Goal: Task Accomplishment & Management: Complete application form

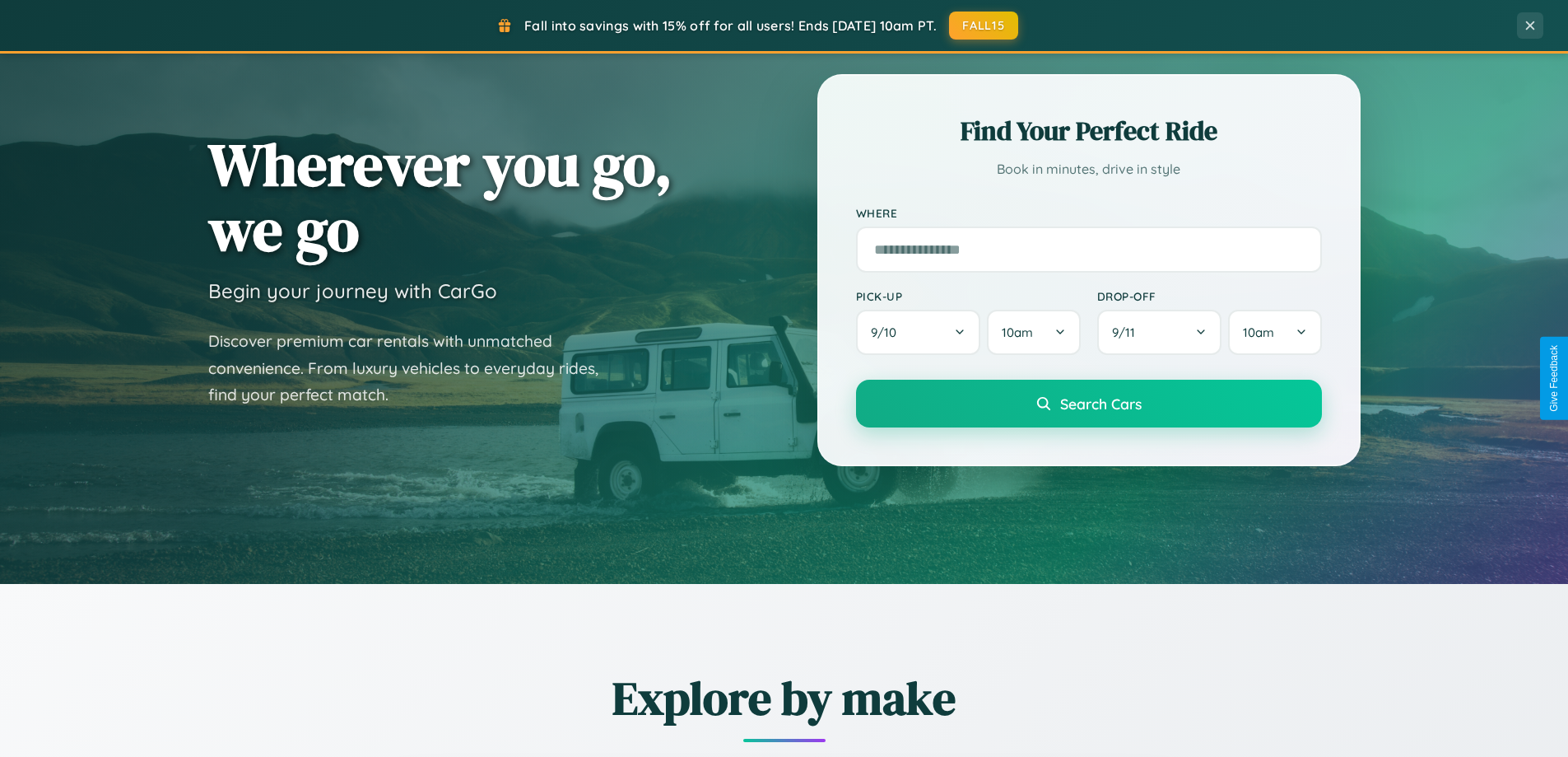
scroll to position [3169, 0]
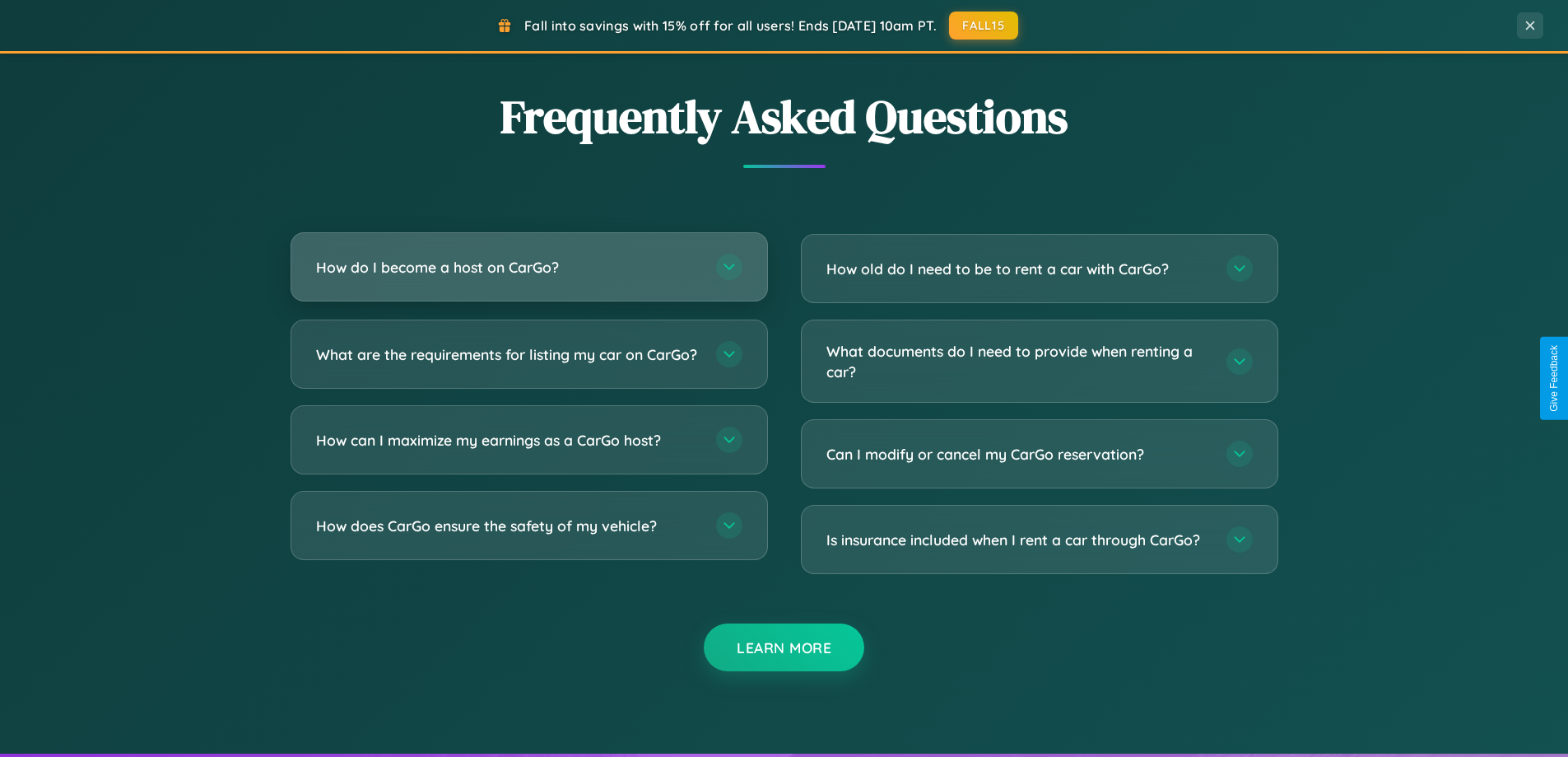
click at [528, 267] on h3 "How do I become a host on CarGo?" at bounding box center [508, 268] width 384 height 21
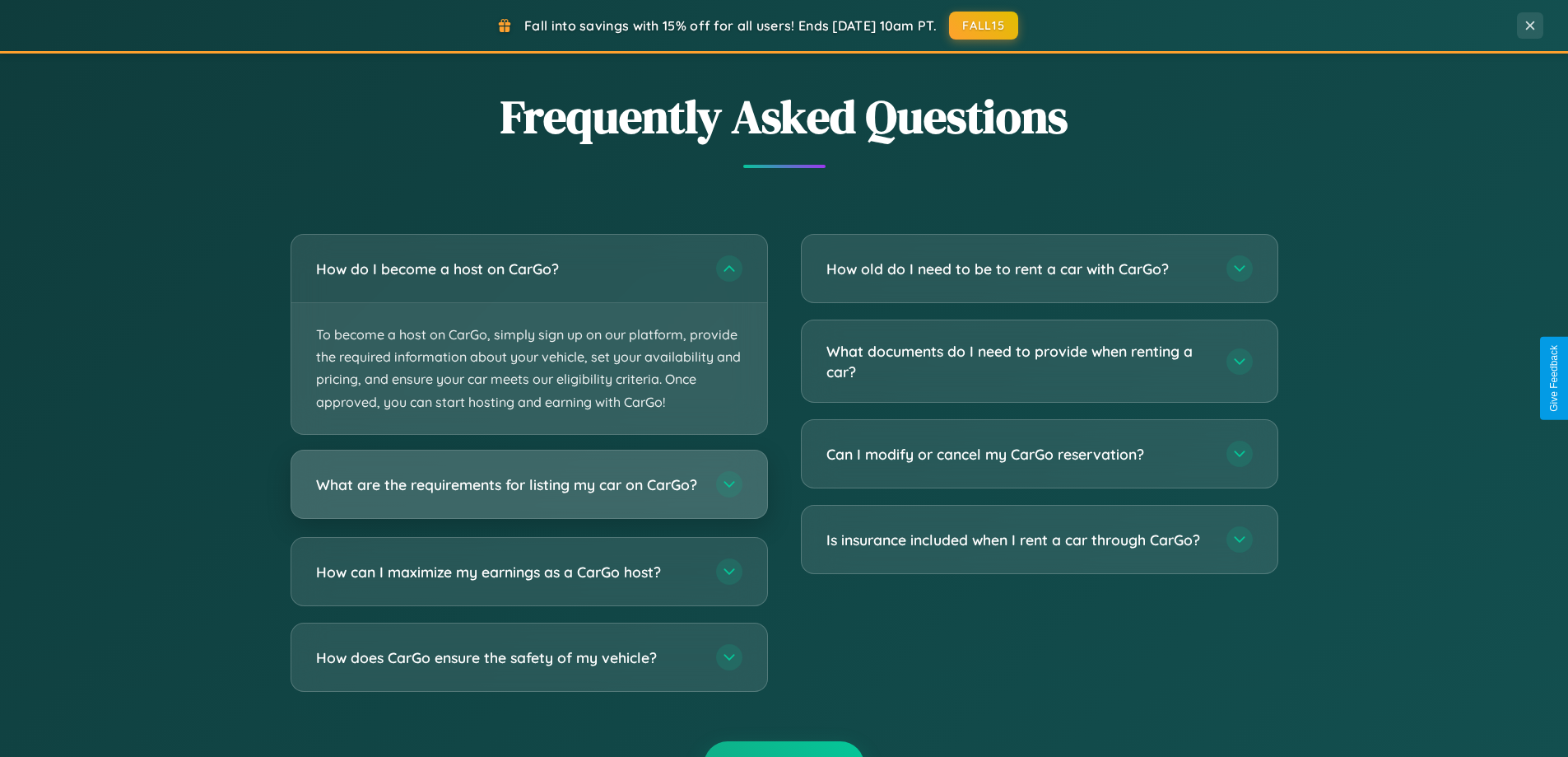
click at [528, 491] on h3 "What are the requirements for listing my car on CarGo?" at bounding box center [508, 484] width 384 height 21
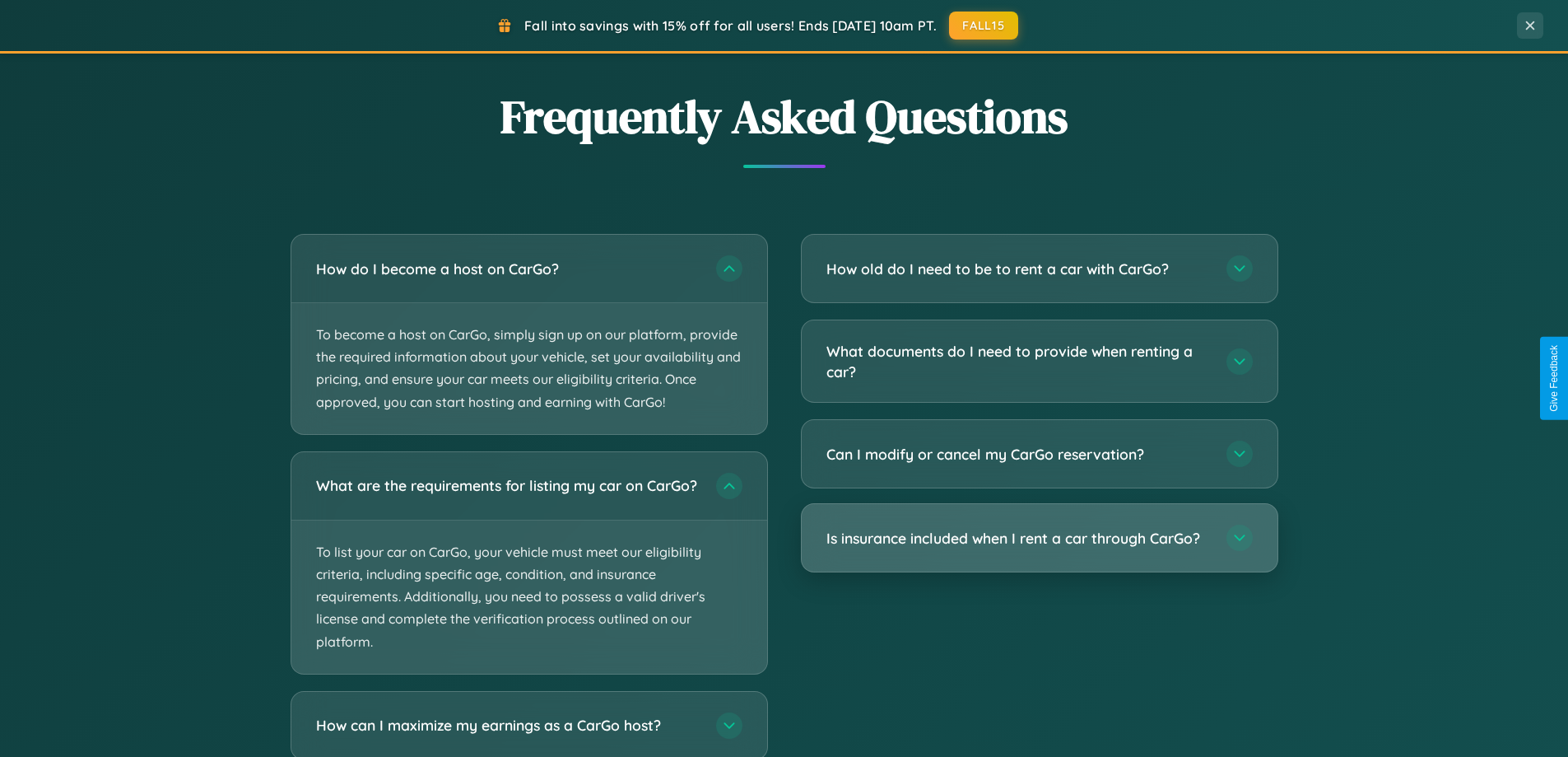
click at [1039, 539] on h3 "Is insurance included when I rent a car through CarGo?" at bounding box center [1019, 538] width 384 height 21
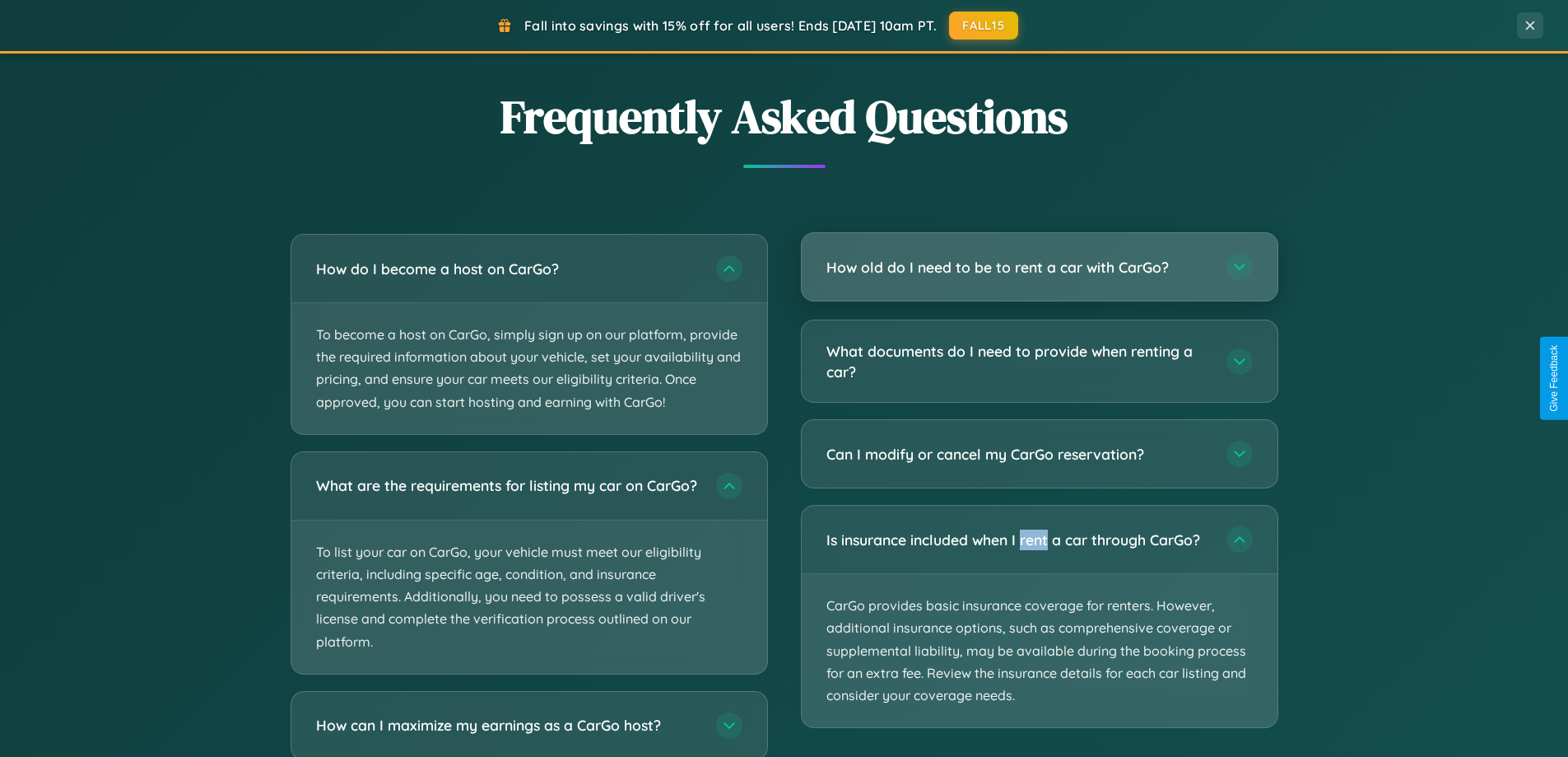
click at [1039, 269] on h3 "How old do I need to be to rent a car with CarGo?" at bounding box center [1019, 268] width 384 height 21
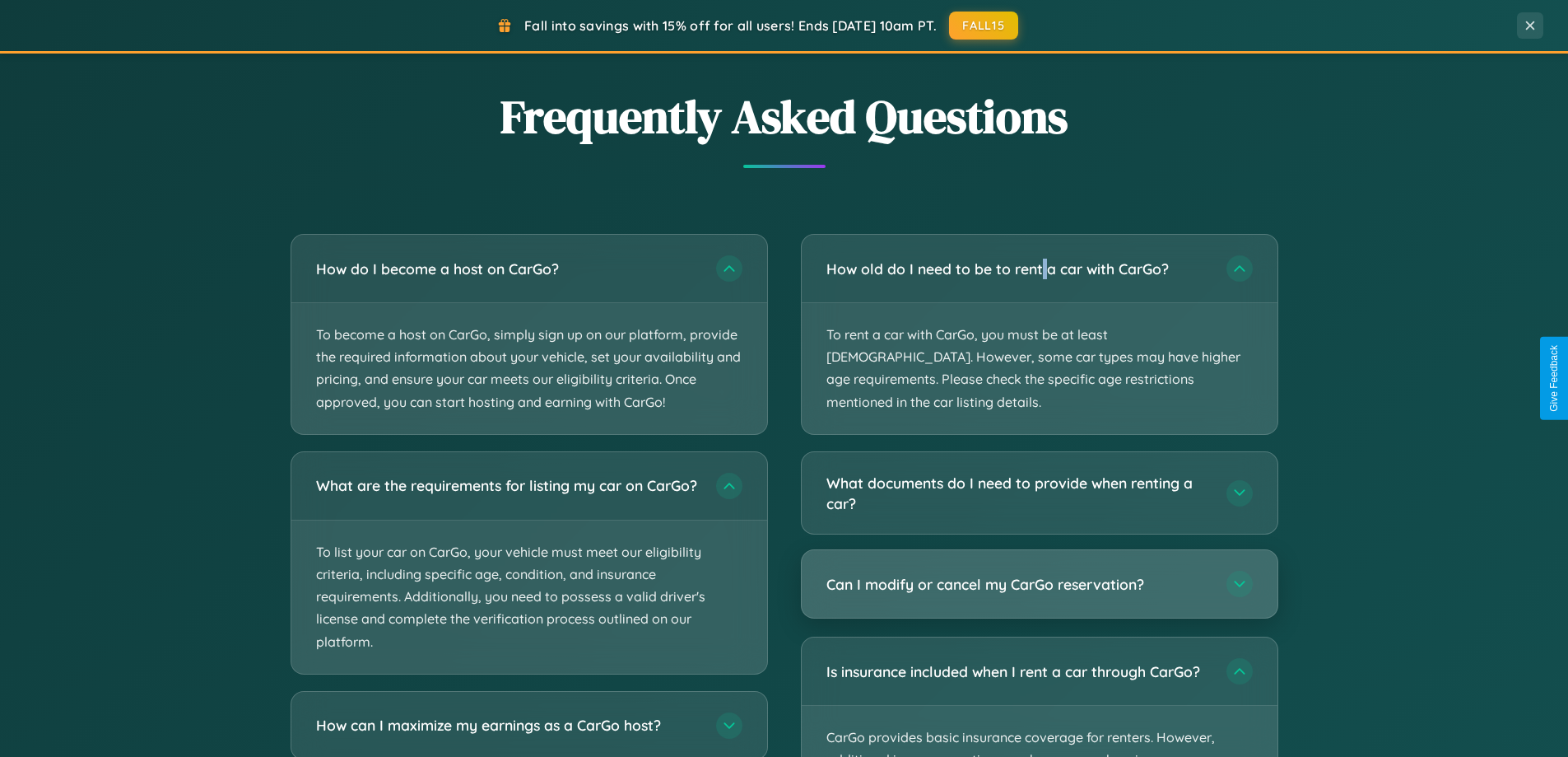
click at [1039, 574] on h3 "Can I modify or cancel my CarGo reservation?" at bounding box center [1019, 585] width 384 height 21
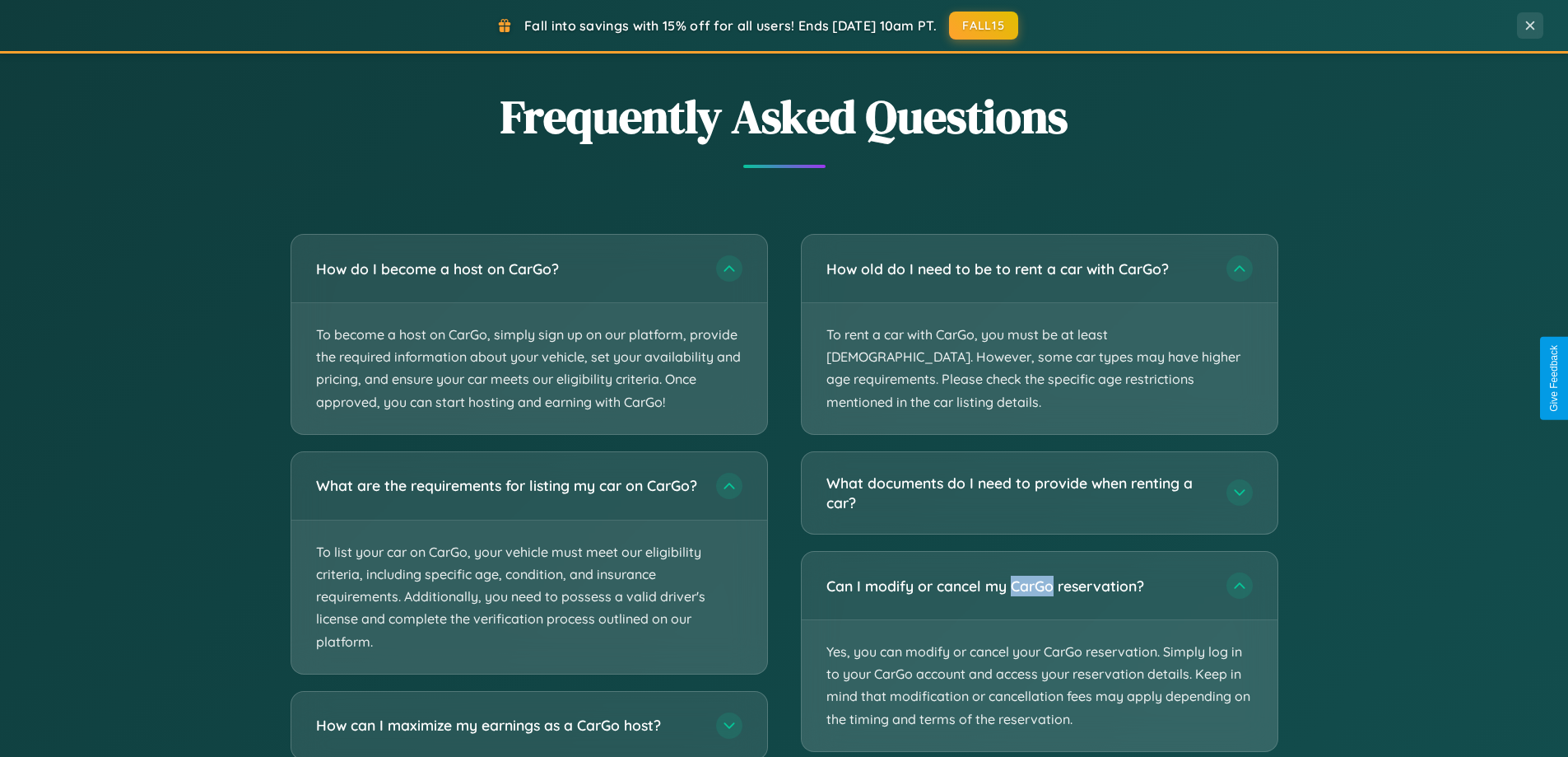
scroll to position [3272, 0]
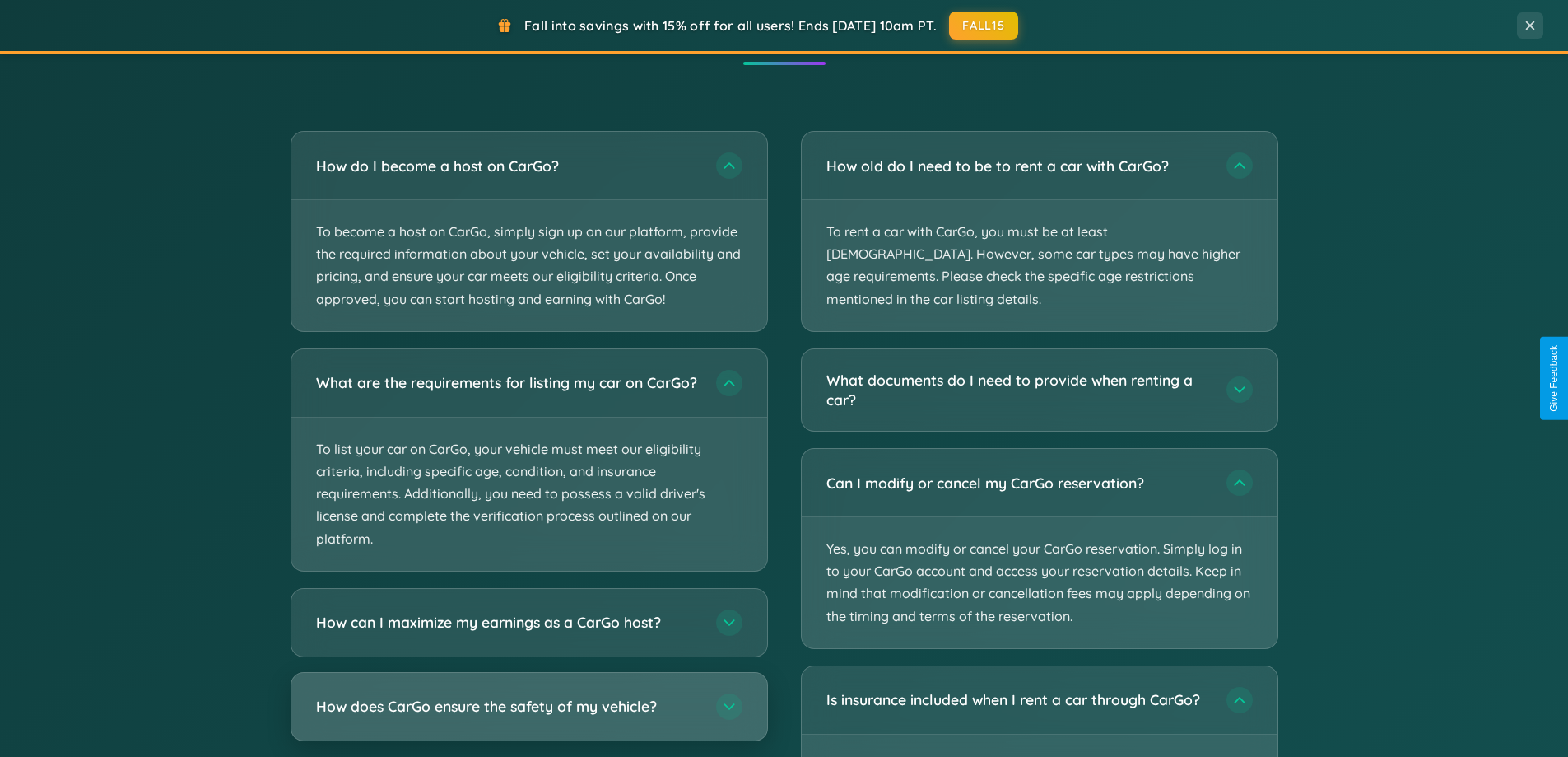
click at [528, 717] on h3 "How does CarGo ensure the safety of my vehicle?" at bounding box center [508, 706] width 384 height 21
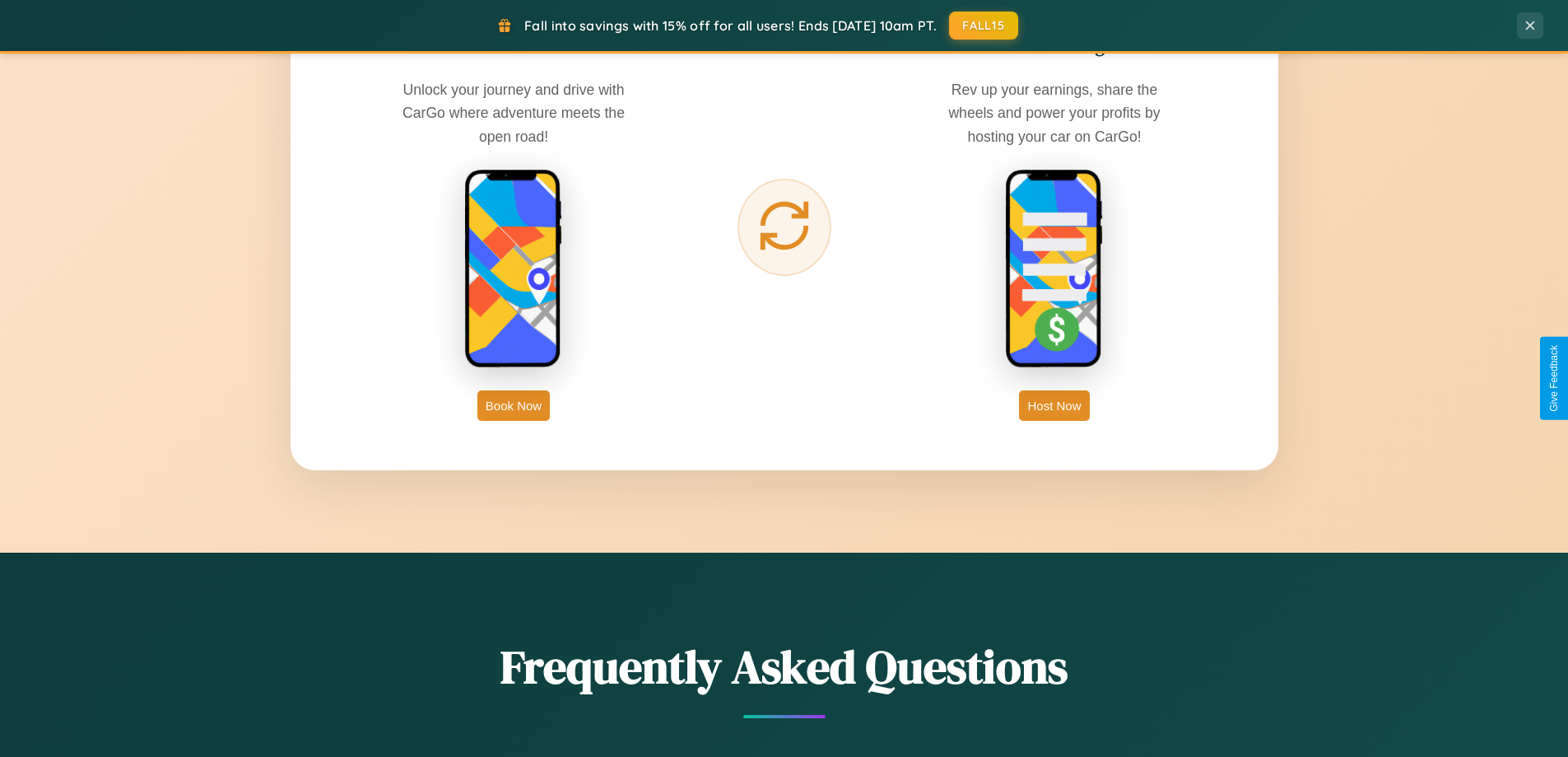
scroll to position [0, 0]
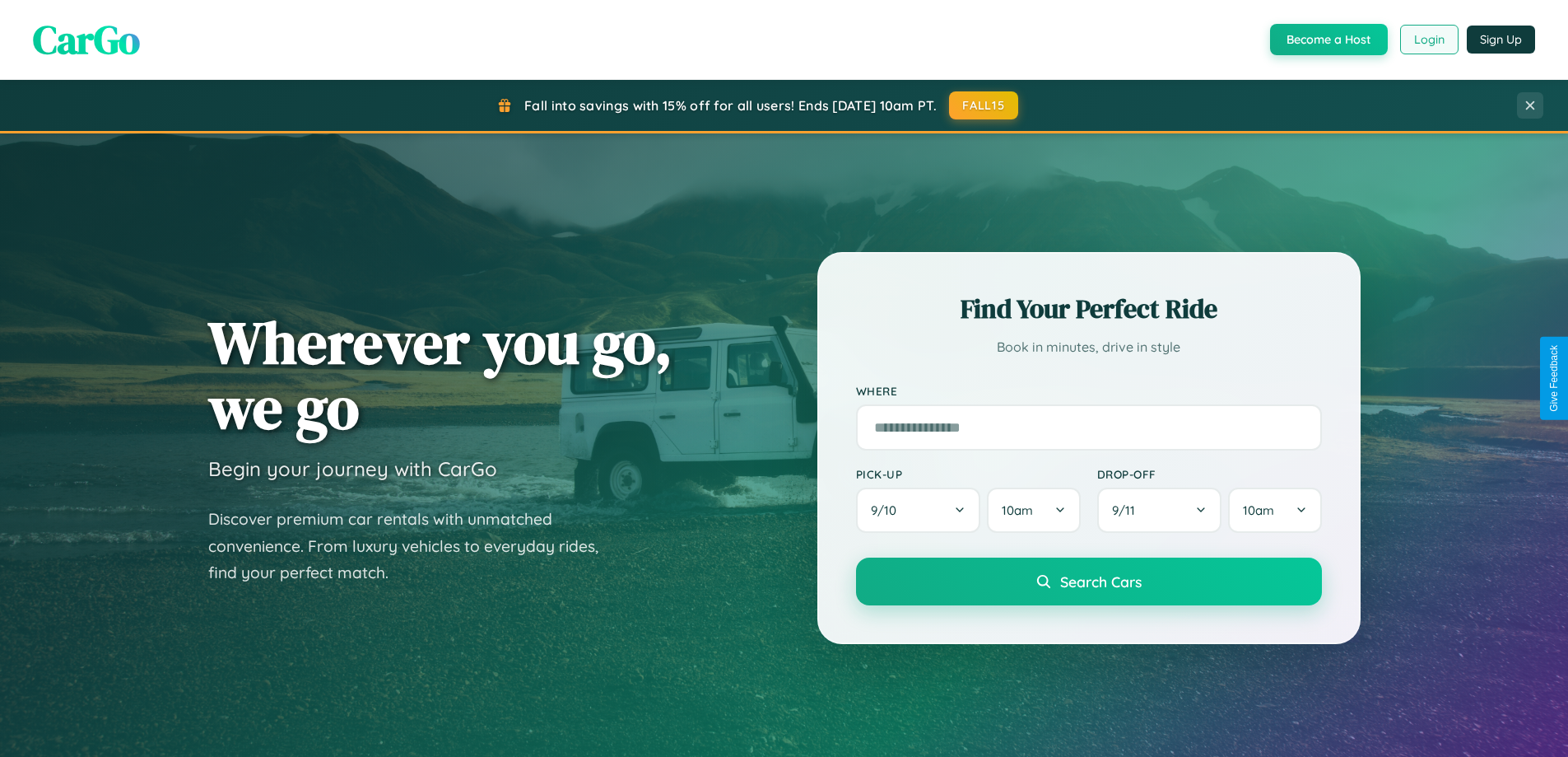
click at [1428, 39] on button "Login" at bounding box center [1429, 39] width 58 height 30
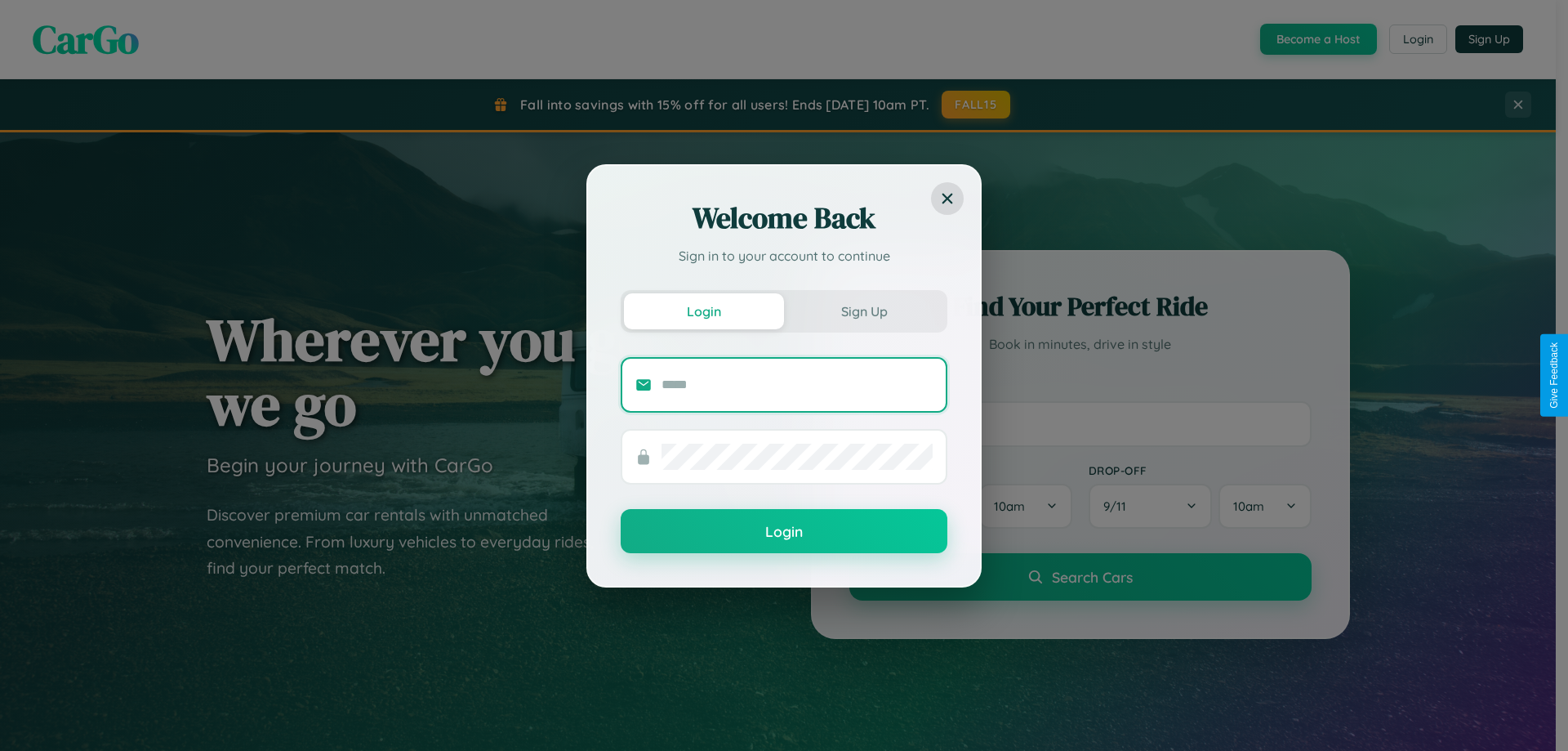
click at [797, 384] on input "text" at bounding box center [797, 385] width 271 height 27
type input "**********"
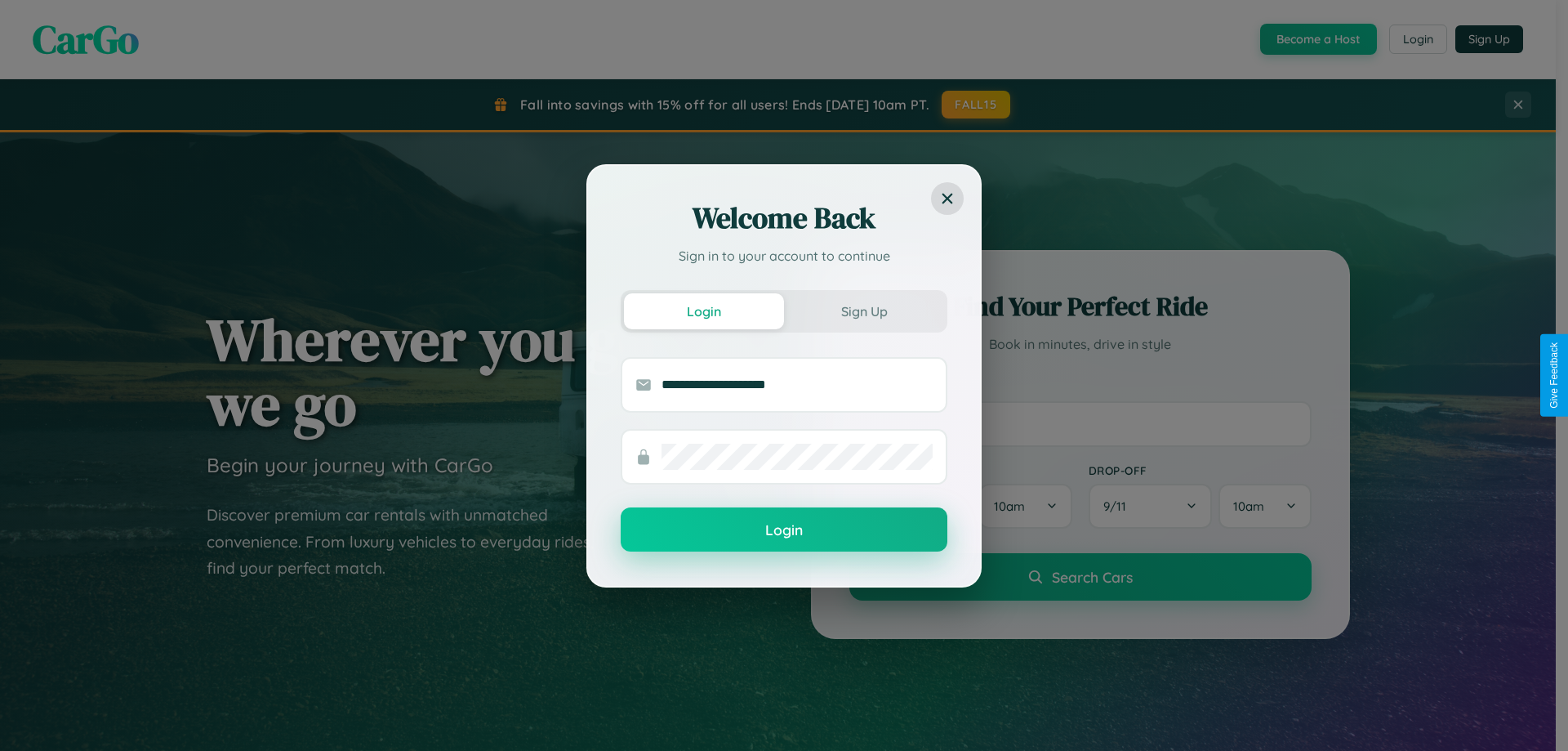
click at [784, 530] on button "Login" at bounding box center [784, 529] width 327 height 45
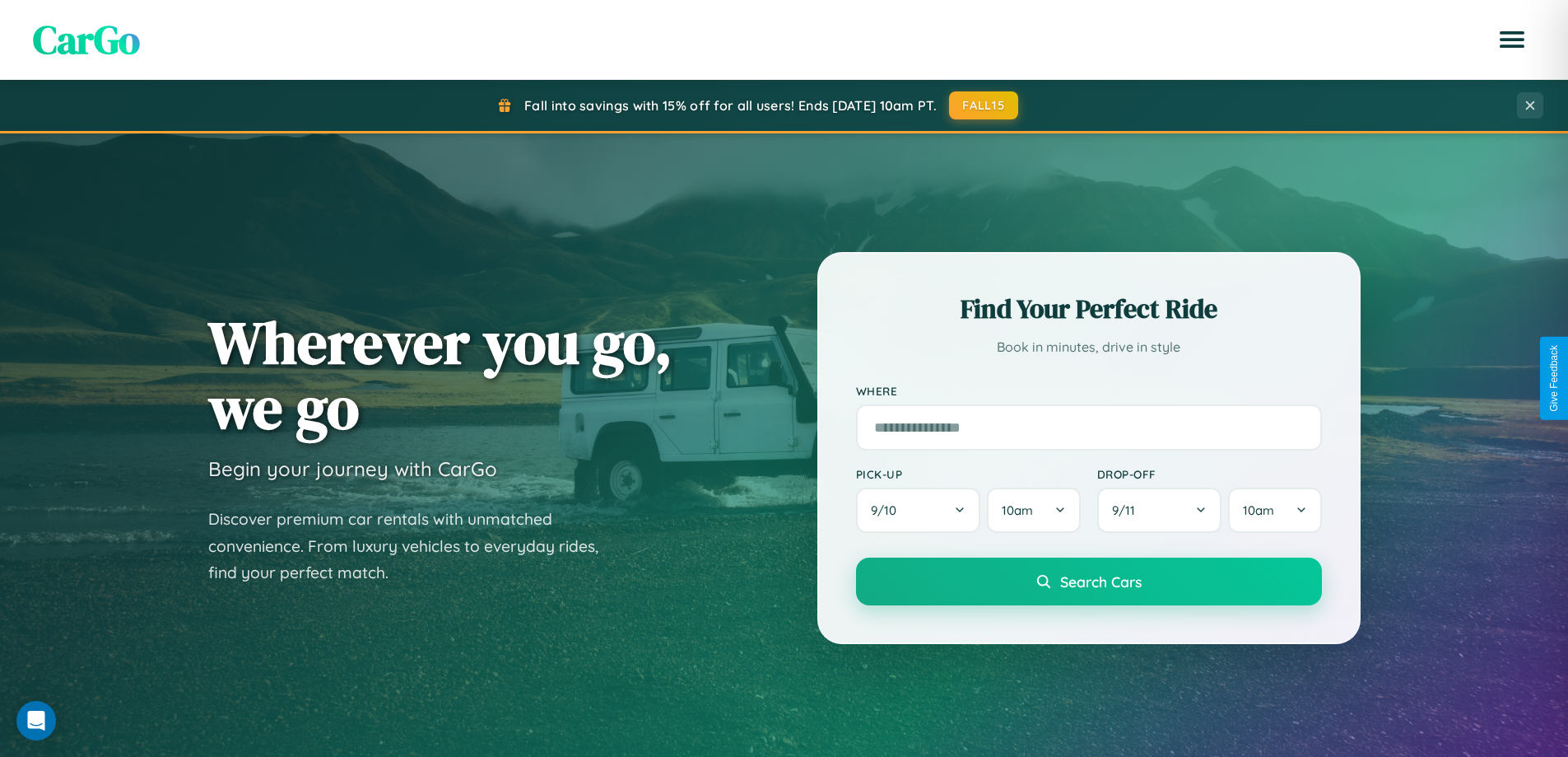
scroll to position [2646, 0]
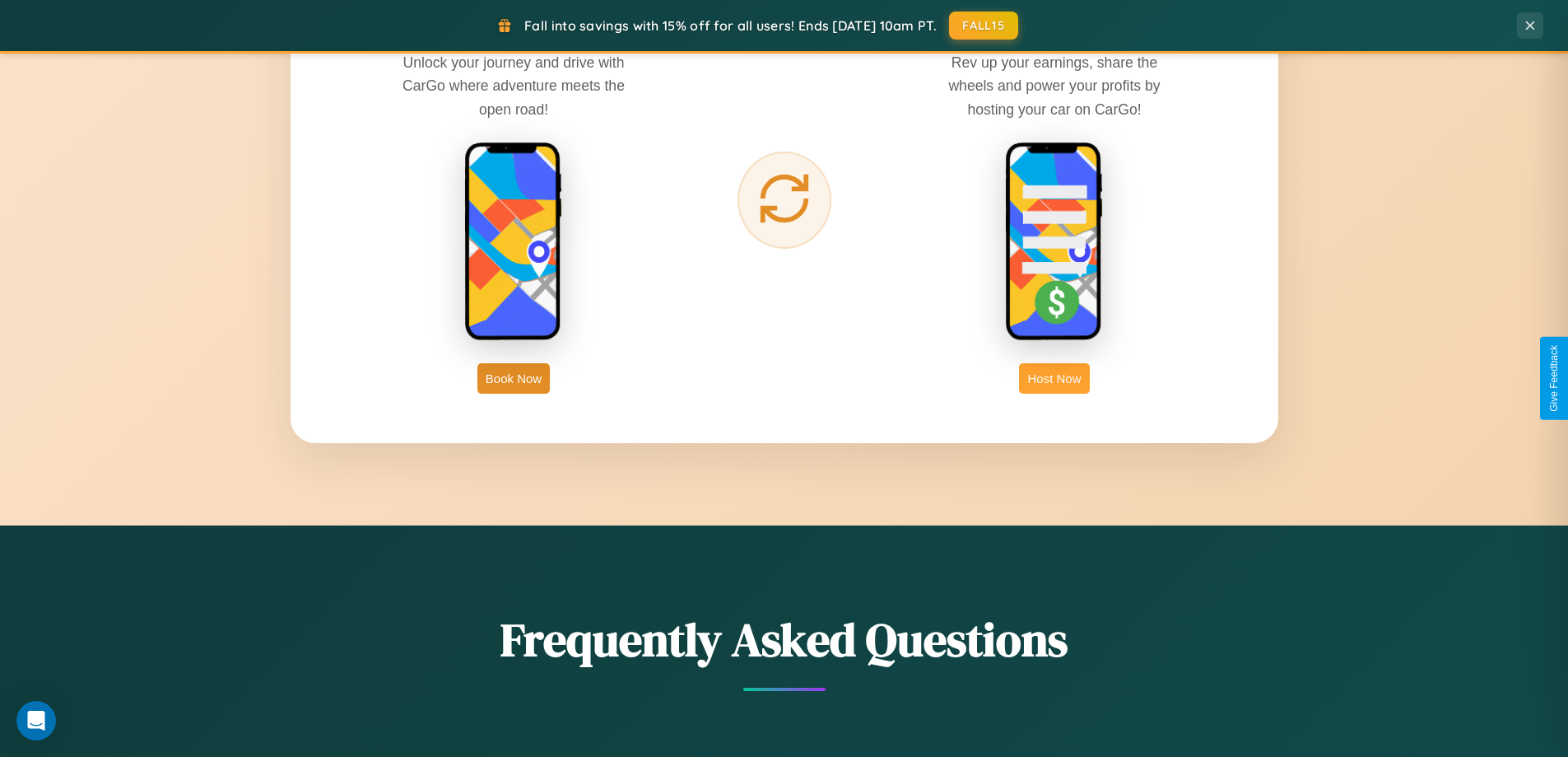
click at [1055, 378] on button "Host Now" at bounding box center [1054, 378] width 70 height 31
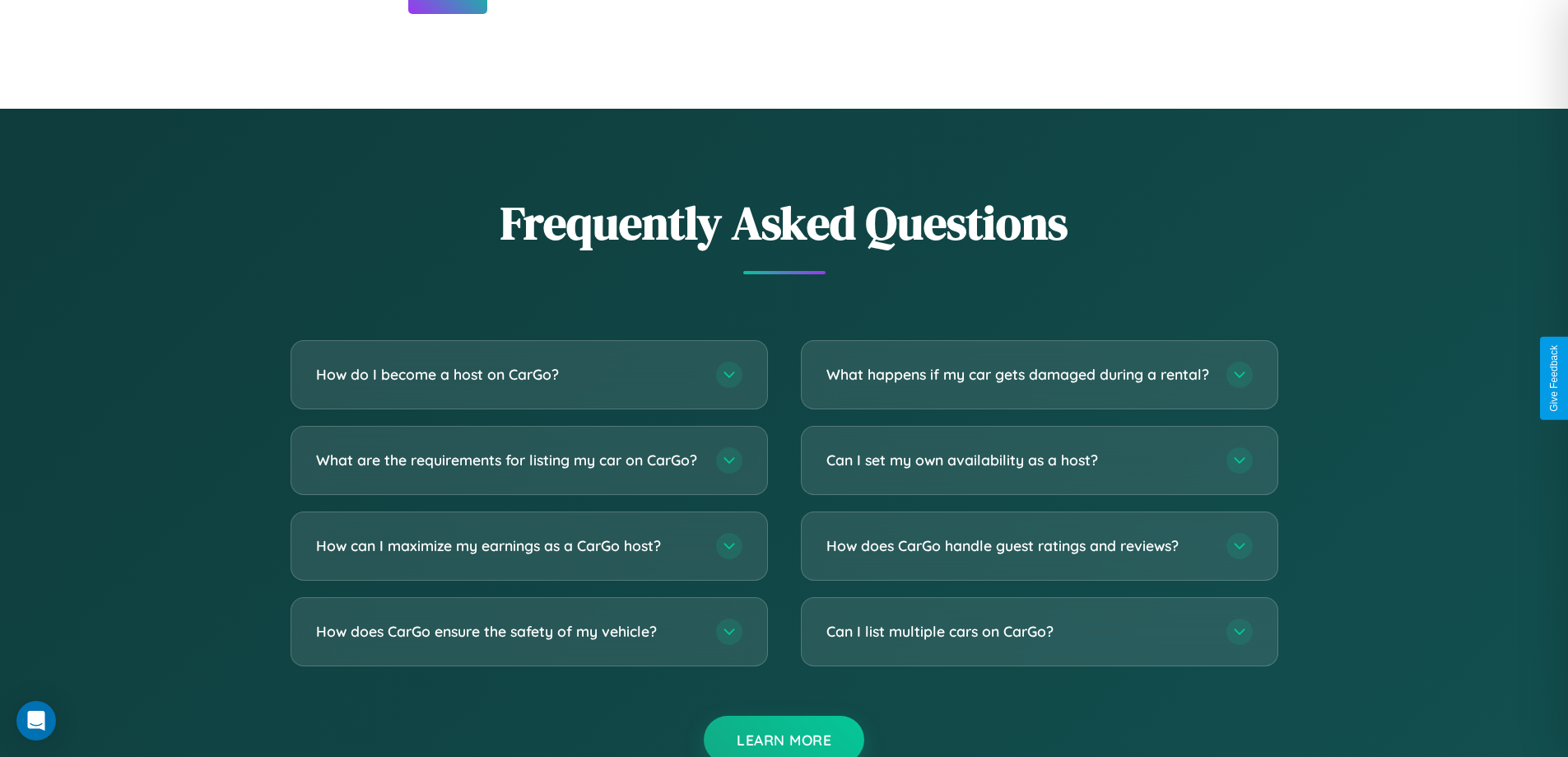
scroll to position [2226, 0]
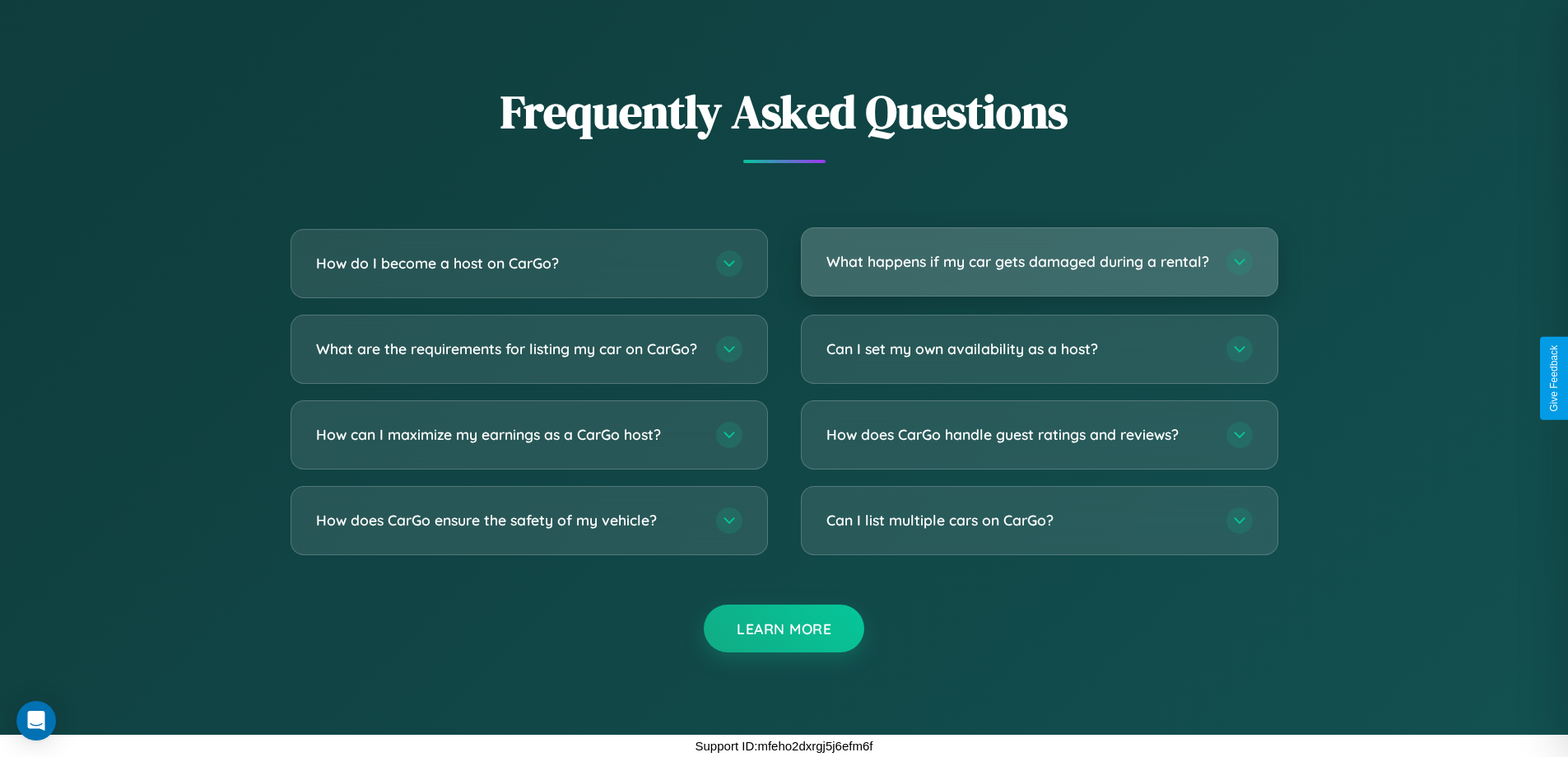
click at [1039, 256] on h3 "What happens if my car gets damaged during a rental?" at bounding box center [1019, 262] width 384 height 21
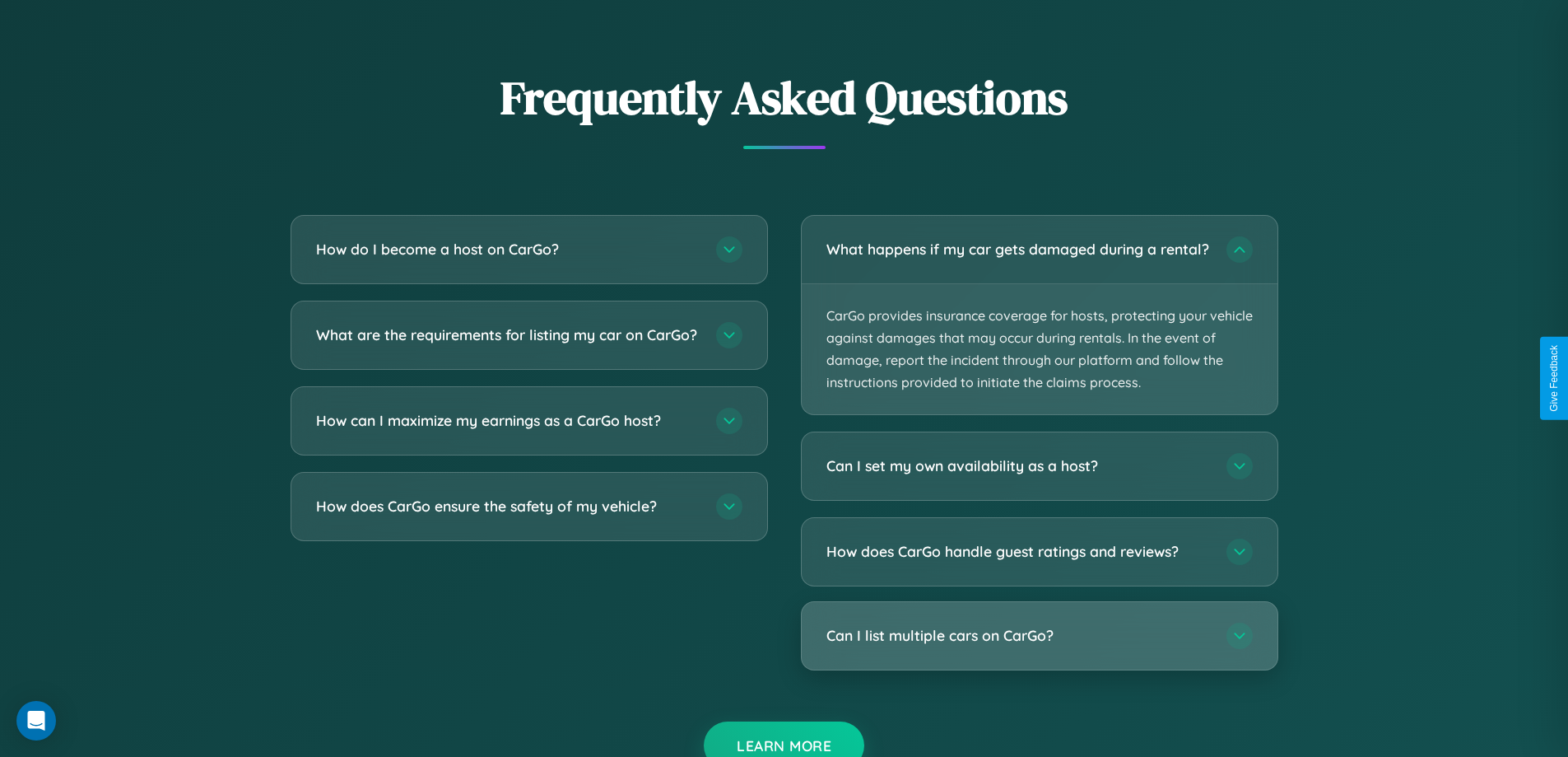
click at [1039, 646] on h3 "Can I list multiple cars on CarGo?" at bounding box center [1019, 637] width 384 height 21
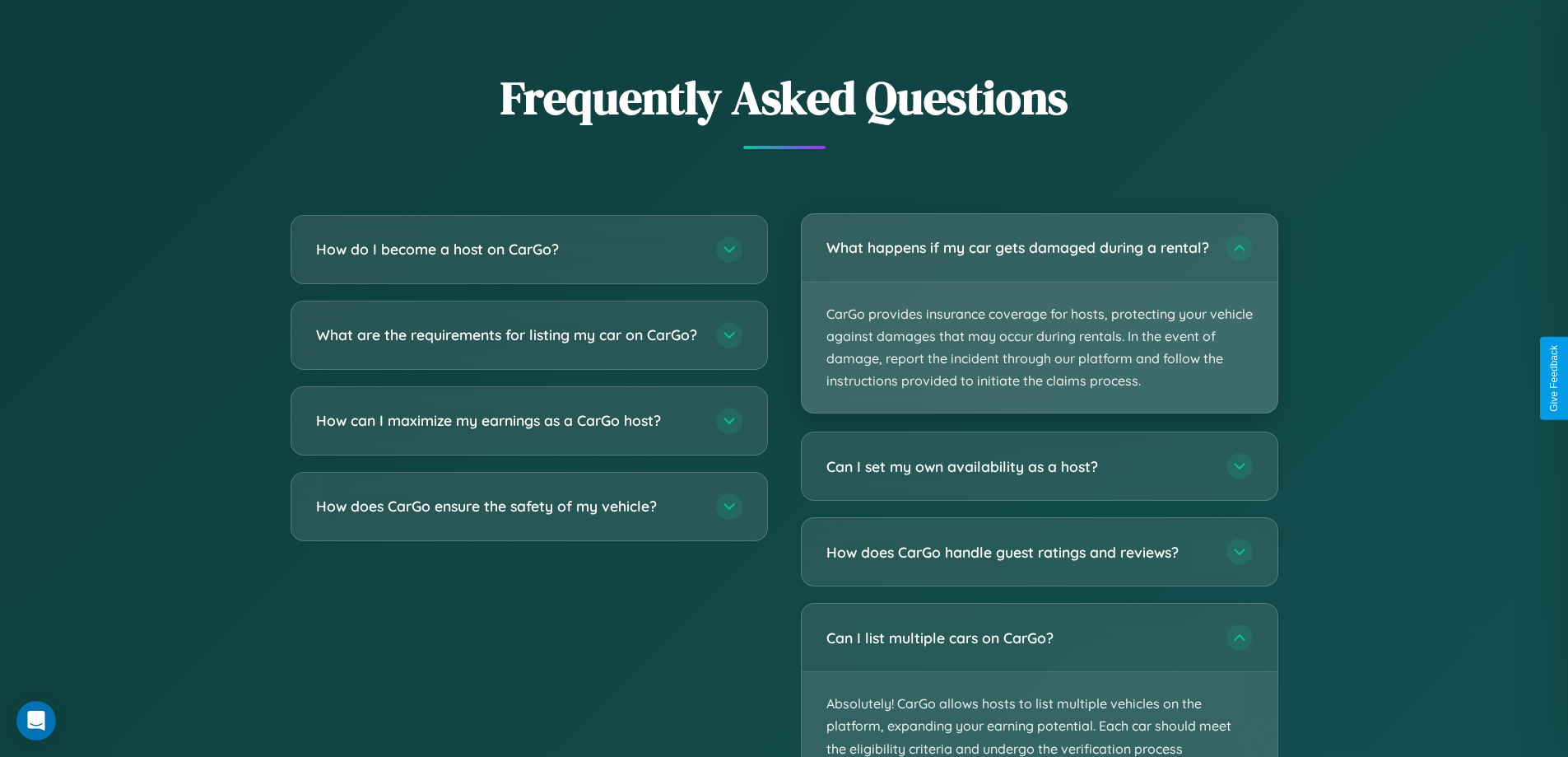
click at [1039, 322] on p "CarGo provides insurance coverage for hosts, protecting your vehicle against da…" at bounding box center [1040, 348] width 476 height 131
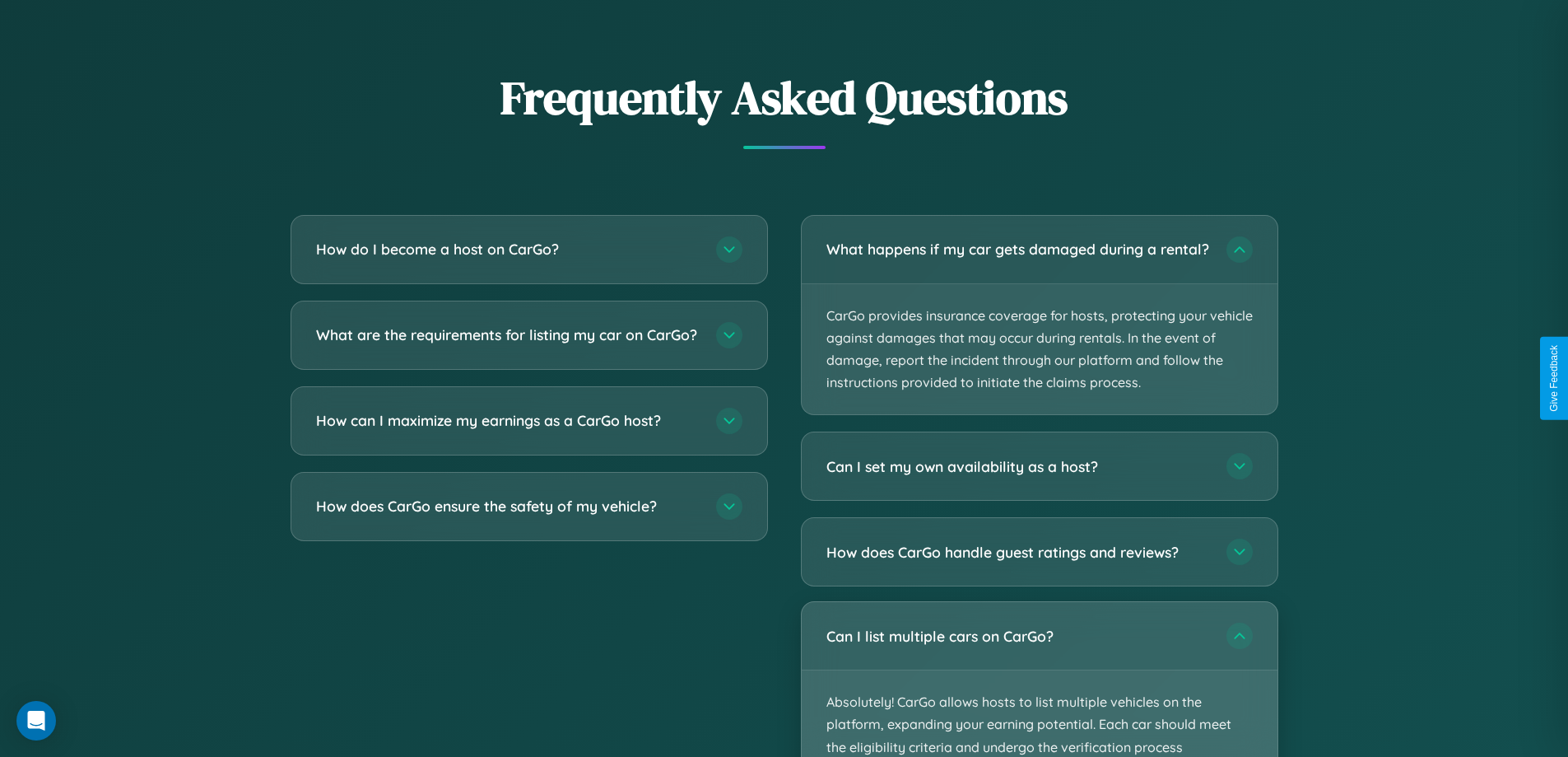
click at [1039, 686] on p "Absolutely! CarGo allows hosts to list multiple vehicles on the platform, expan…" at bounding box center [1040, 735] width 476 height 131
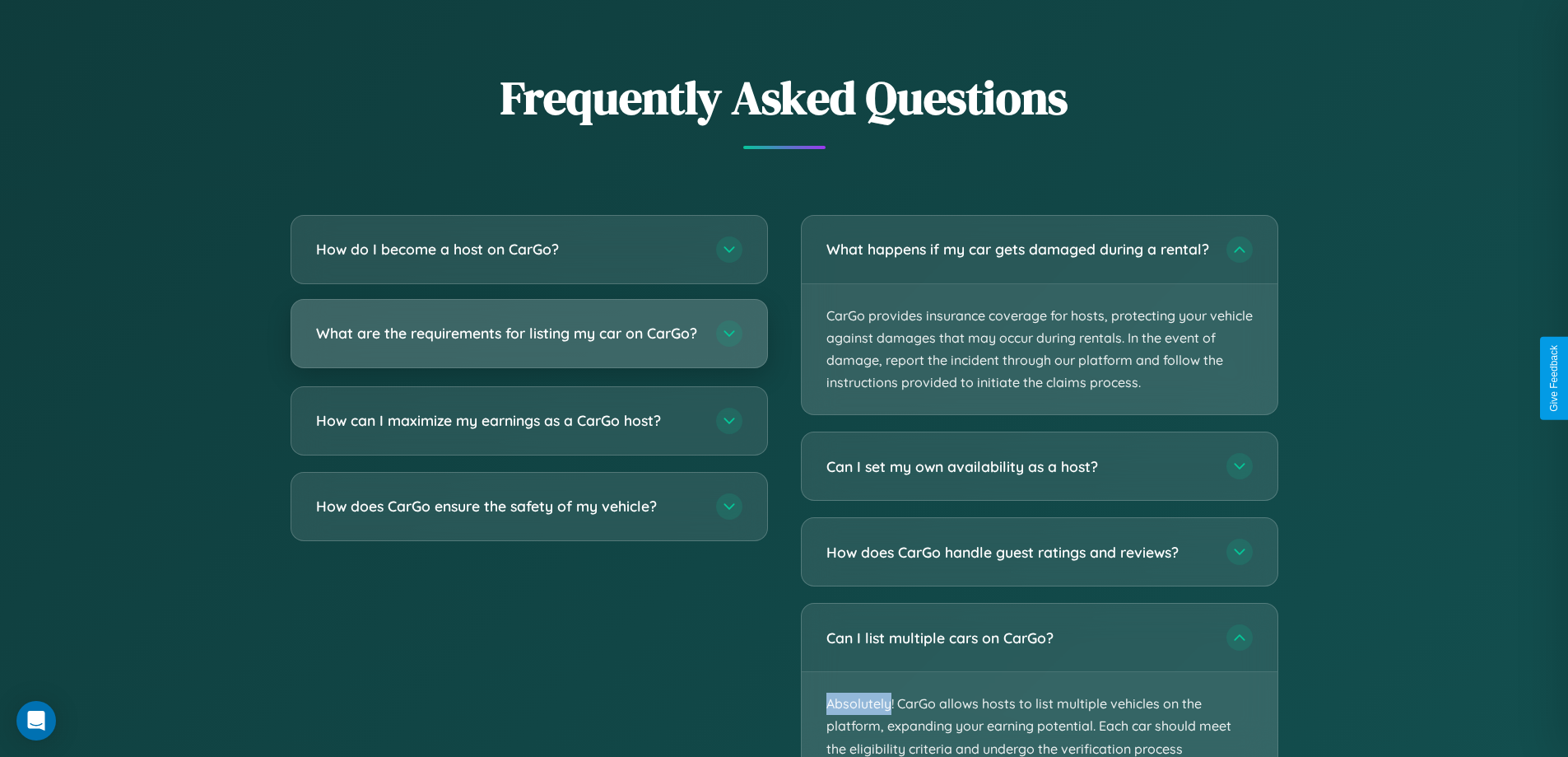
click at [528, 341] on h3 "What are the requirements for listing my car on CarGo?" at bounding box center [508, 334] width 384 height 21
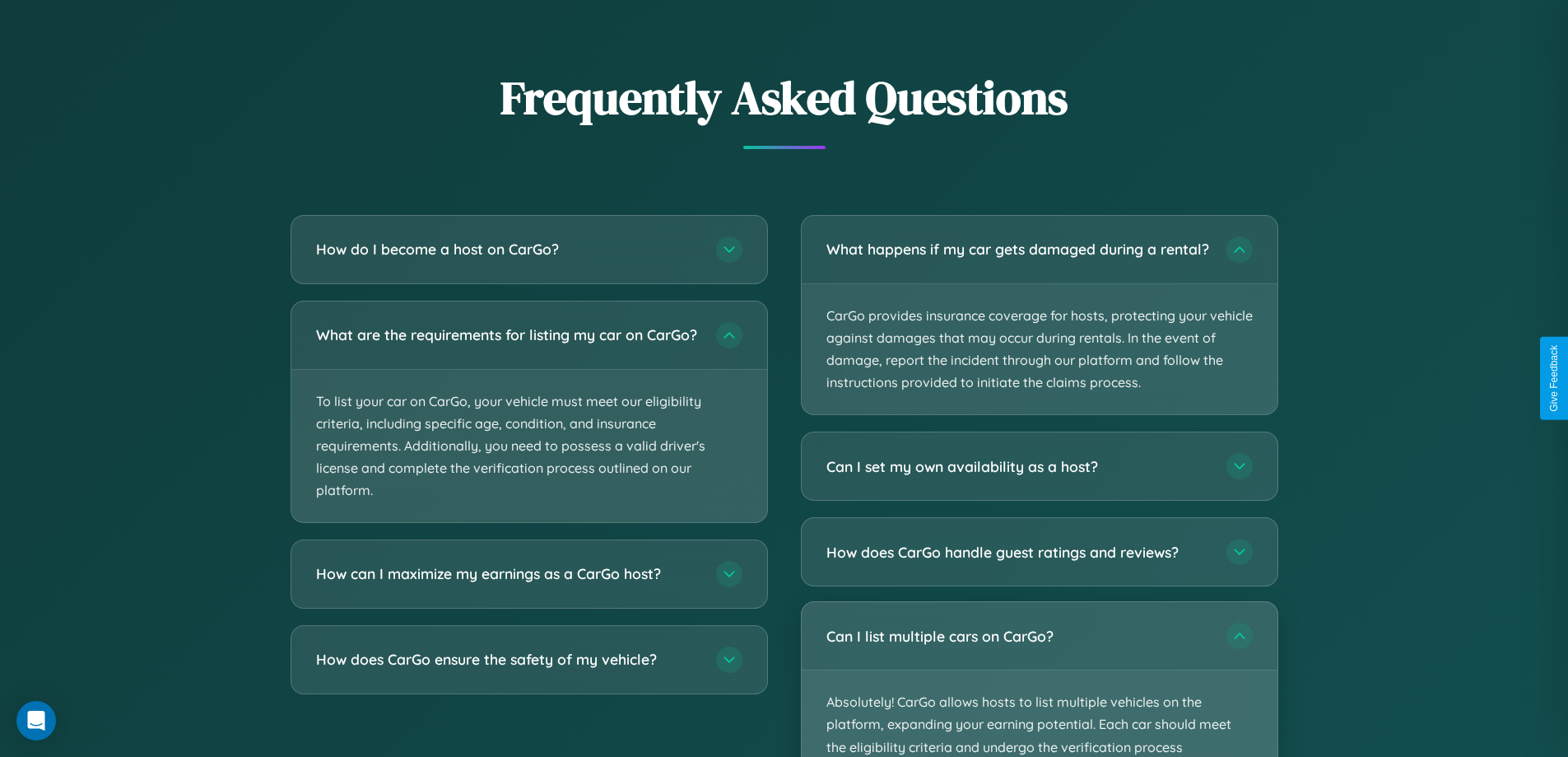
click at [1039, 687] on p "Absolutely! CarGo allows hosts to list multiple vehicles on the platform, expan…" at bounding box center [1040, 735] width 476 height 131
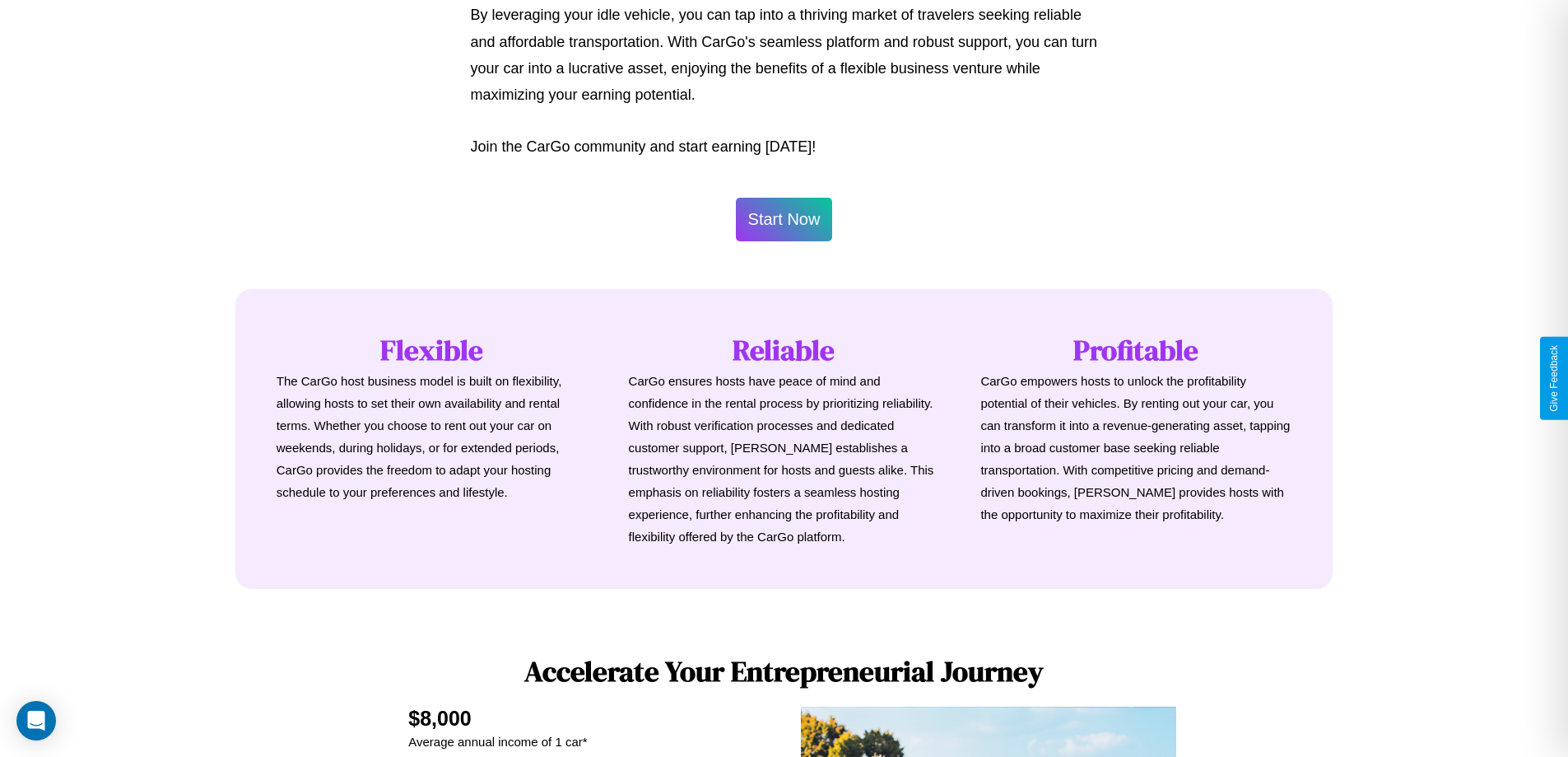
scroll to position [795, 0]
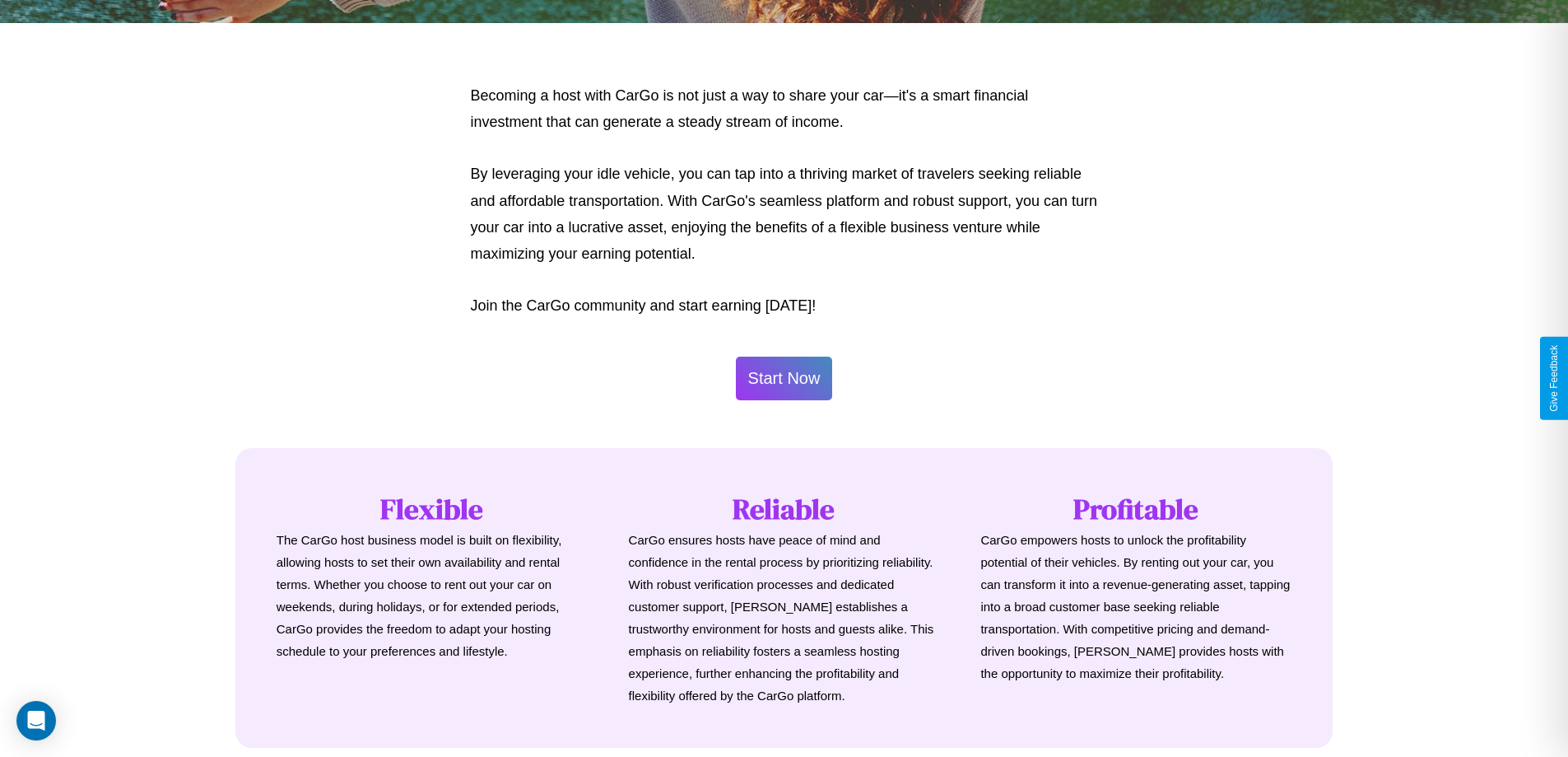
click at [784, 378] on button "Start Now" at bounding box center [784, 378] width 97 height 44
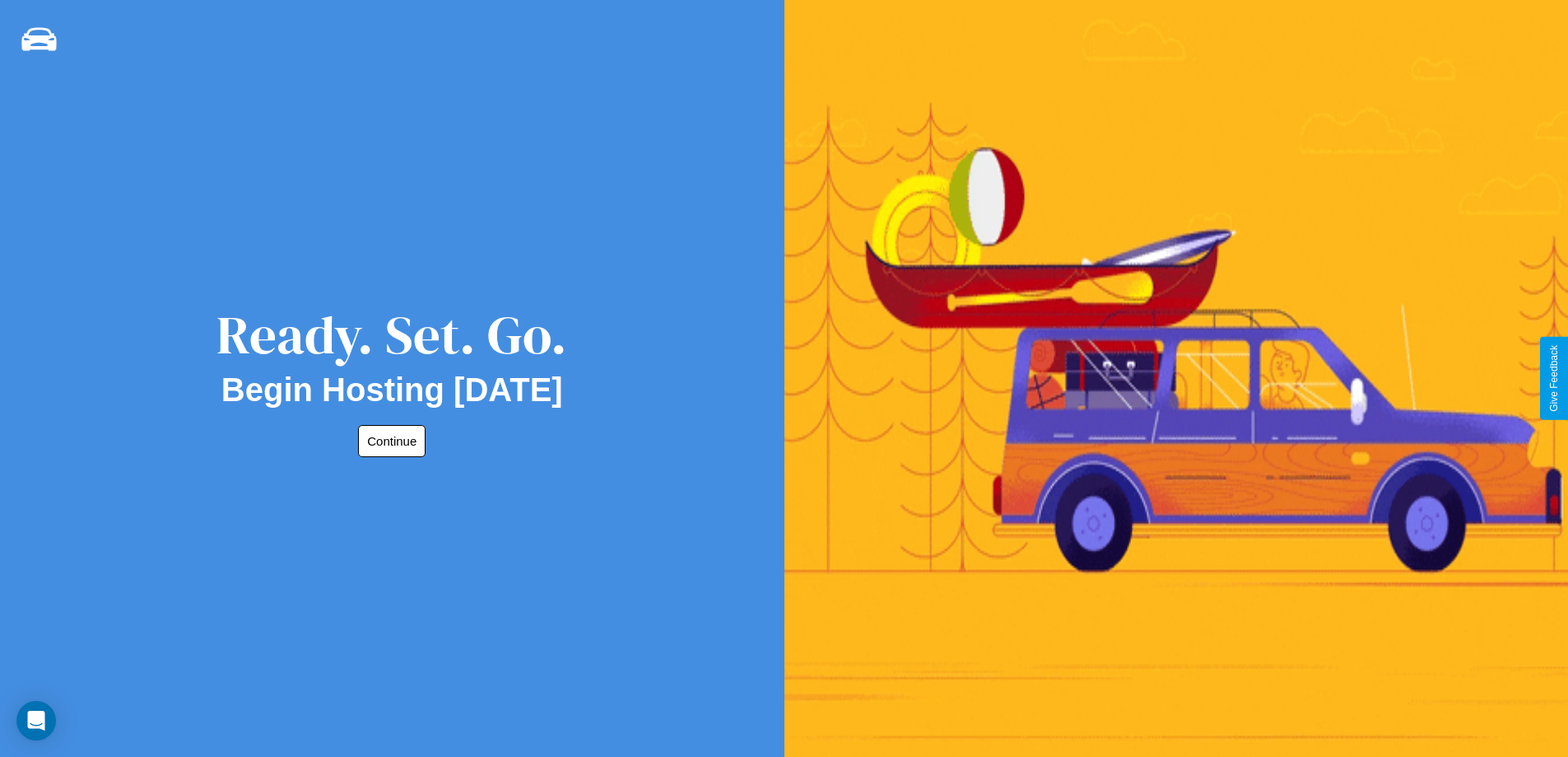
click at [389, 441] on button "Continue" at bounding box center [392, 442] width 68 height 32
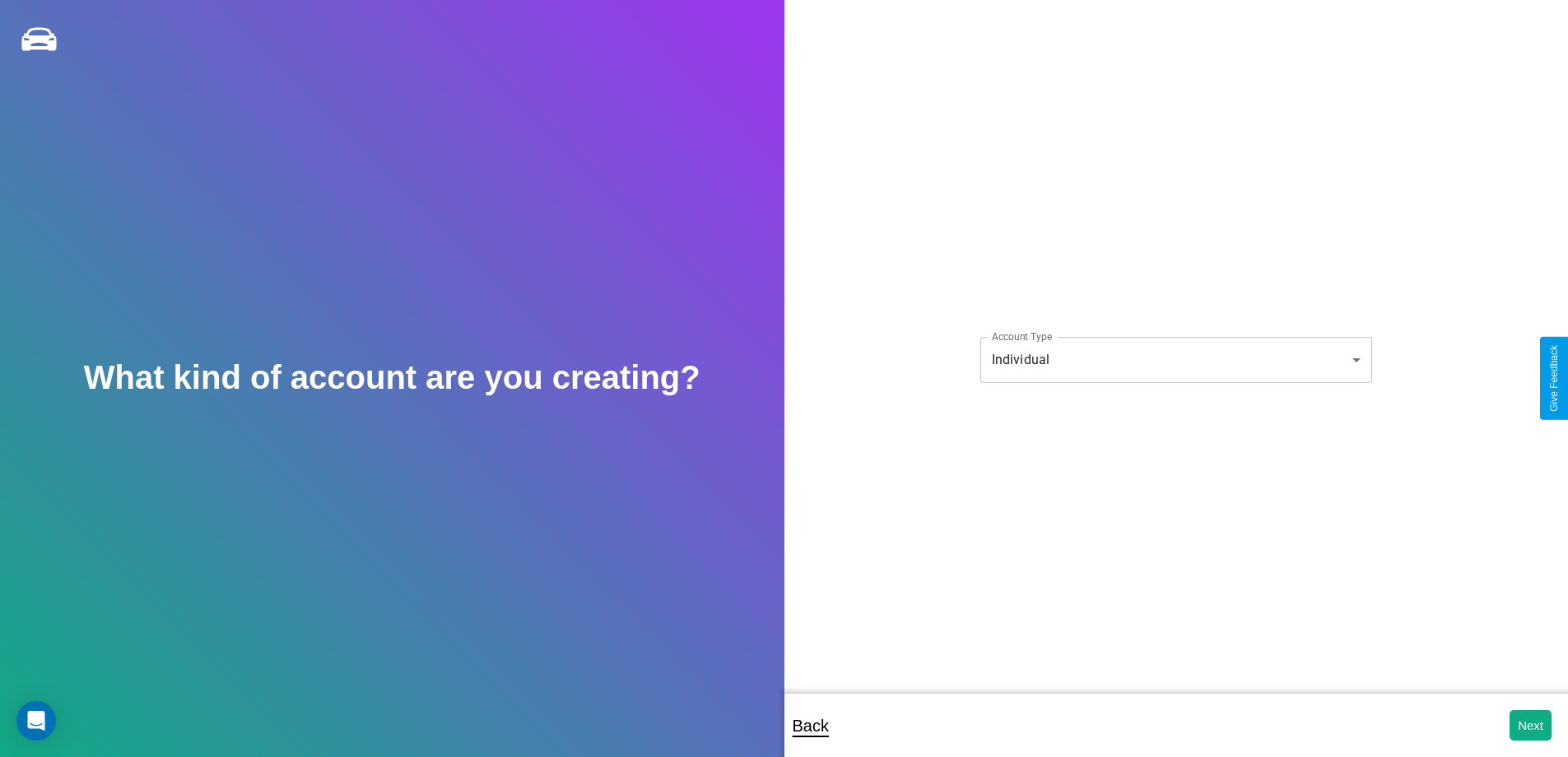
click at [1175, 359] on body "**********" at bounding box center [784, 389] width 1568 height 779
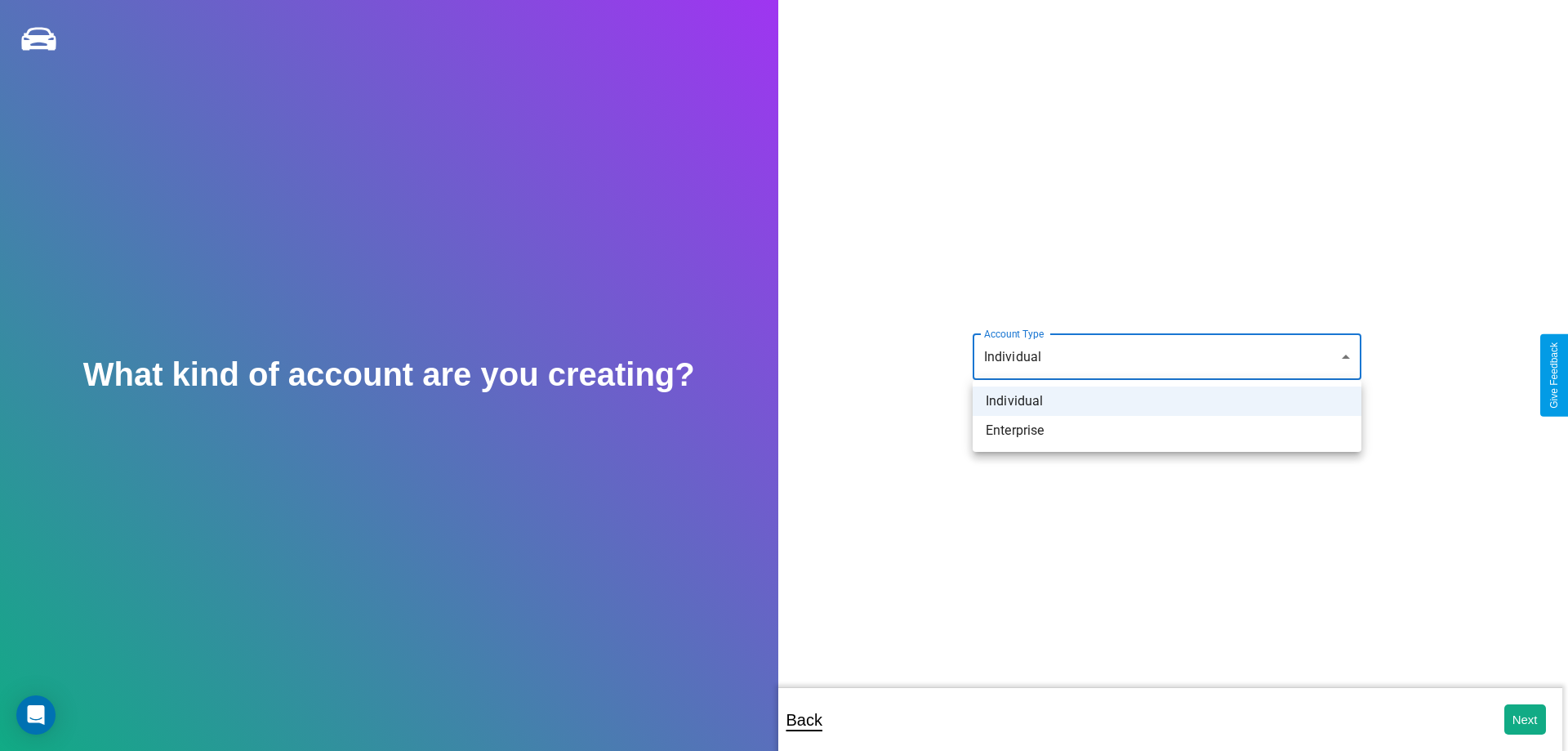
click at [1167, 401] on li "Individual" at bounding box center [1167, 401] width 389 height 29
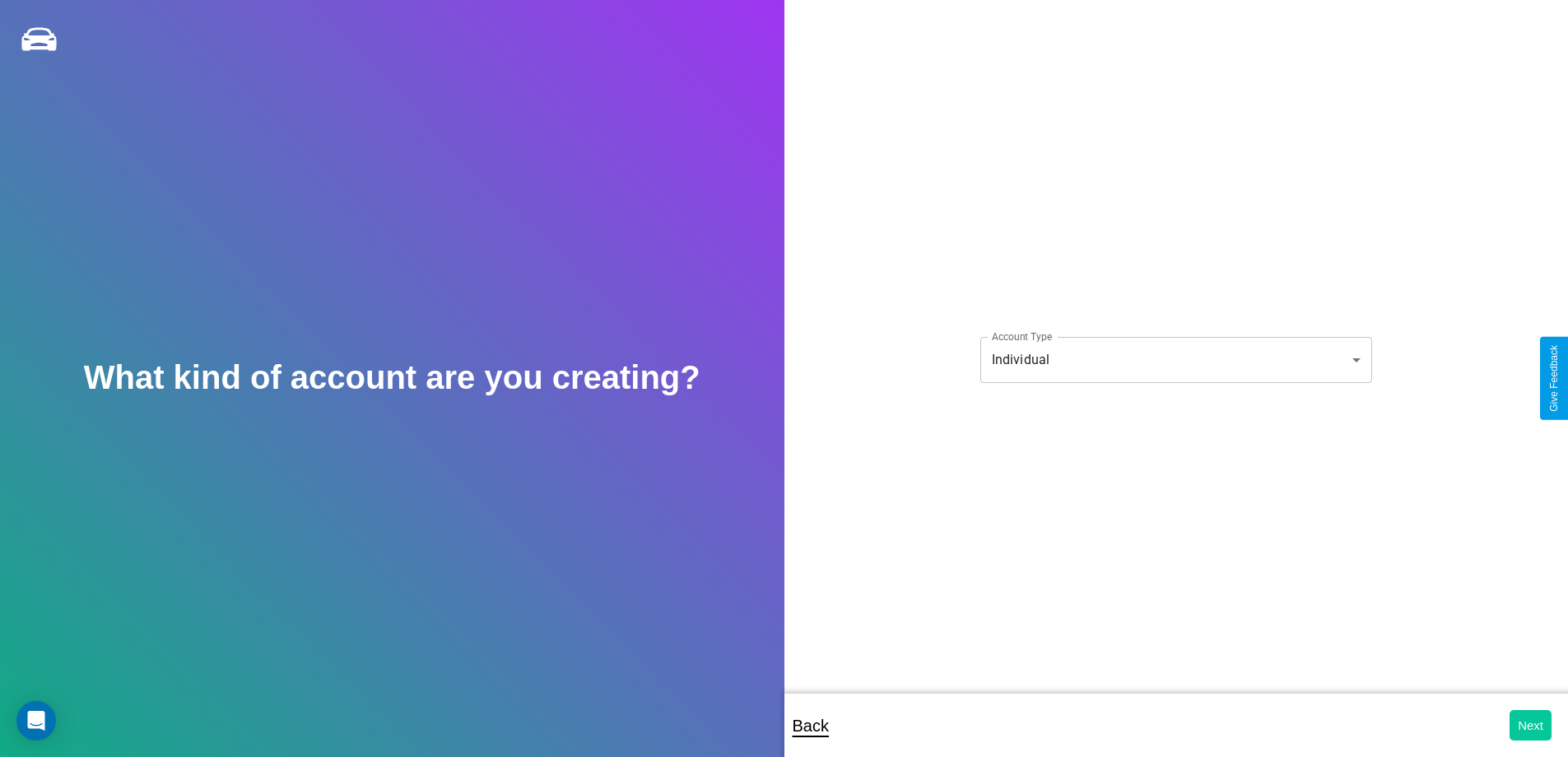
click at [1531, 725] on button "Next" at bounding box center [1531, 725] width 42 height 31
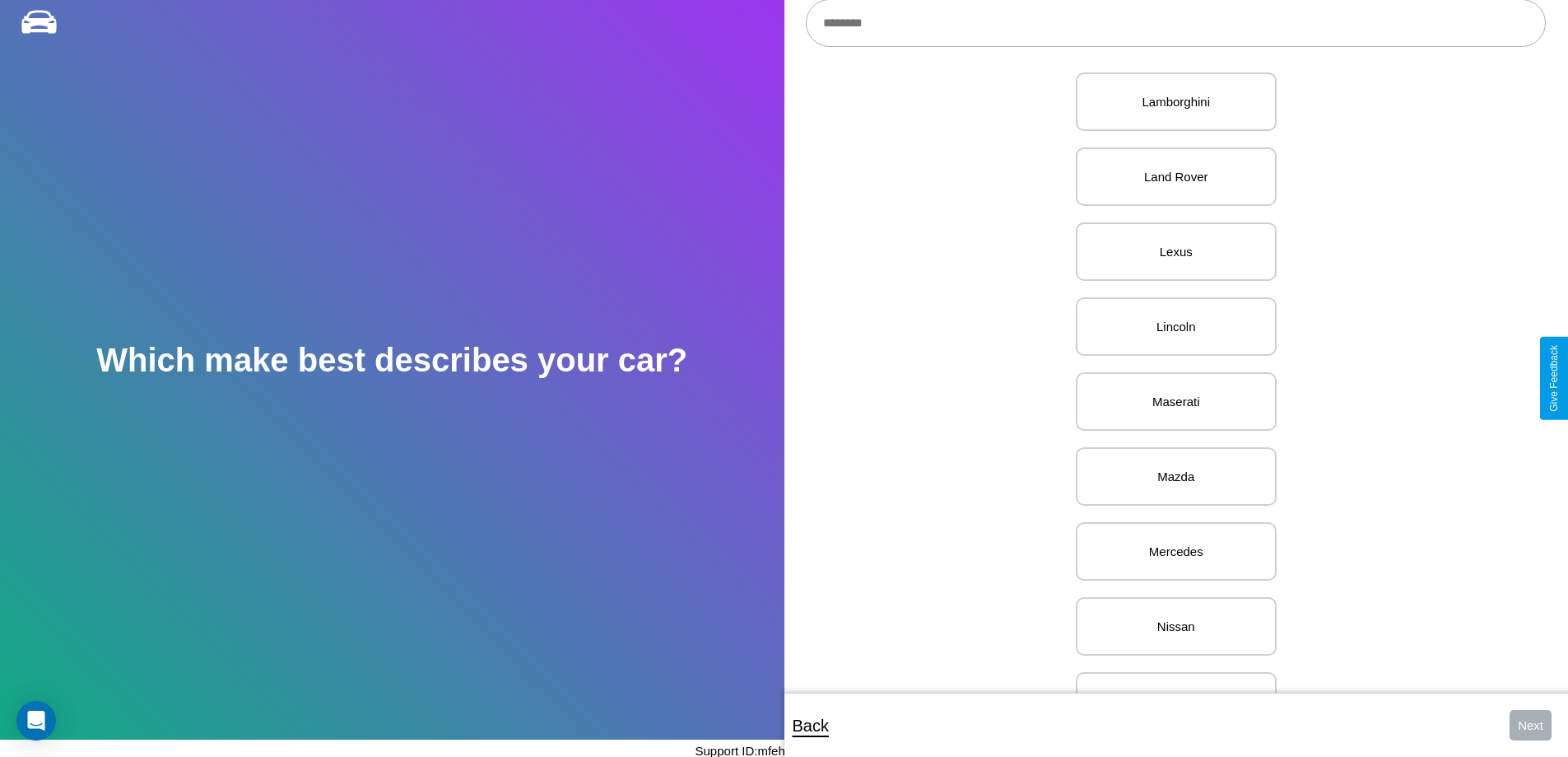
scroll to position [1763, 0]
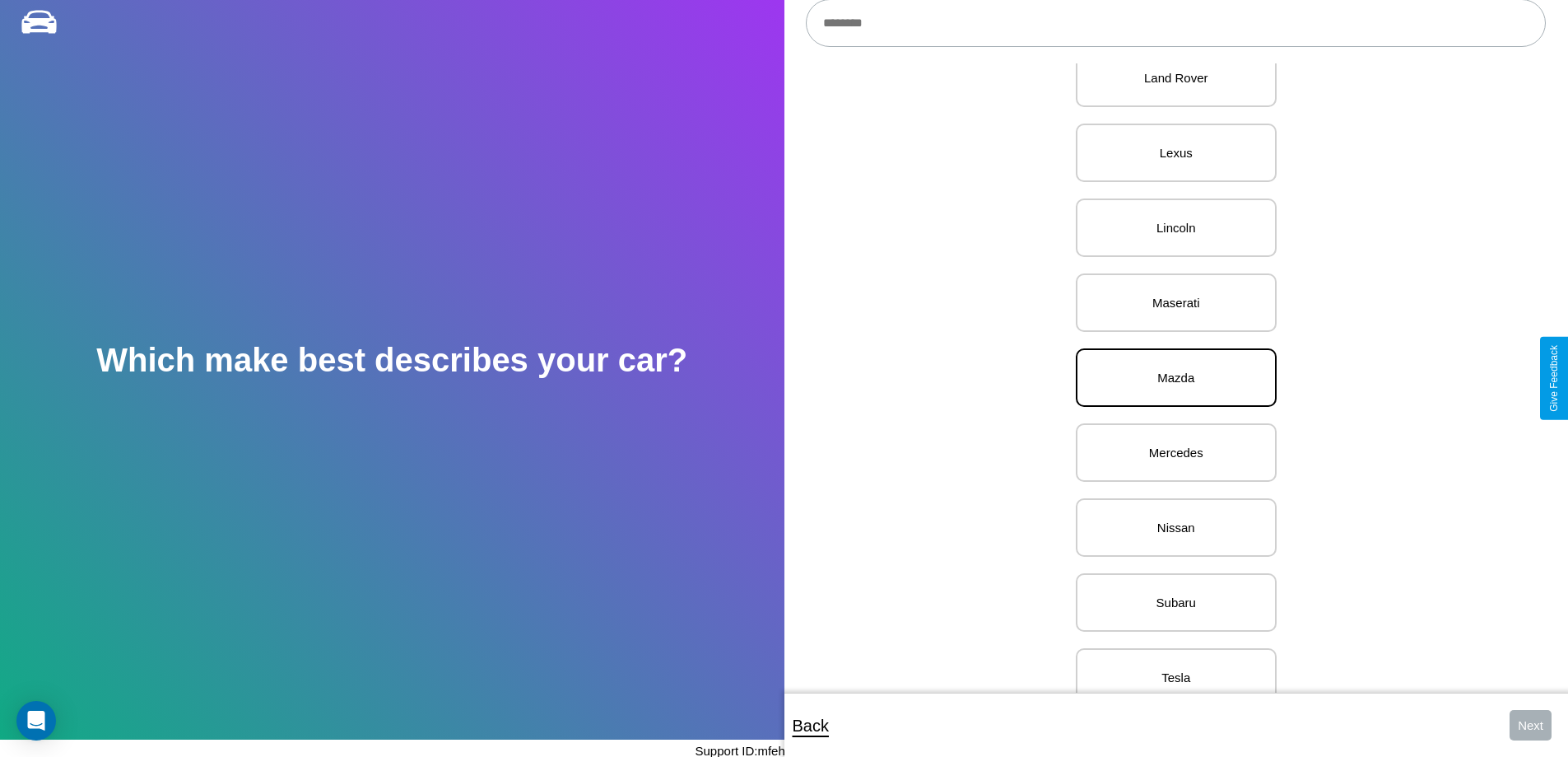
click at [1170, 378] on p "Mazda" at bounding box center [1176, 377] width 164 height 22
click at [1531, 725] on button "Next" at bounding box center [1531, 725] width 42 height 31
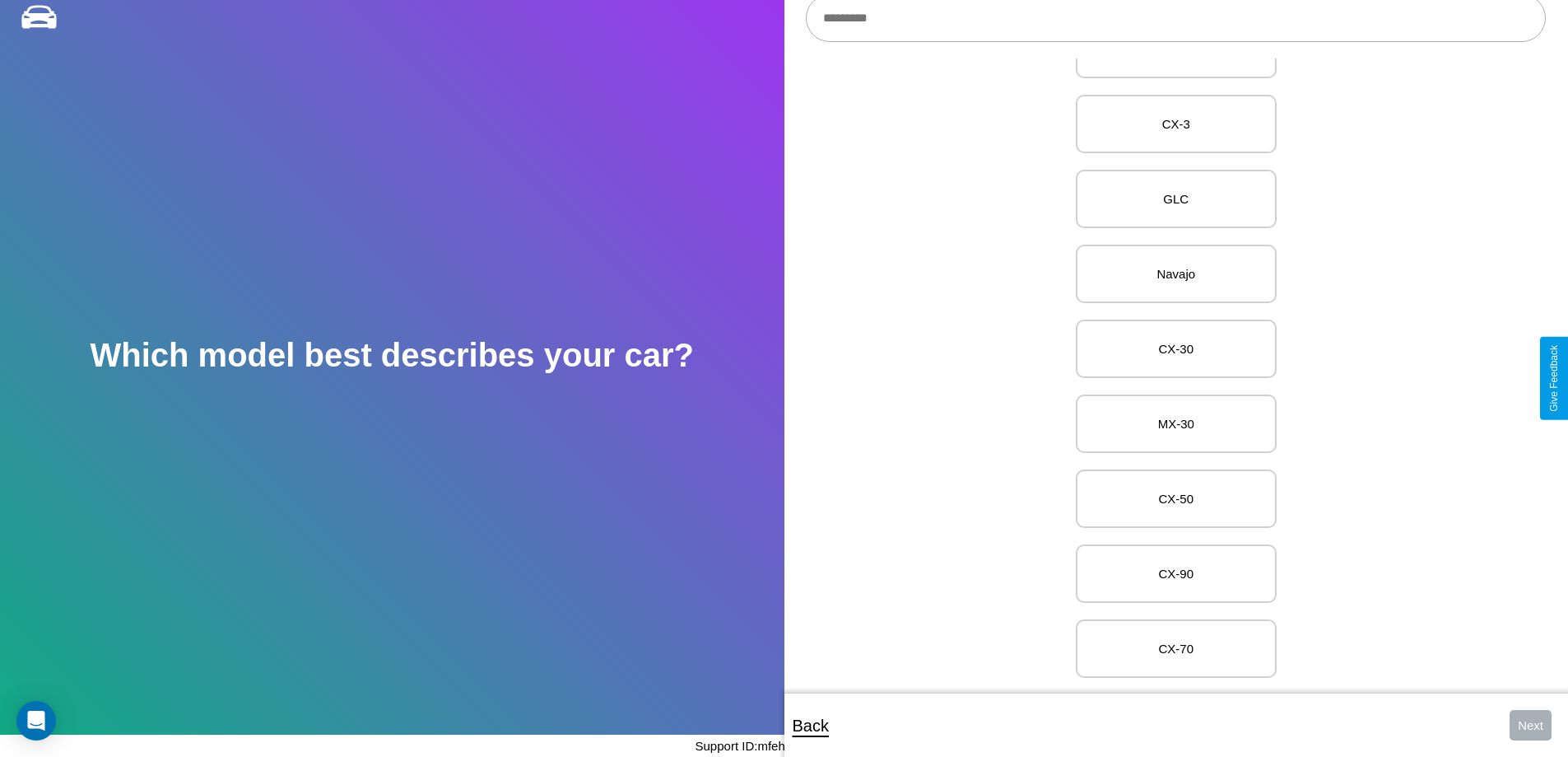
scroll to position [1502, 0]
click at [1170, 636] on p "CX-70" at bounding box center [1176, 646] width 164 height 22
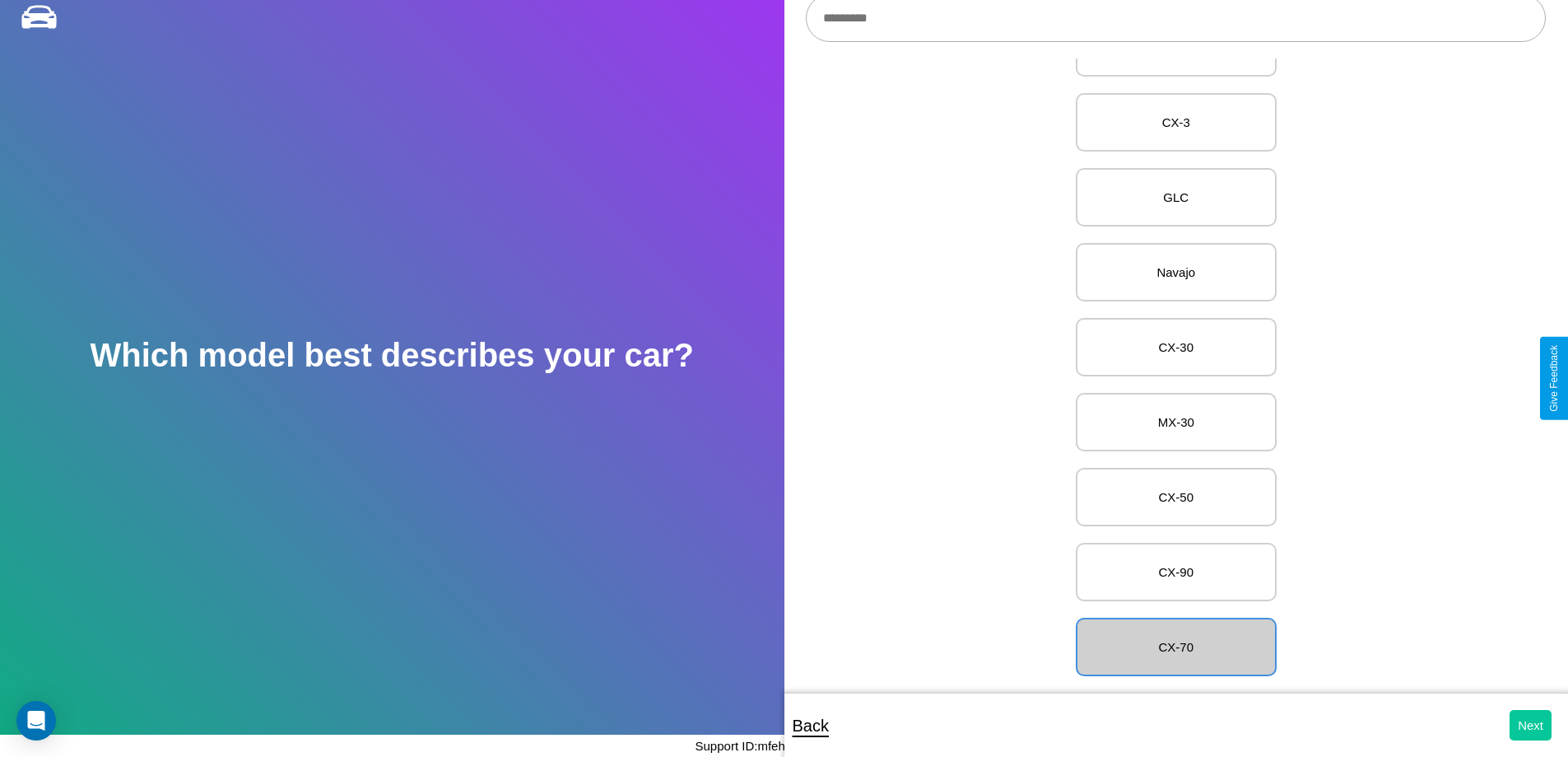
scroll to position [0, 0]
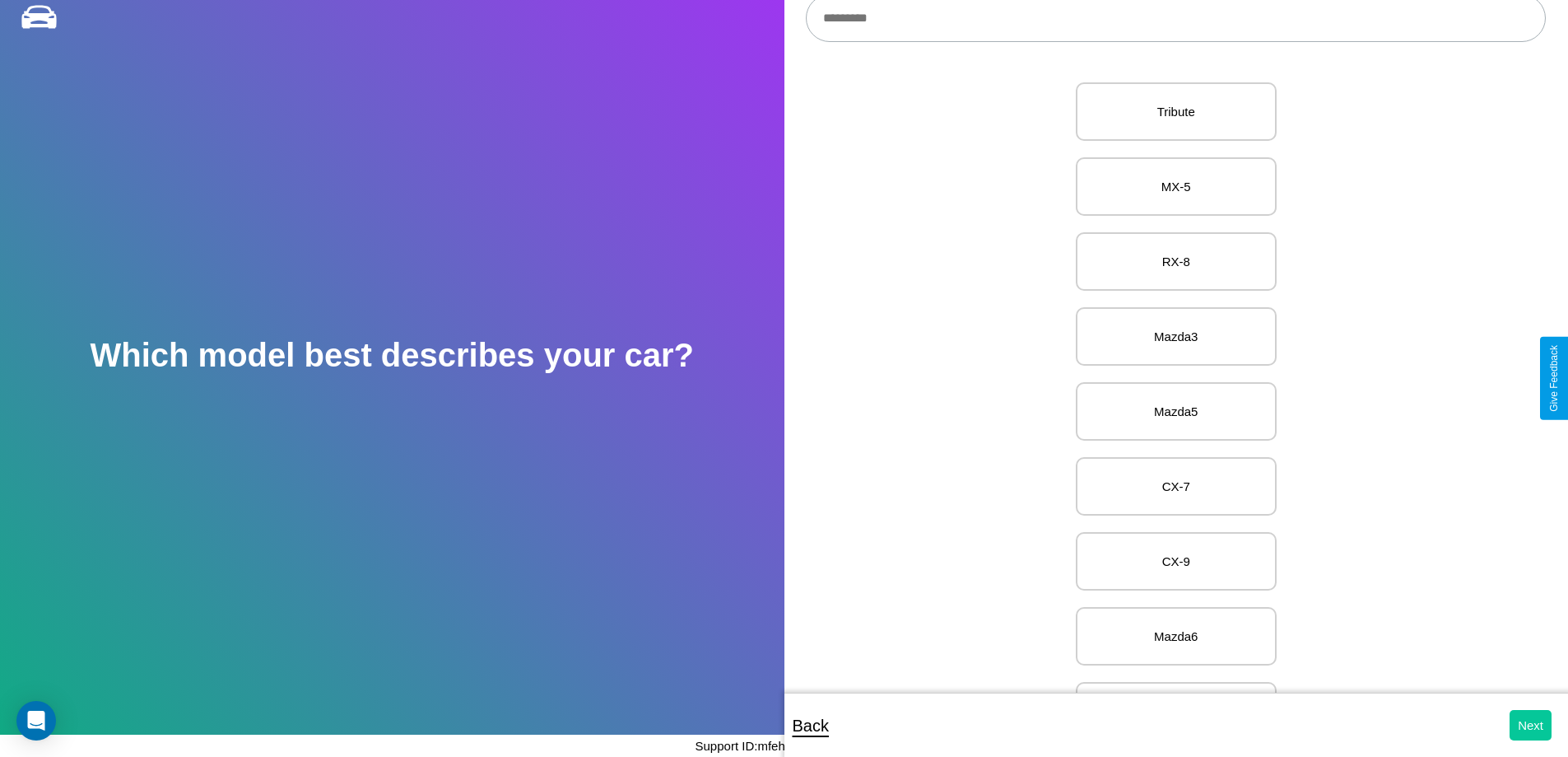
click at [1531, 725] on button "Next" at bounding box center [1531, 725] width 42 height 31
select select "*****"
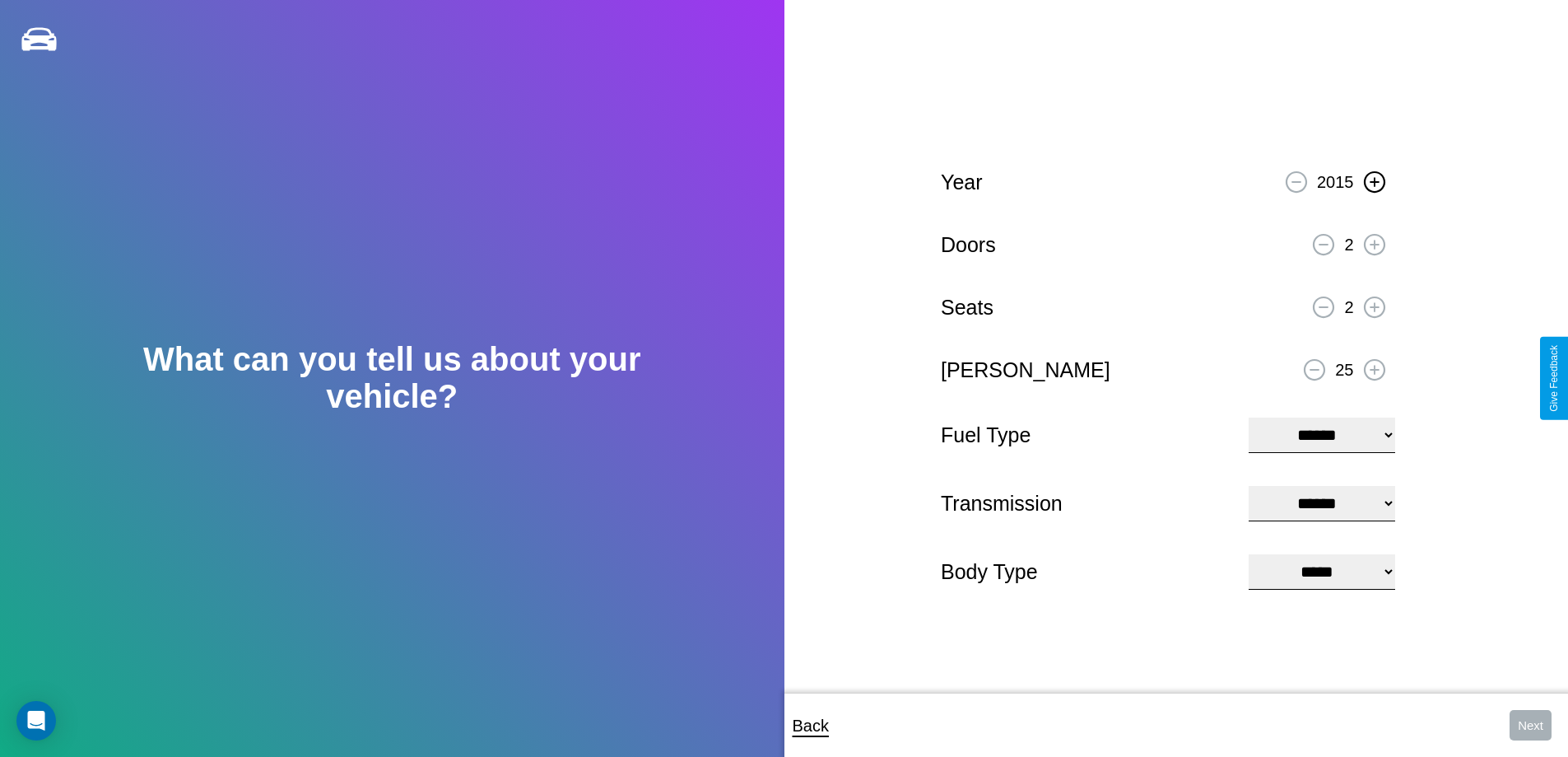
click at [1374, 180] on icon at bounding box center [1374, 181] width 9 height 9
click at [1374, 242] on icon at bounding box center [1374, 244] width 9 height 9
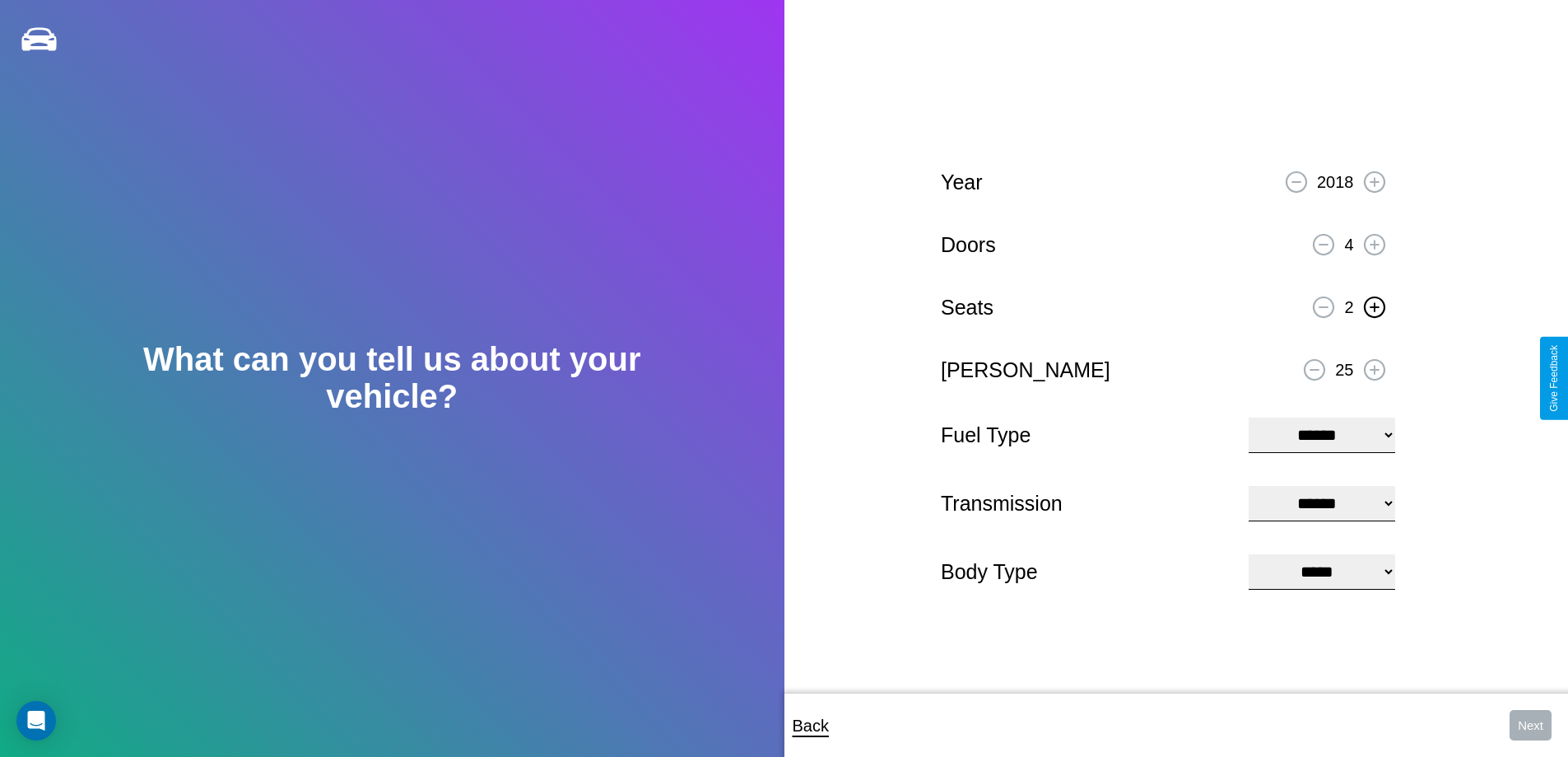
click at [1374, 305] on icon at bounding box center [1374, 306] width 9 height 9
click at [1374, 367] on icon at bounding box center [1374, 369] width 9 height 9
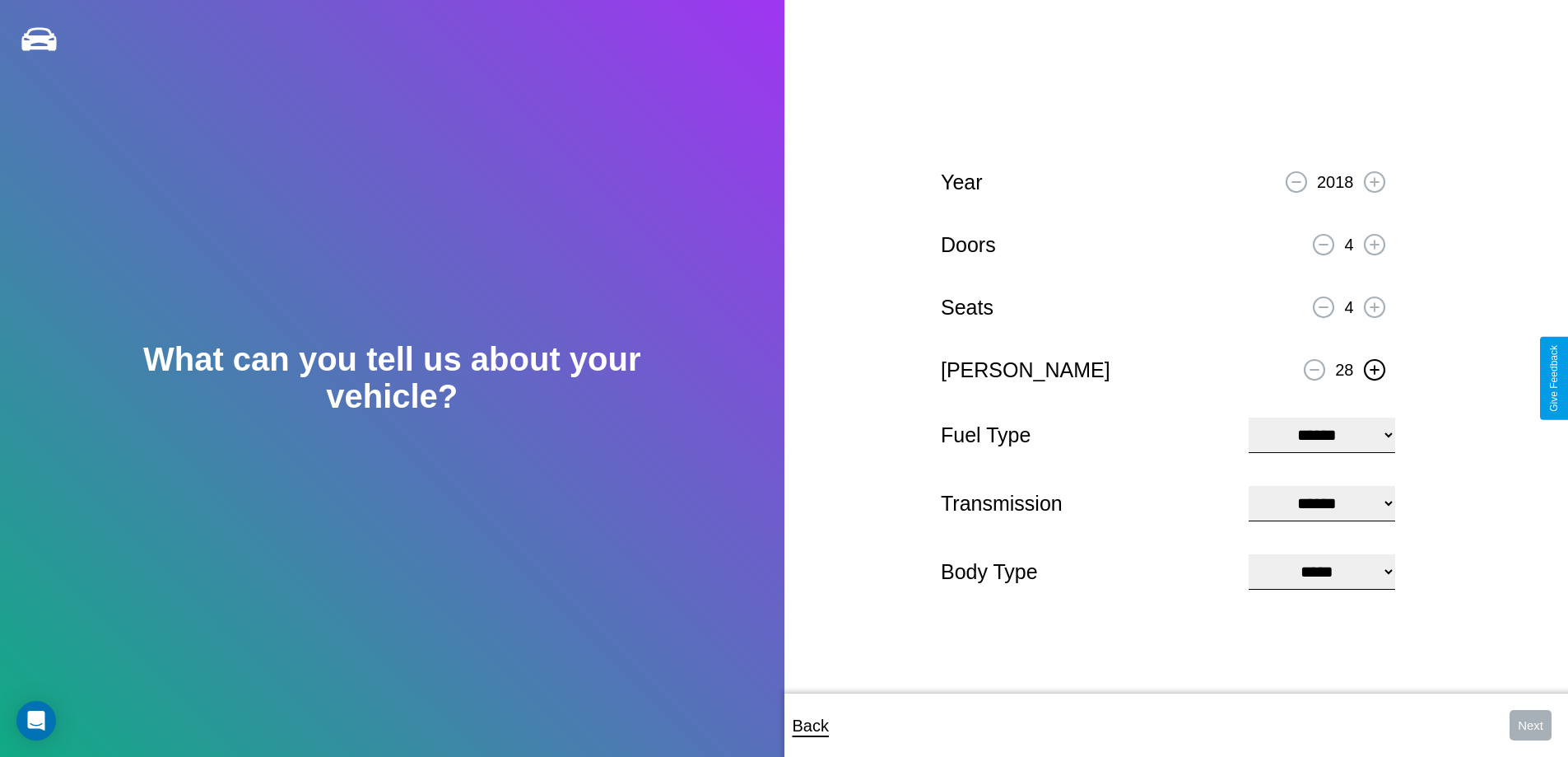
click at [1374, 367] on icon at bounding box center [1374, 369] width 9 height 9
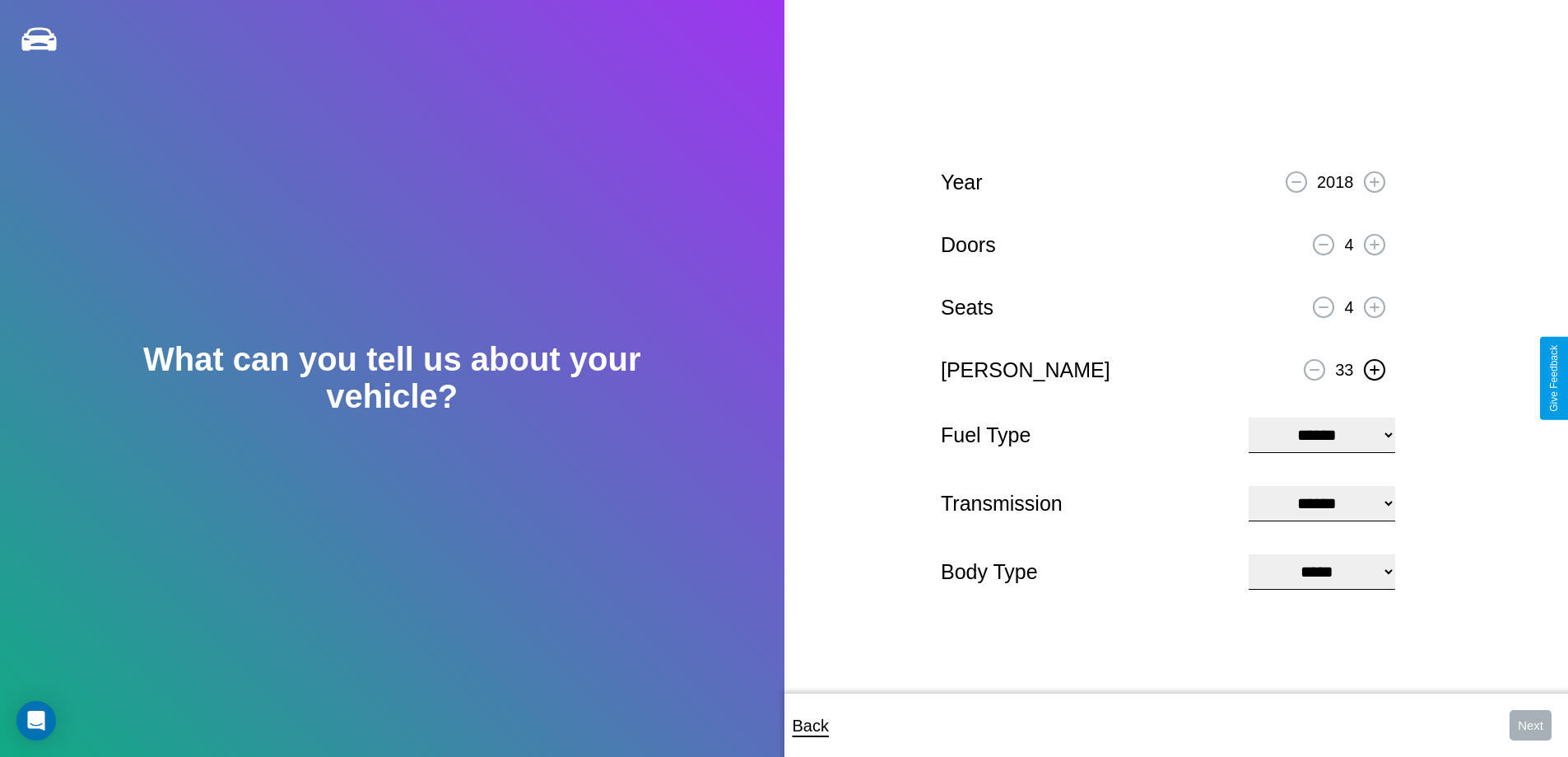
click at [1374, 367] on icon at bounding box center [1374, 369] width 9 height 9
click at [1321, 433] on select "**********" at bounding box center [1321, 435] width 146 height 35
select select "***"
click at [1321, 503] on select "****** ********* ******" at bounding box center [1321, 503] width 146 height 35
select select "******"
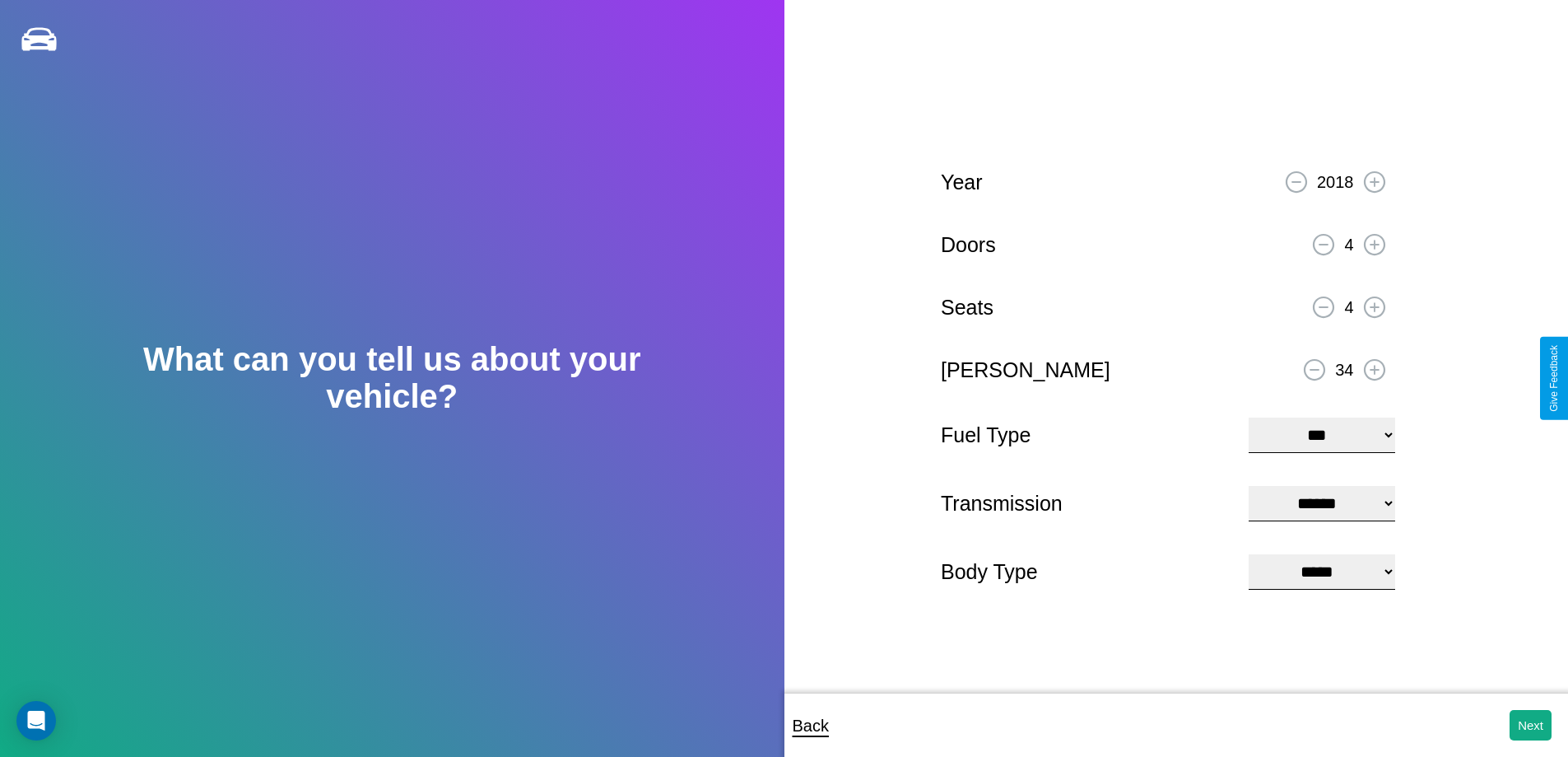
click at [1321, 573] on select "**********" at bounding box center [1321, 572] width 146 height 35
select select "***"
click at [1531, 725] on button "Next" at bounding box center [1531, 725] width 42 height 31
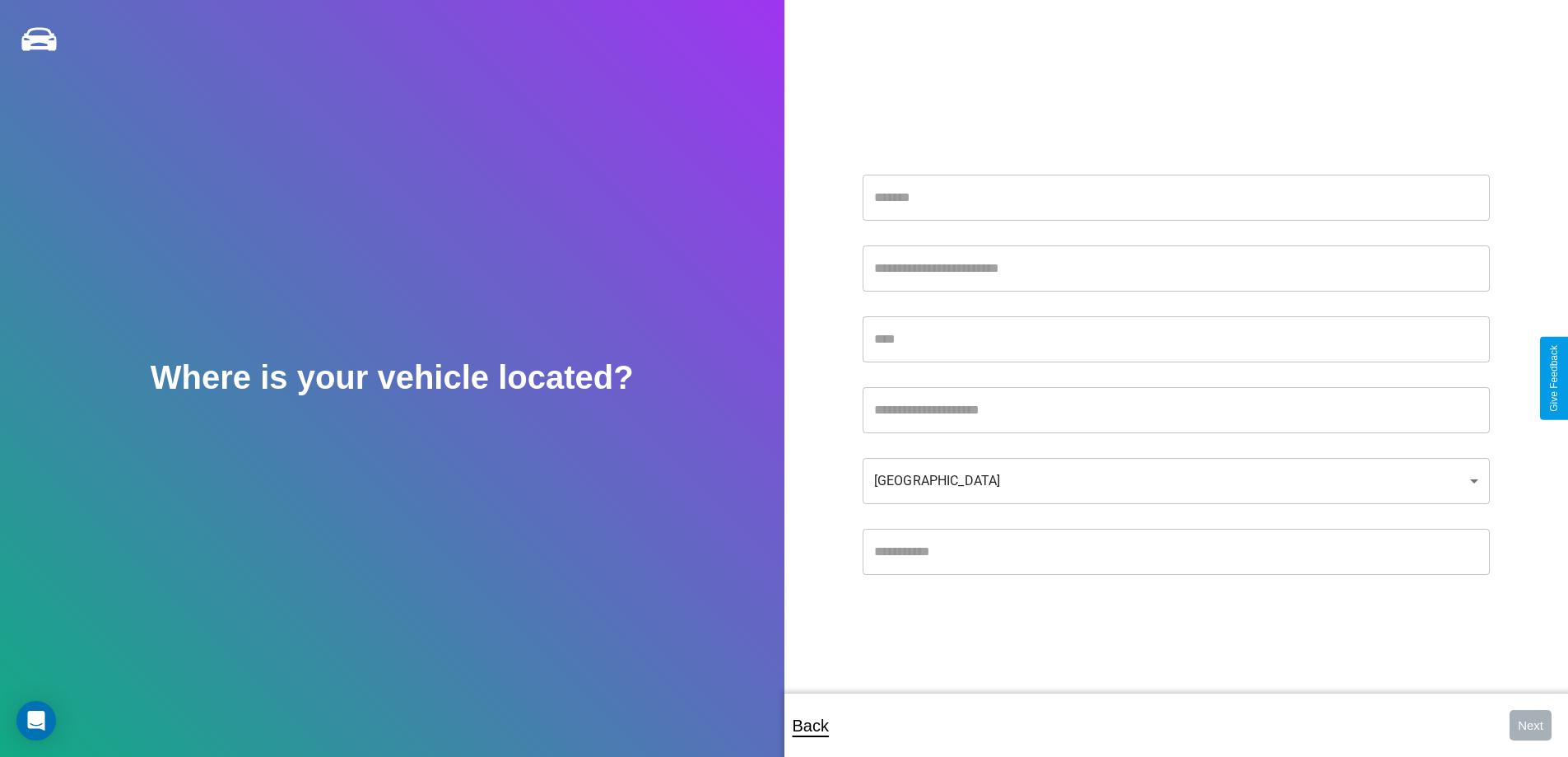
click at [1175, 197] on input "text" at bounding box center [1176, 198] width 628 height 46
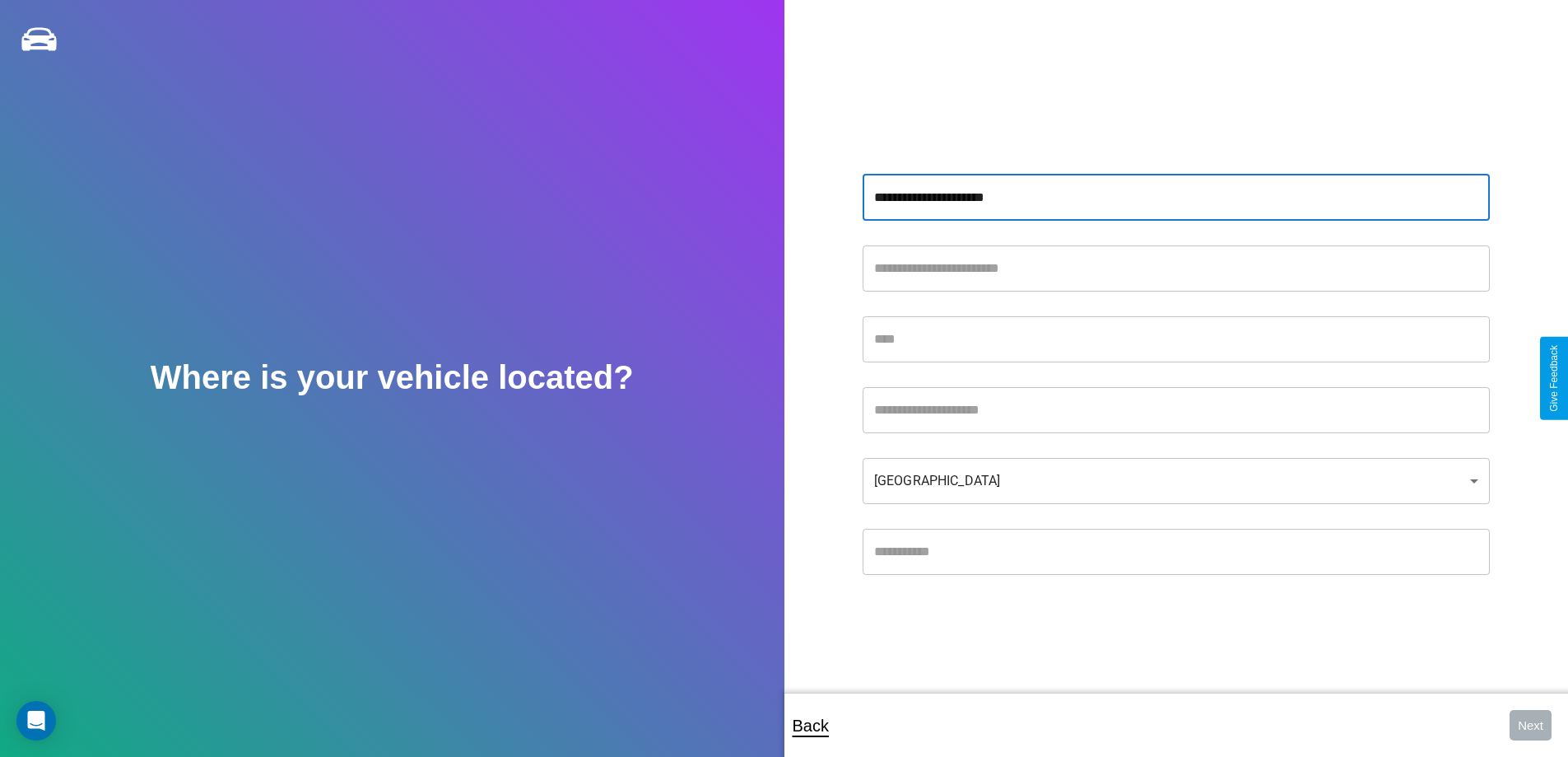
type input "**********"
click at [1175, 338] on input "text" at bounding box center [1176, 339] width 628 height 46
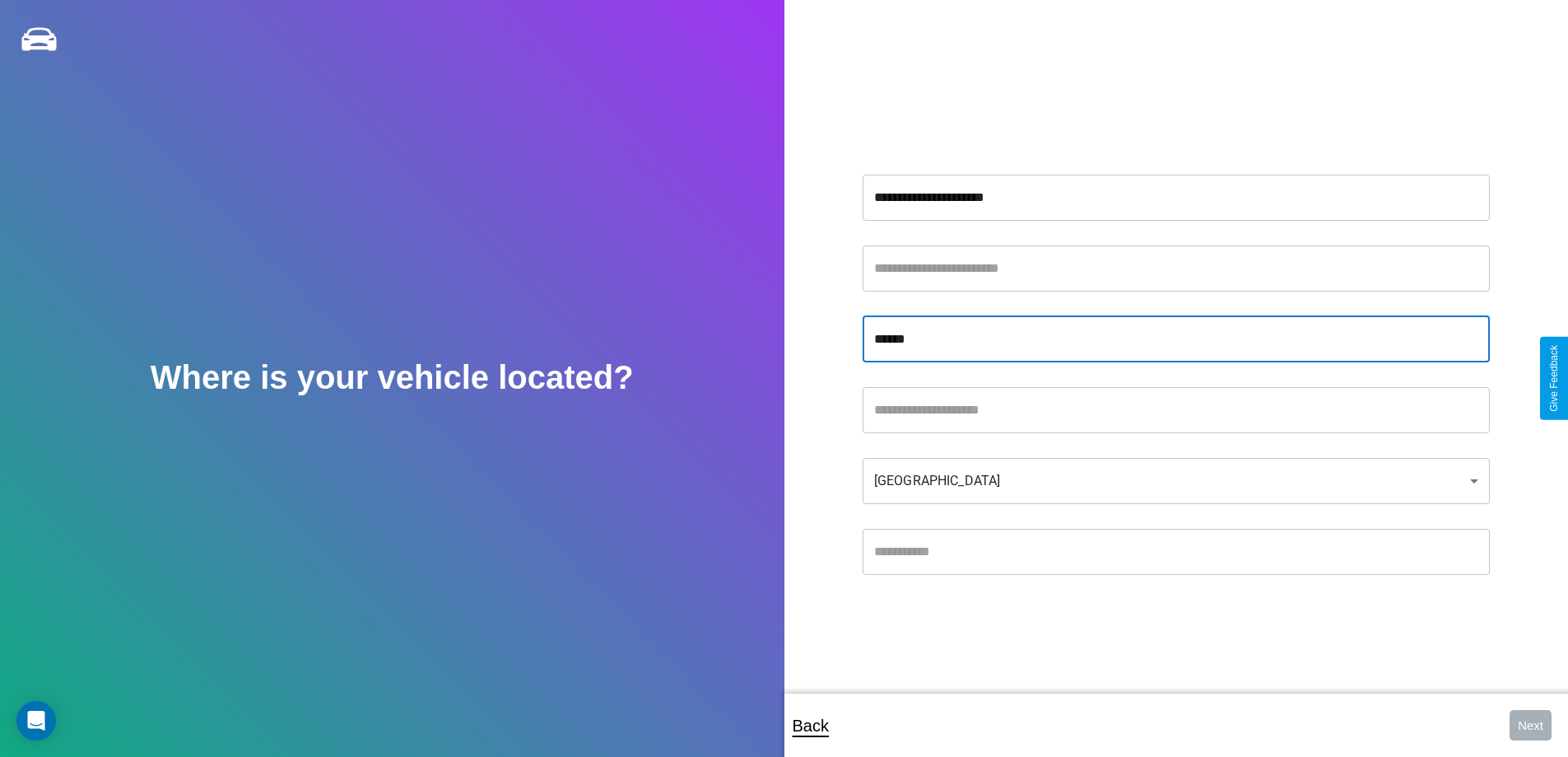
type input "******"
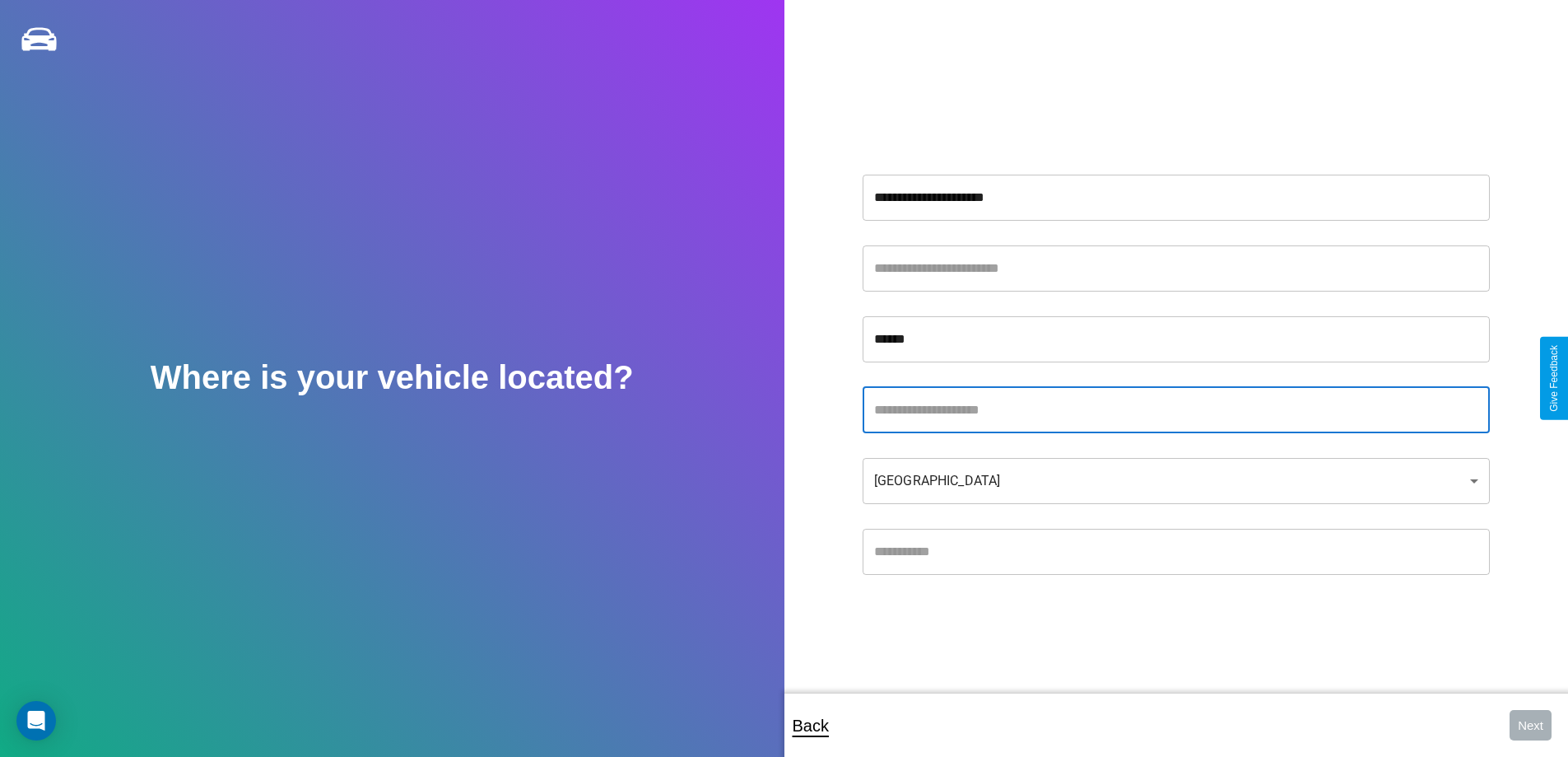
click at [1175, 409] on input "text" at bounding box center [1176, 410] width 628 height 46
type input "**********"
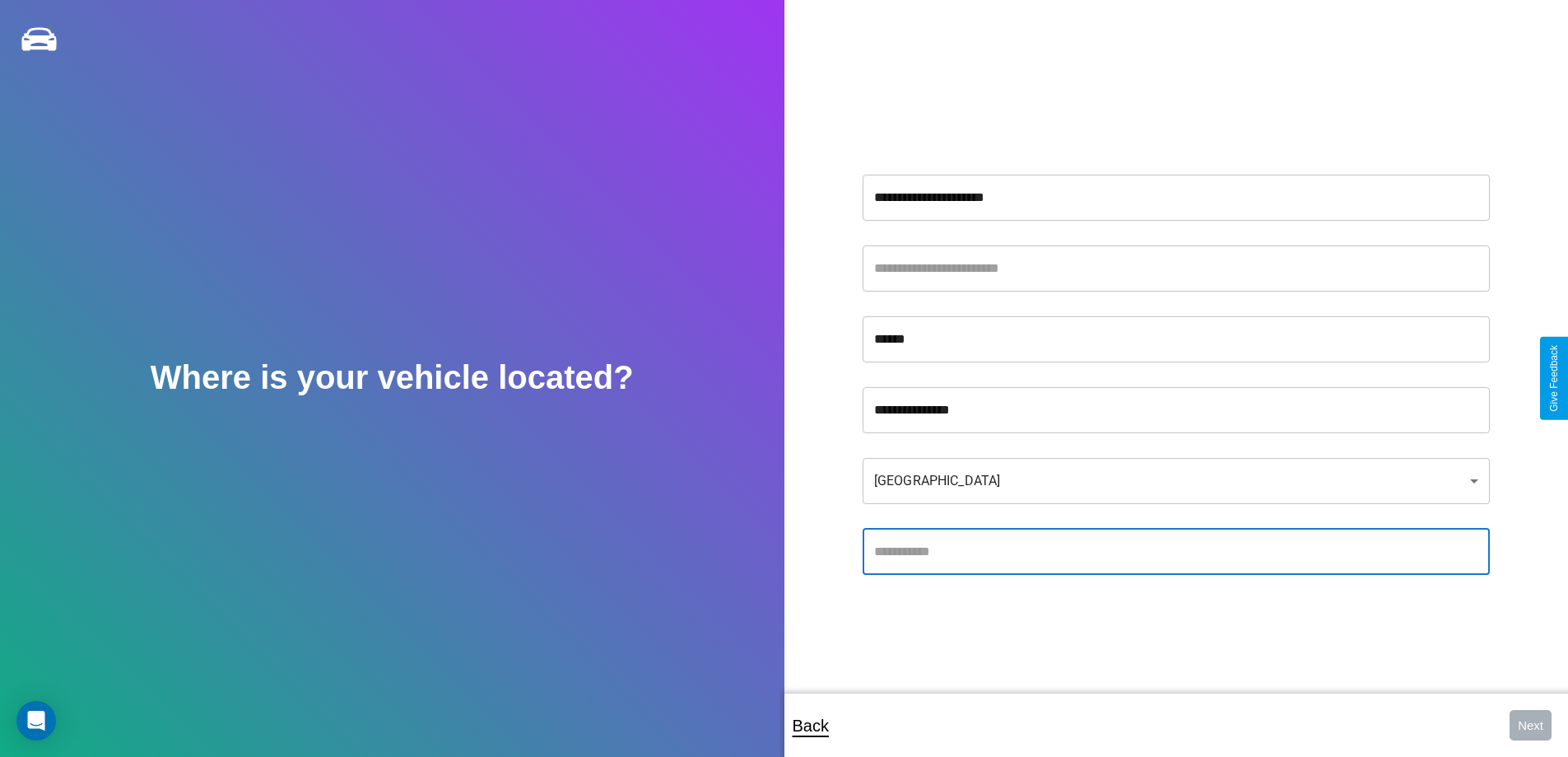
click at [1175, 551] on input "text" at bounding box center [1176, 552] width 628 height 46
type input "*****"
click at [1175, 480] on body "**********" at bounding box center [784, 389] width 1568 height 779
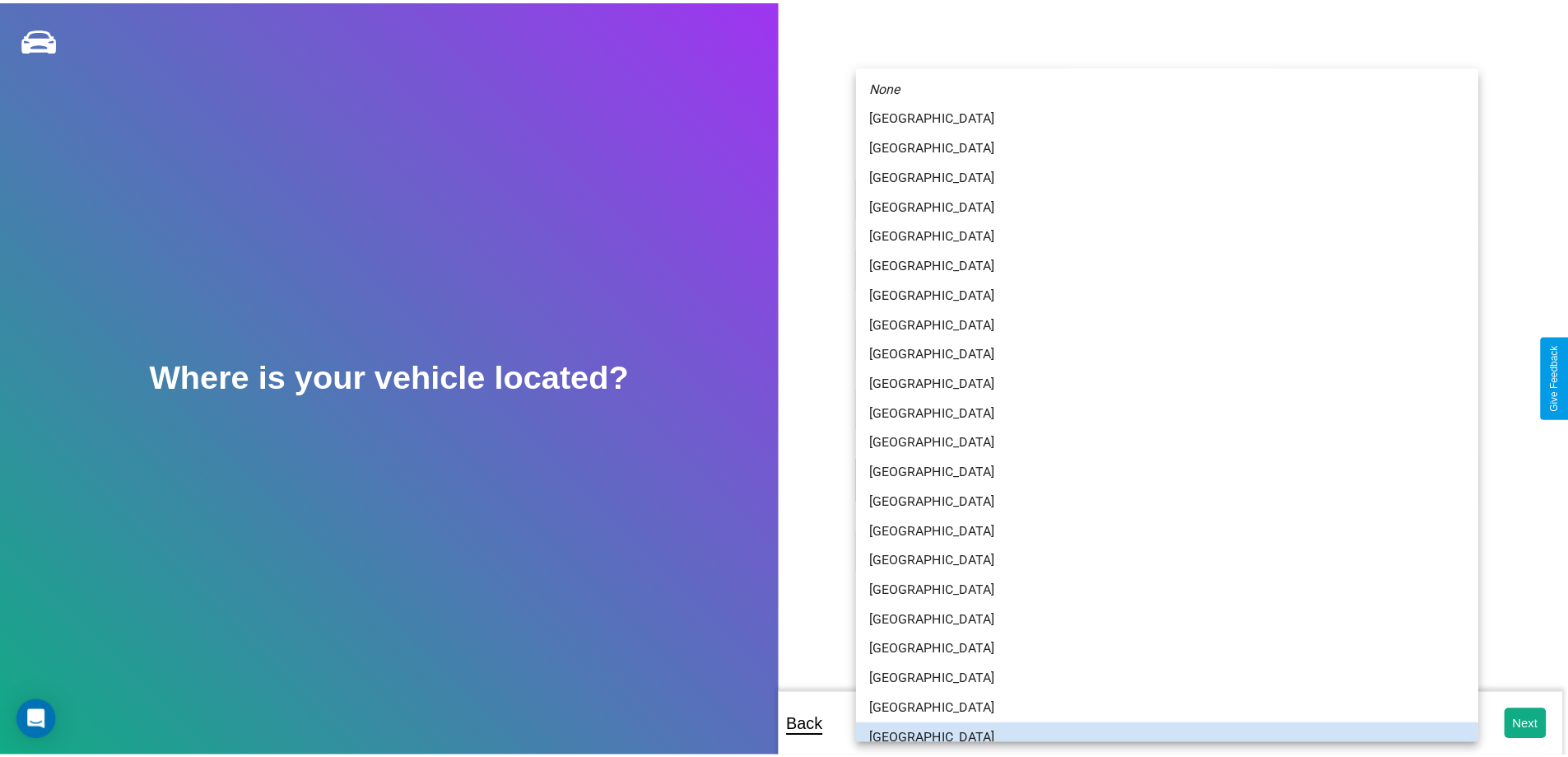
scroll to position [11, 0]
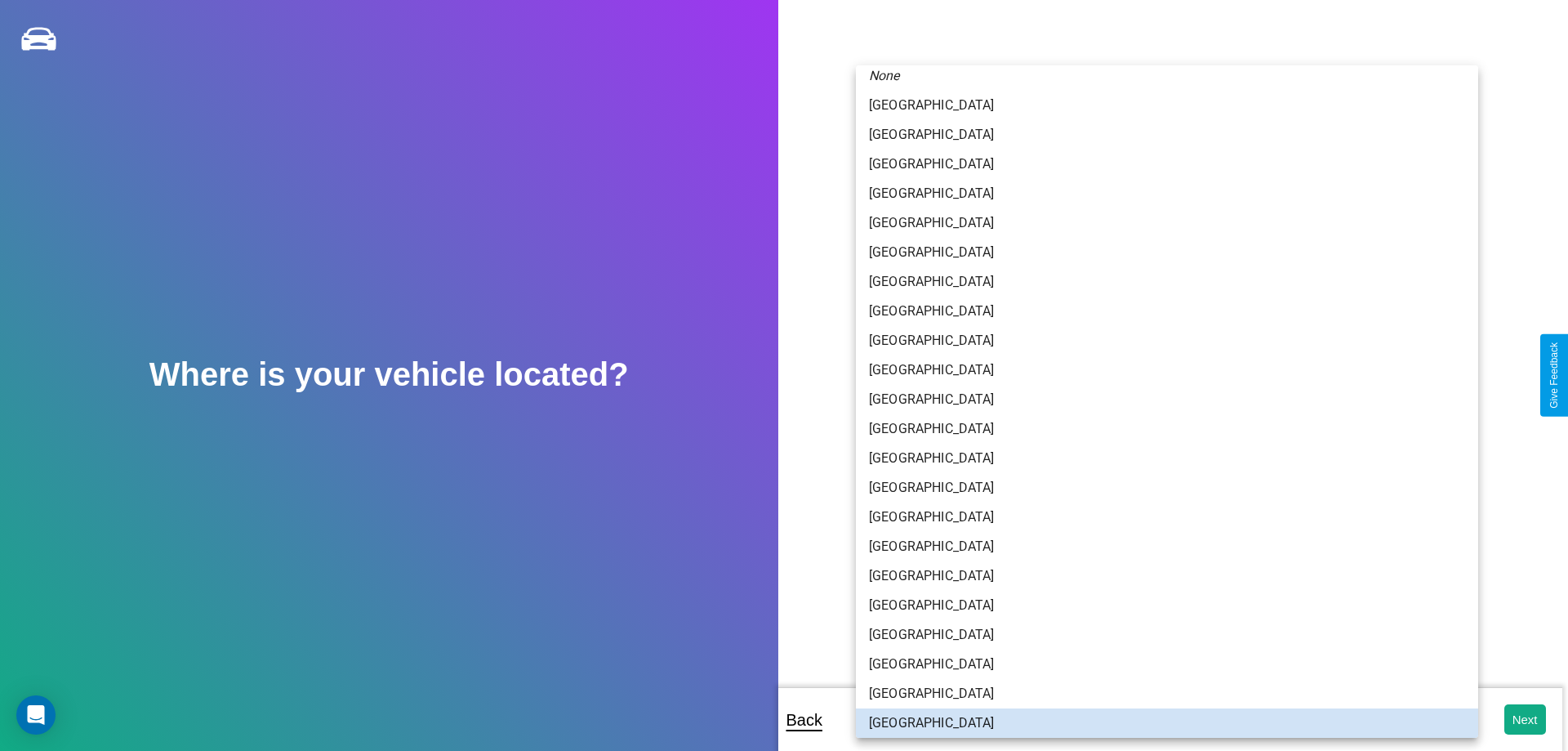
click at [1160, 104] on li "[GEOGRAPHIC_DATA]" at bounding box center [1167, 105] width 623 height 29
type input "*********"
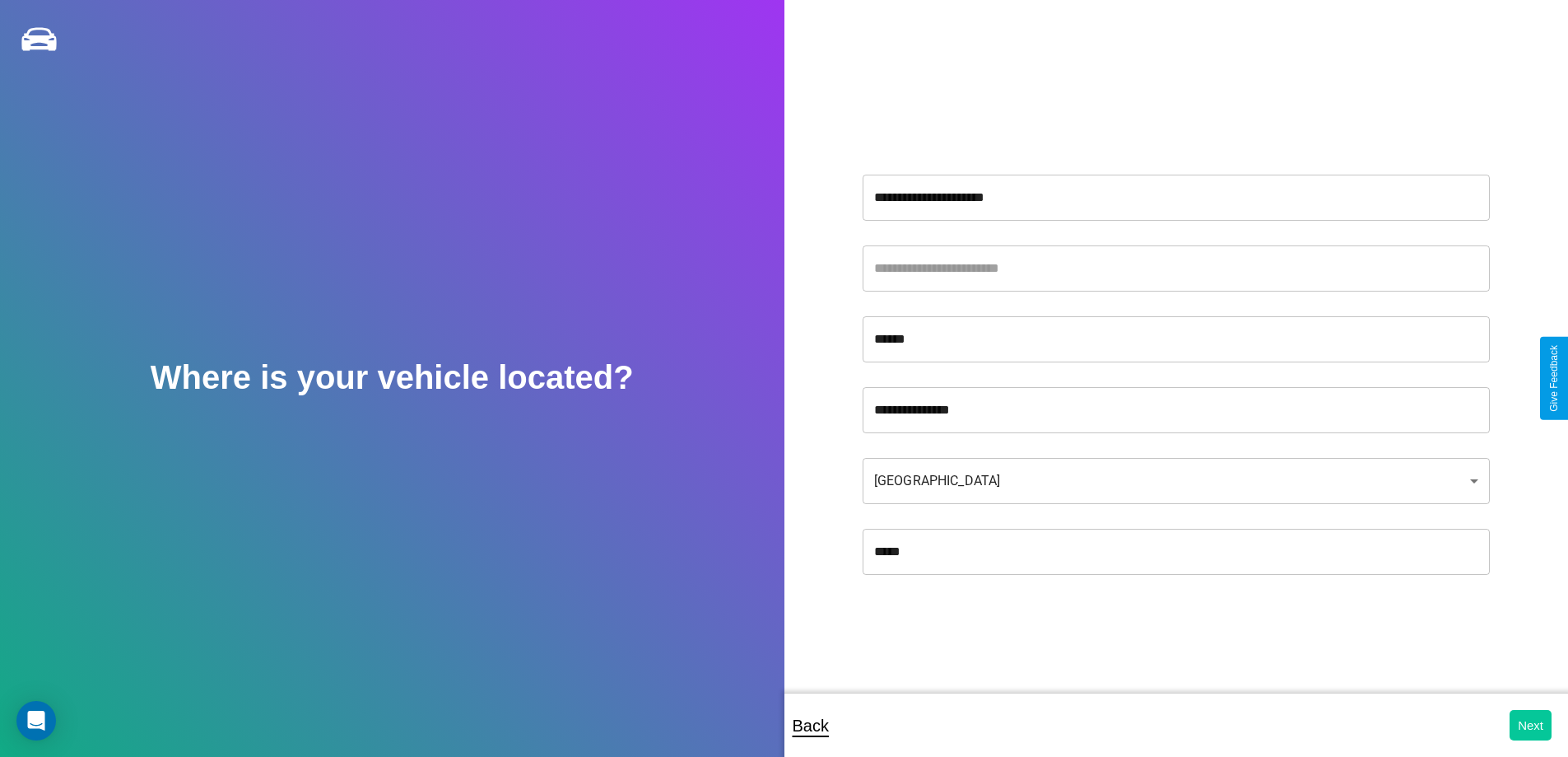
click at [1531, 725] on button "Next" at bounding box center [1531, 725] width 42 height 31
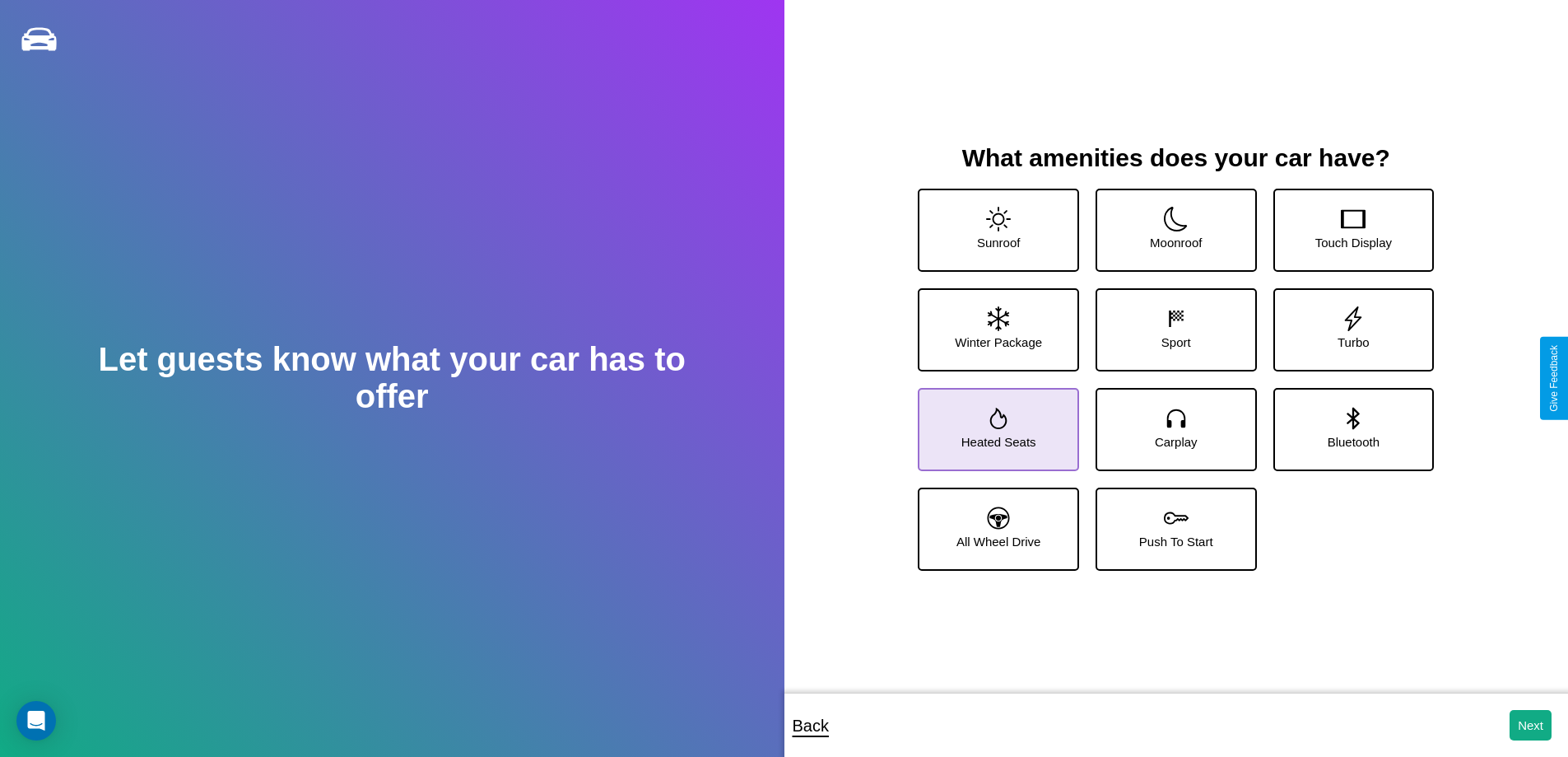
click at [997, 422] on icon at bounding box center [999, 419] width 17 height 21
click at [1342, 323] on icon at bounding box center [1354, 319] width 25 height 25
click at [1348, 422] on icon at bounding box center [1354, 418] width 12 height 22
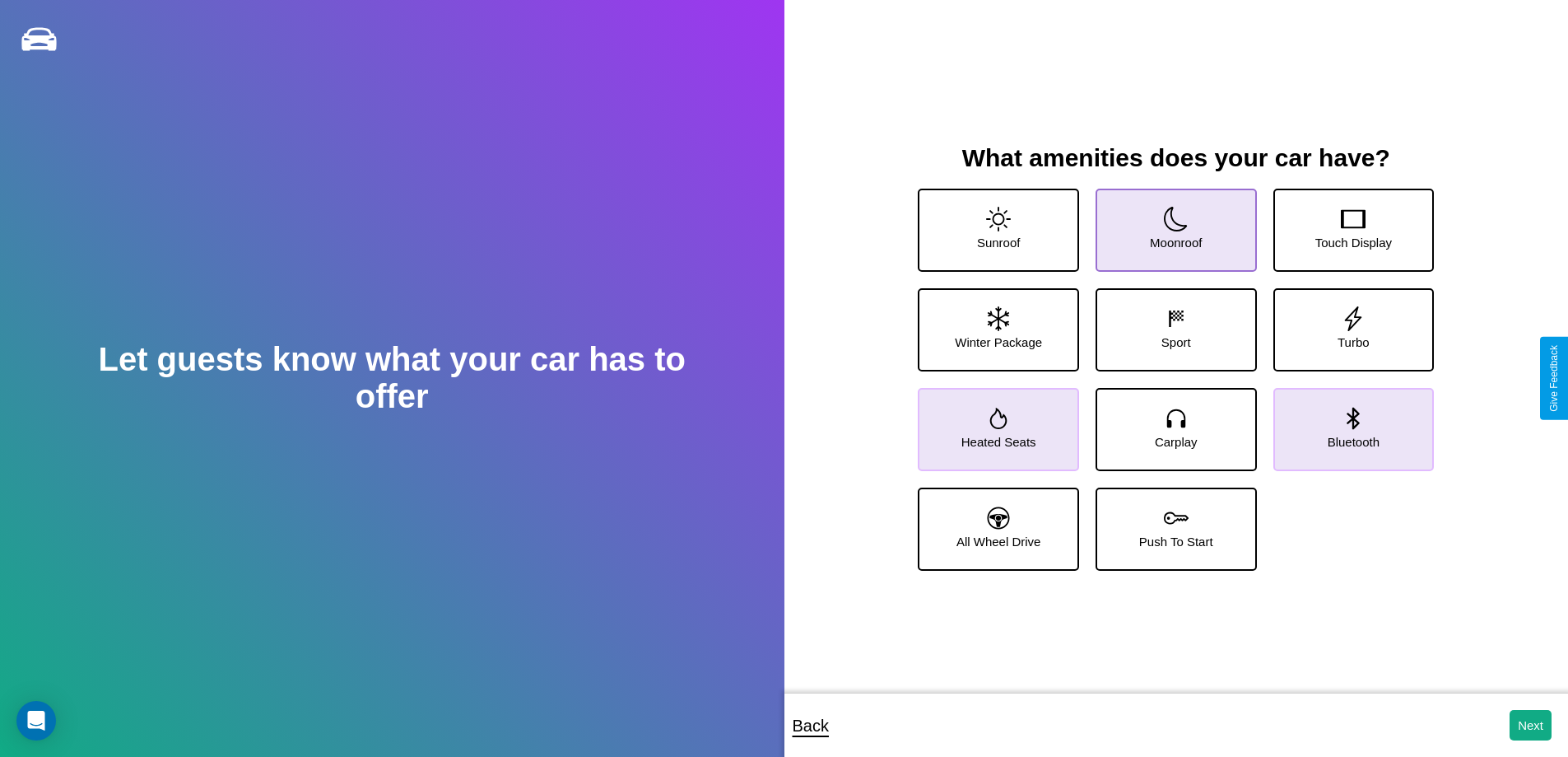
click at [1170, 224] on icon at bounding box center [1176, 219] width 25 height 25
click at [997, 224] on icon at bounding box center [999, 219] width 25 height 25
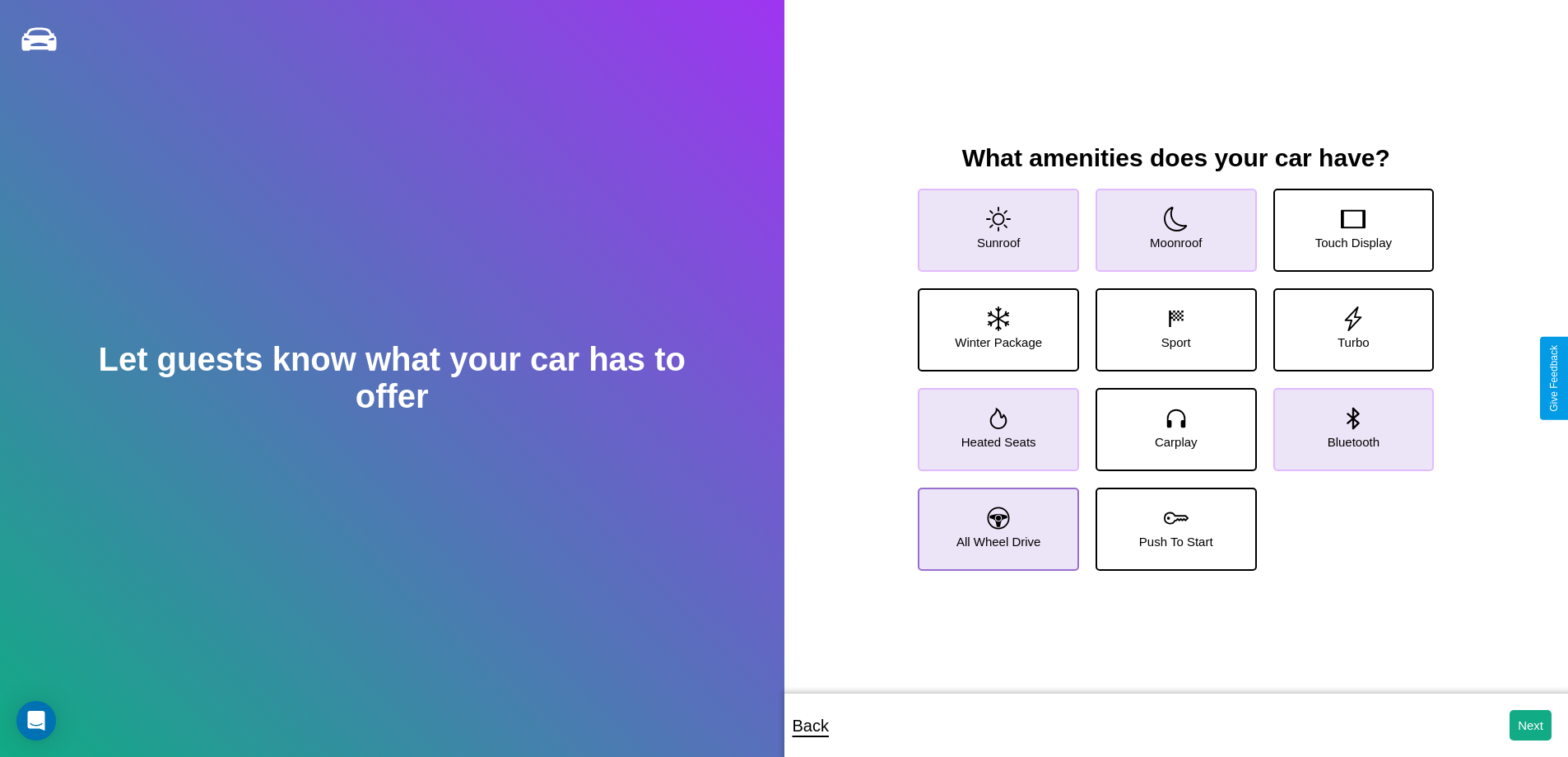
click at [997, 522] on icon at bounding box center [999, 517] width 22 height 22
click at [1531, 725] on button "Next" at bounding box center [1531, 725] width 42 height 31
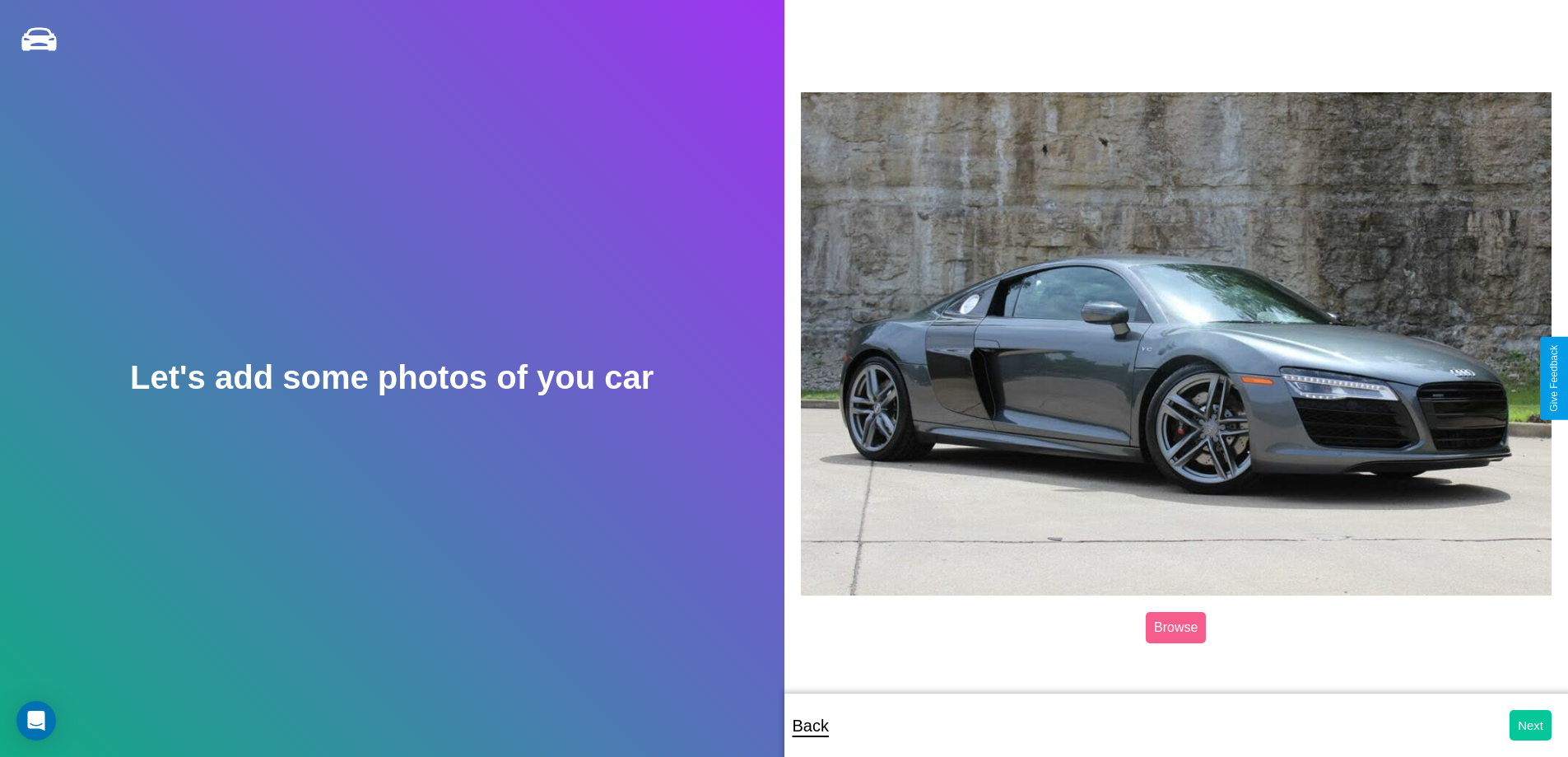
click at [1531, 725] on button "Next" at bounding box center [1531, 725] width 42 height 31
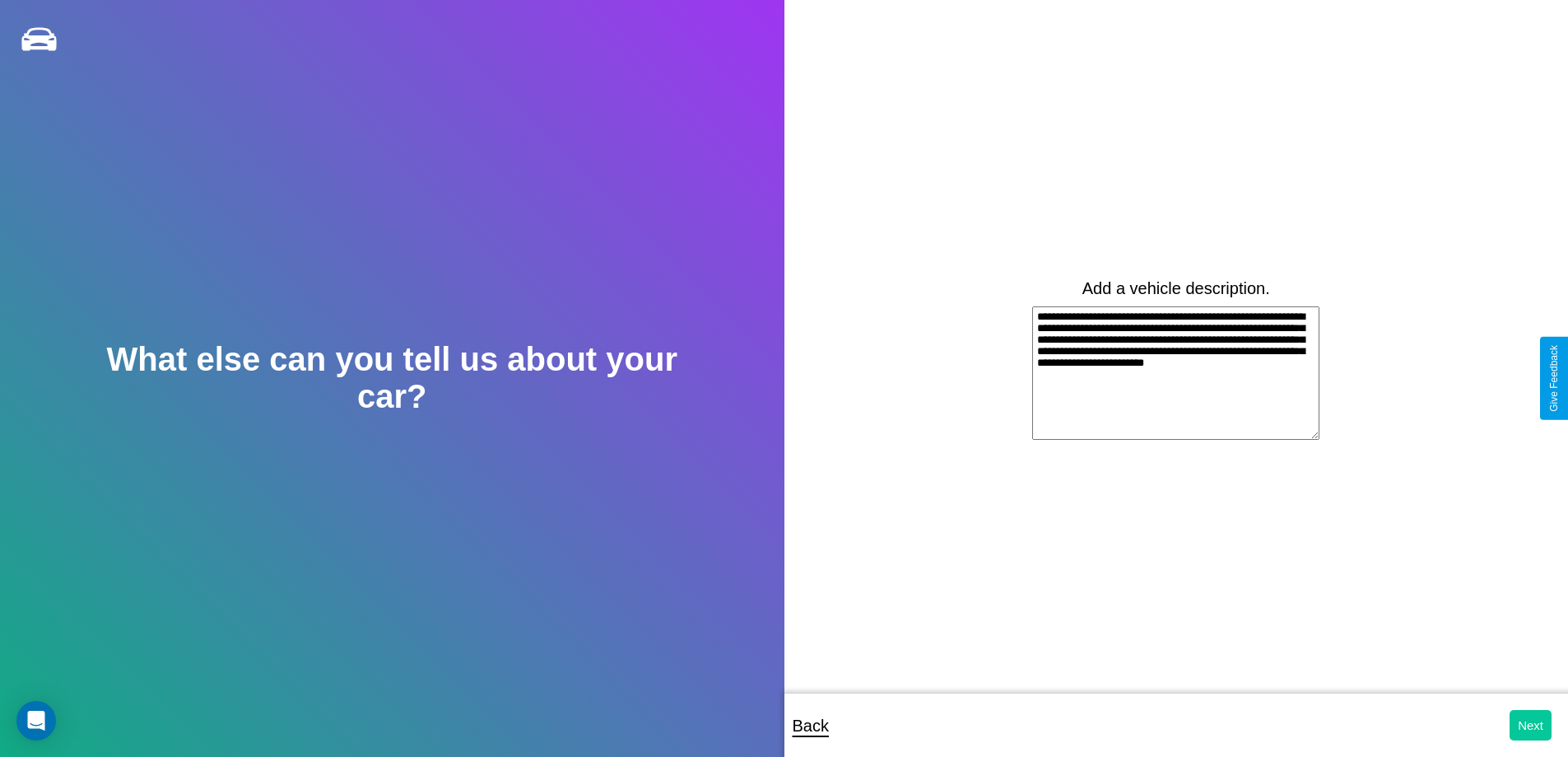
type textarea "**********"
click at [1531, 725] on button "Next" at bounding box center [1531, 725] width 42 height 31
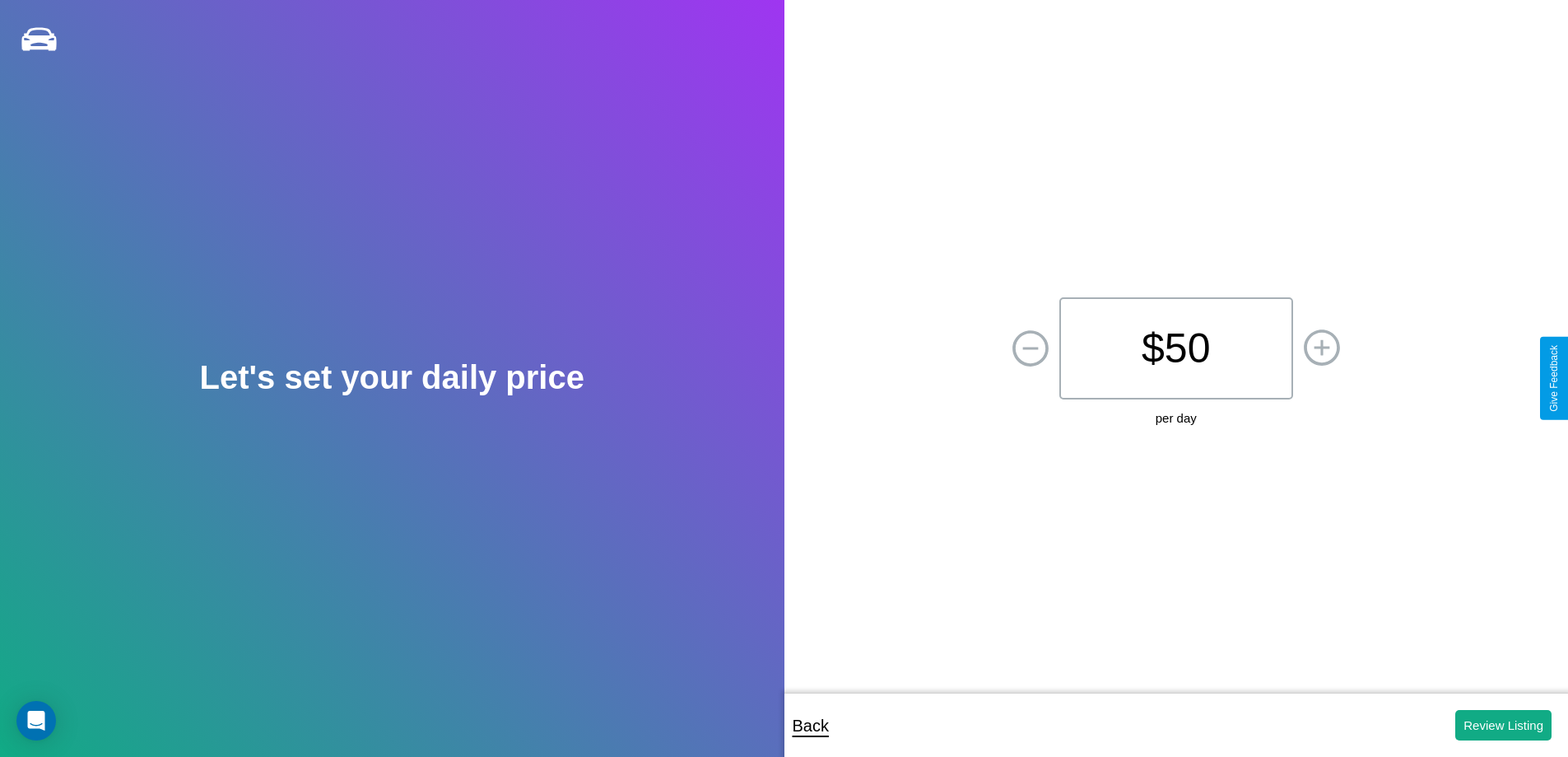
click at [1175, 348] on p "$ 50" at bounding box center [1176, 348] width 234 height 102
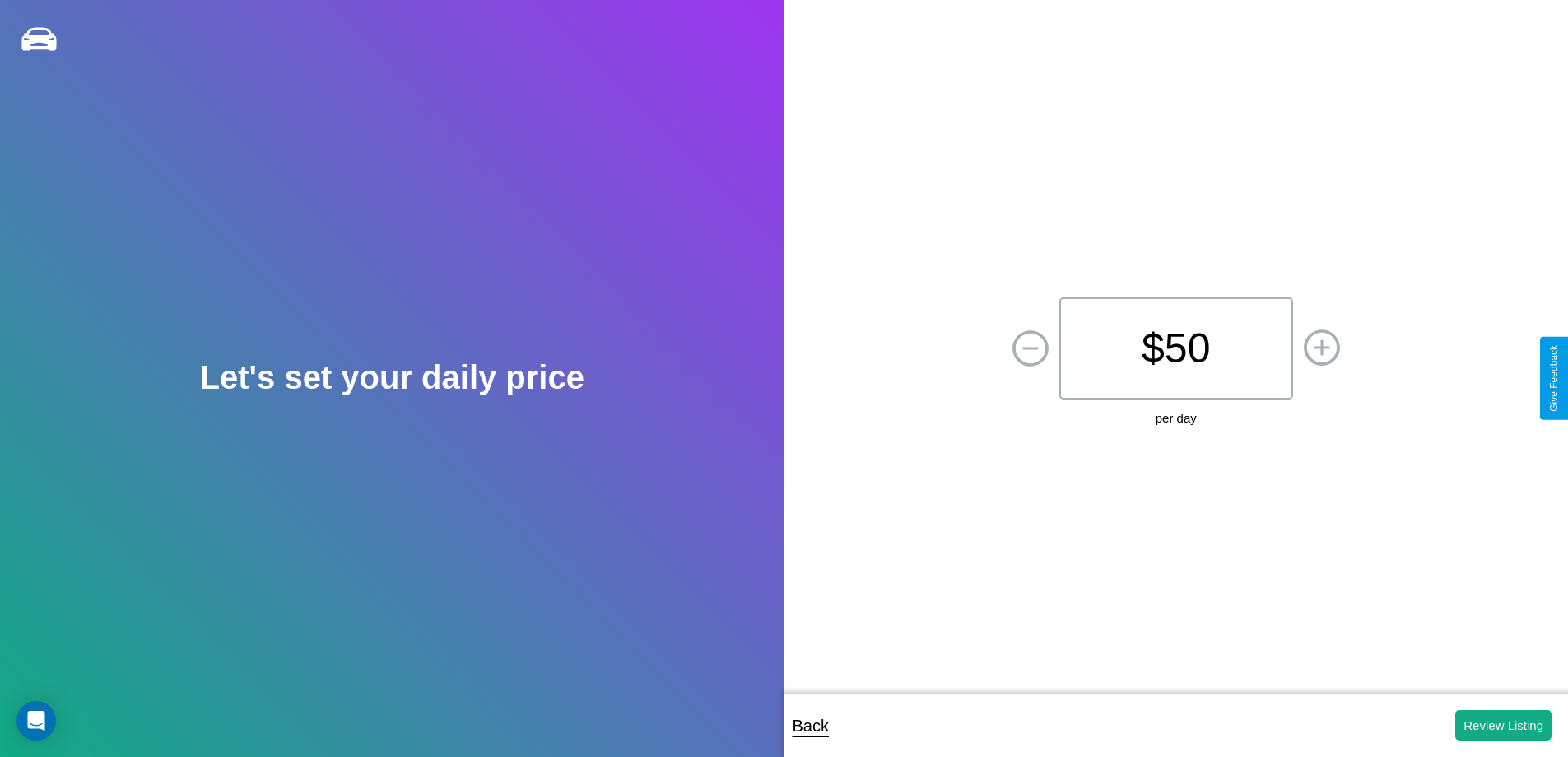
click at [1175, 348] on p "$ 50" at bounding box center [1176, 348] width 234 height 102
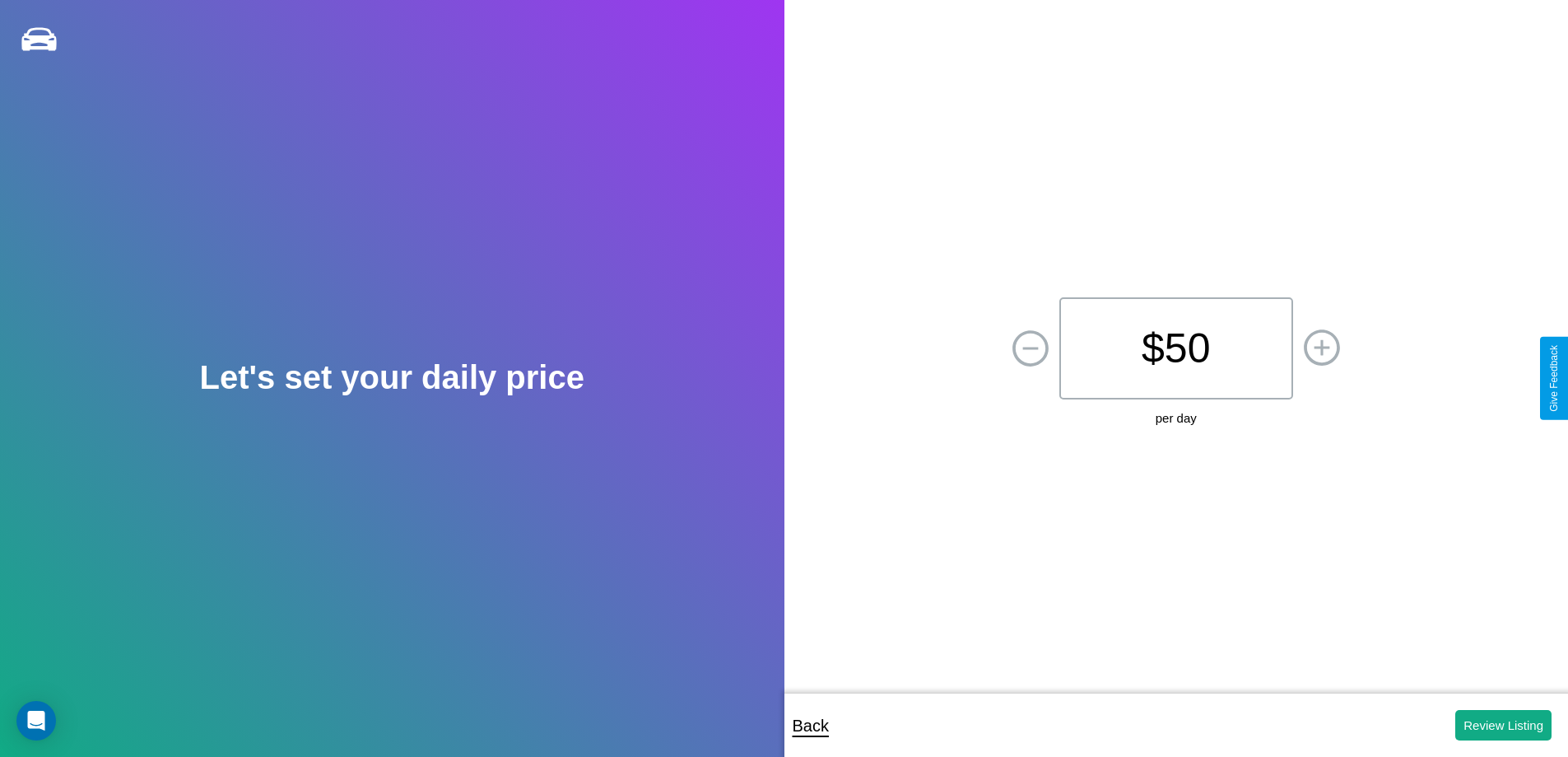
click at [1175, 348] on p "$ 50" at bounding box center [1176, 348] width 234 height 102
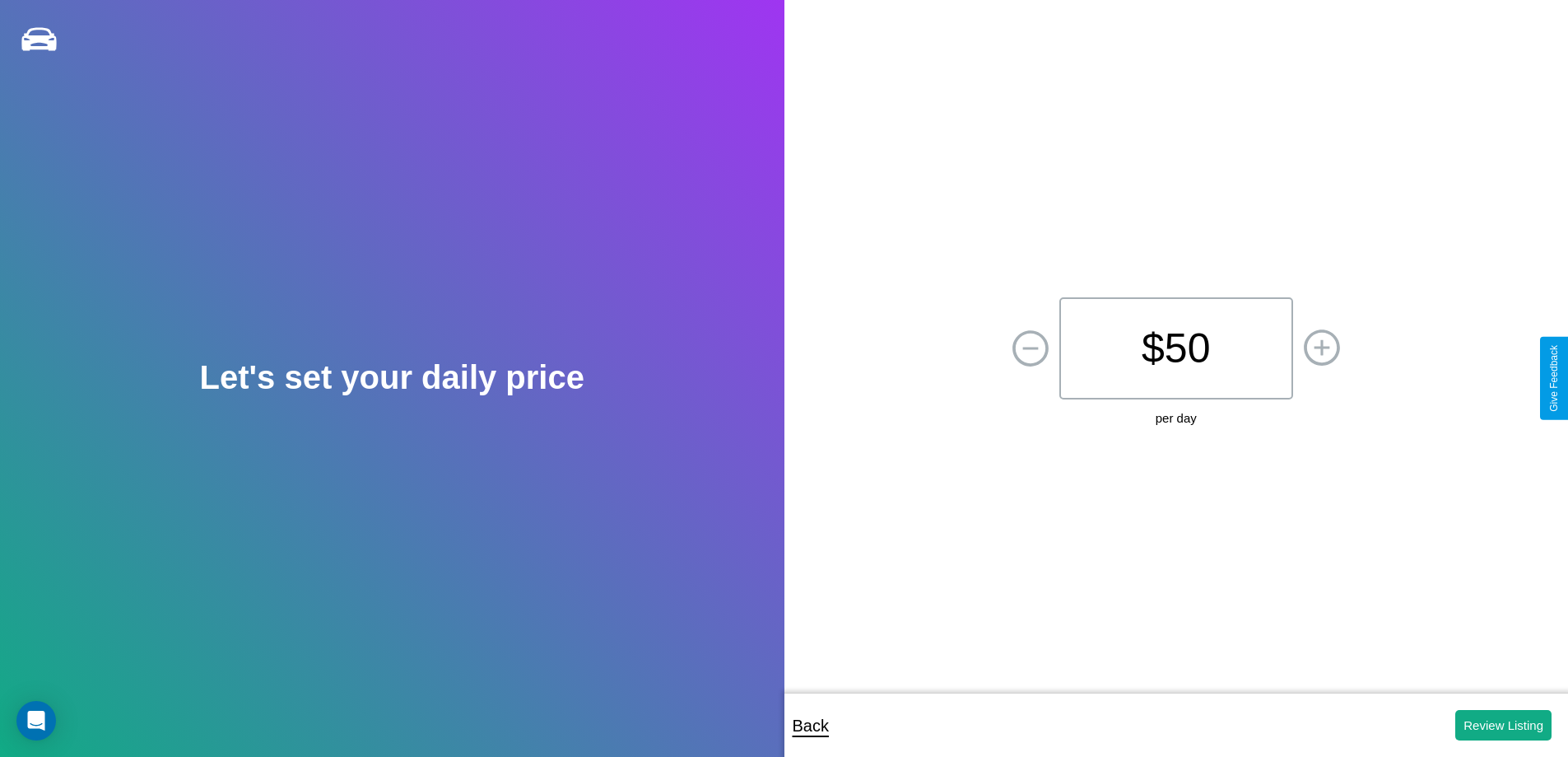
click at [1175, 348] on p "$ 50" at bounding box center [1176, 348] width 234 height 102
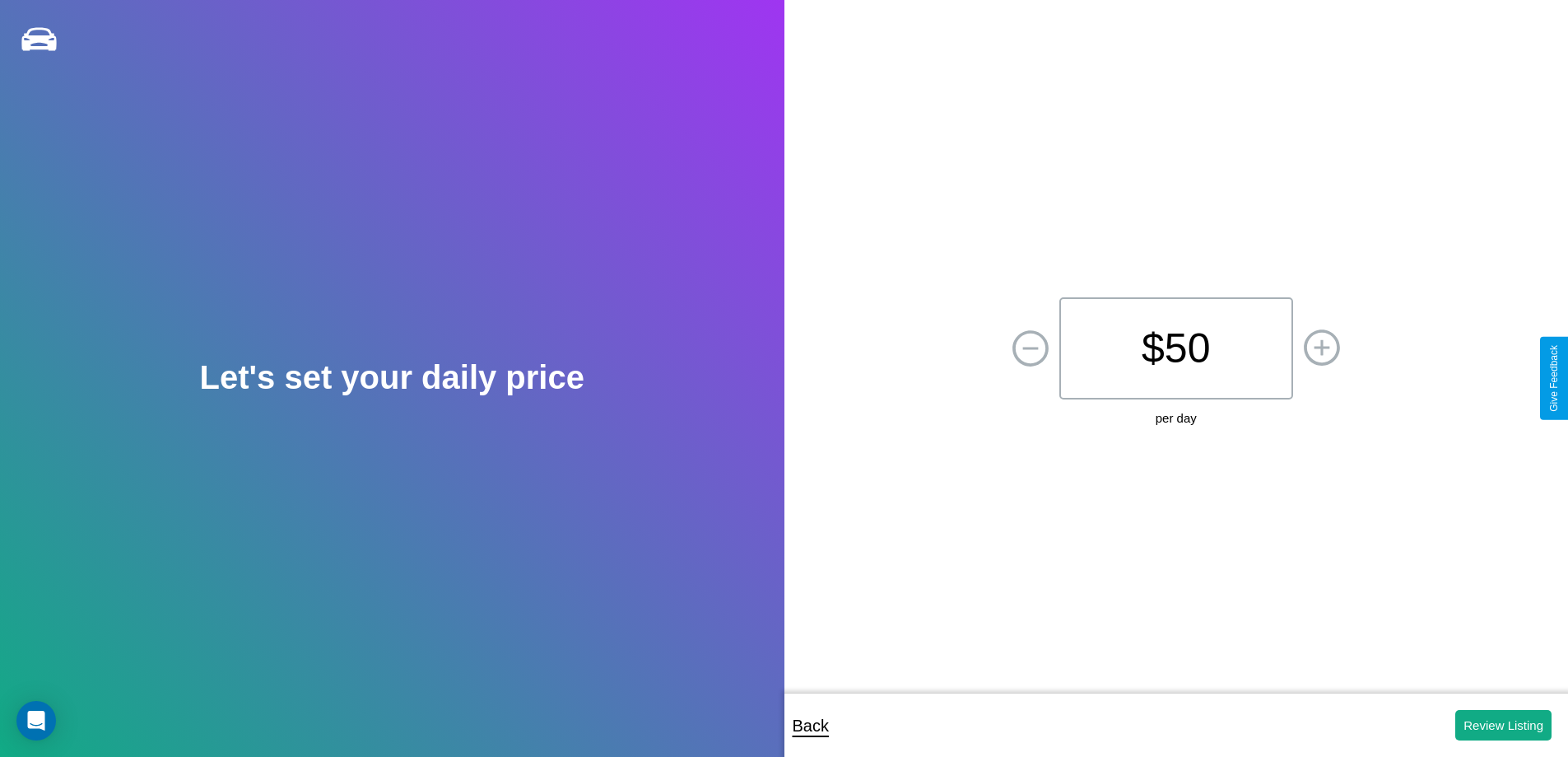
click at [1175, 348] on p "$ 50" at bounding box center [1176, 348] width 234 height 102
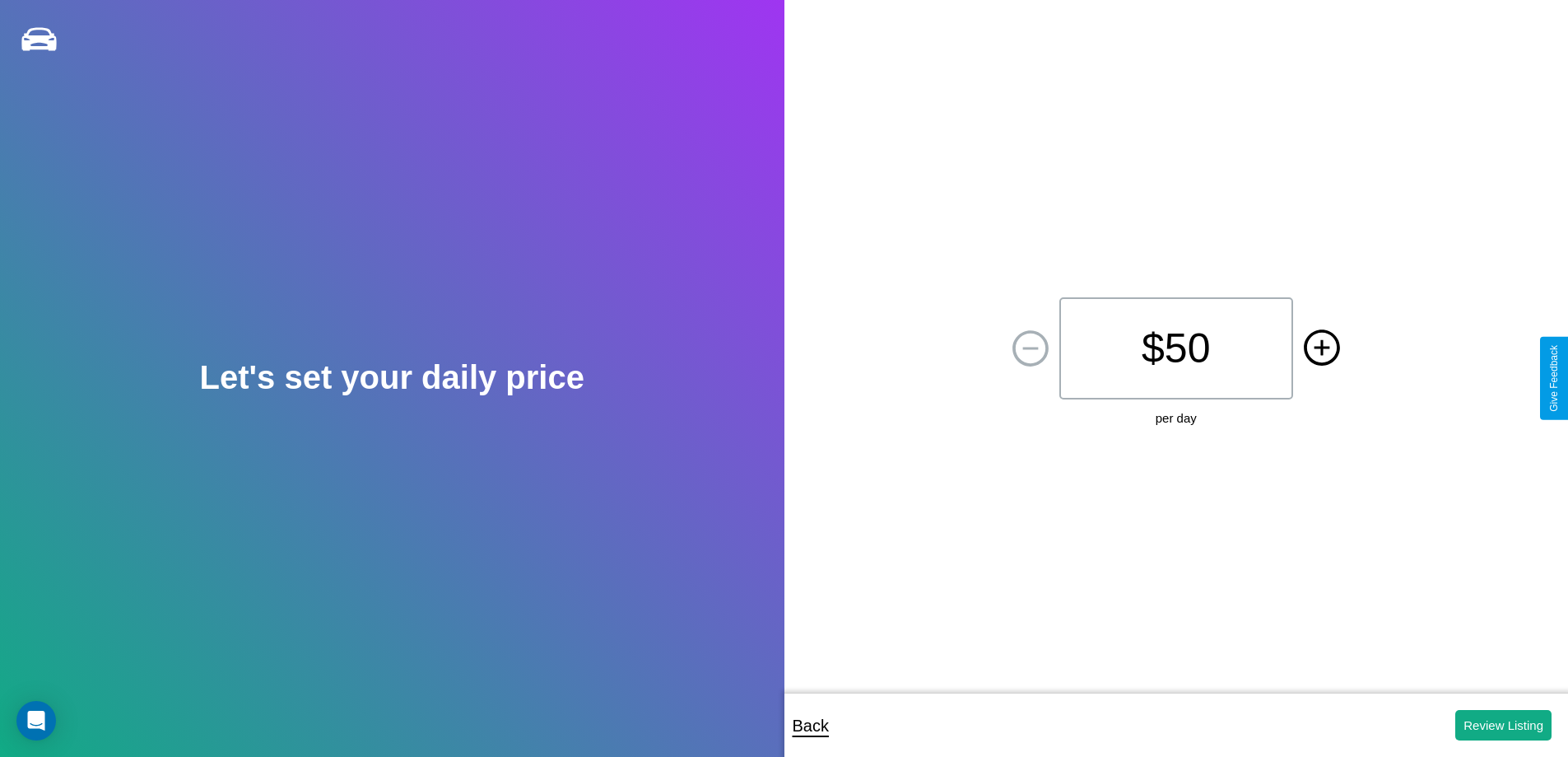
click at [1321, 348] on icon at bounding box center [1321, 347] width 15 height 15
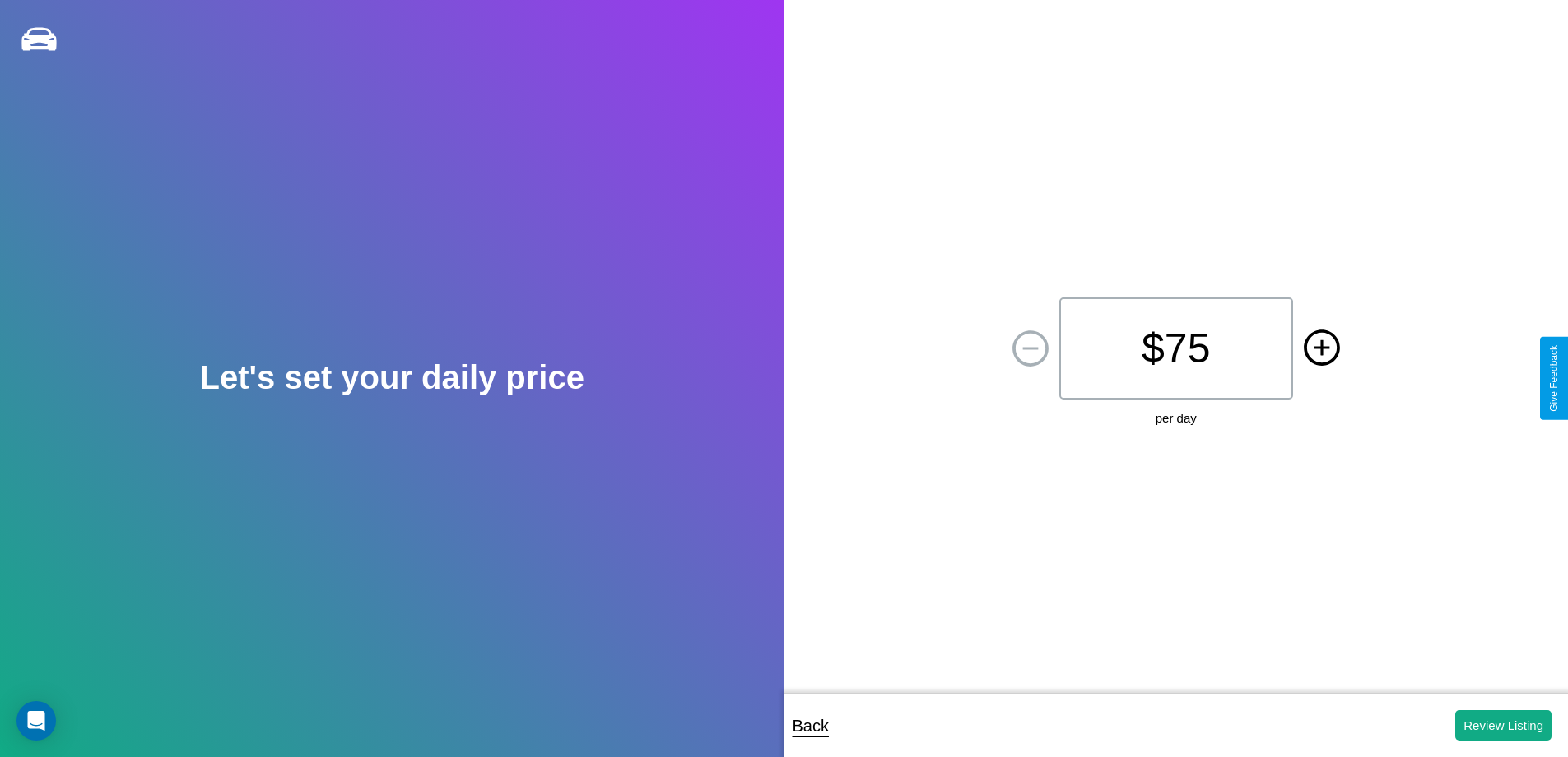
click at [1321, 348] on icon at bounding box center [1321, 347] width 15 height 15
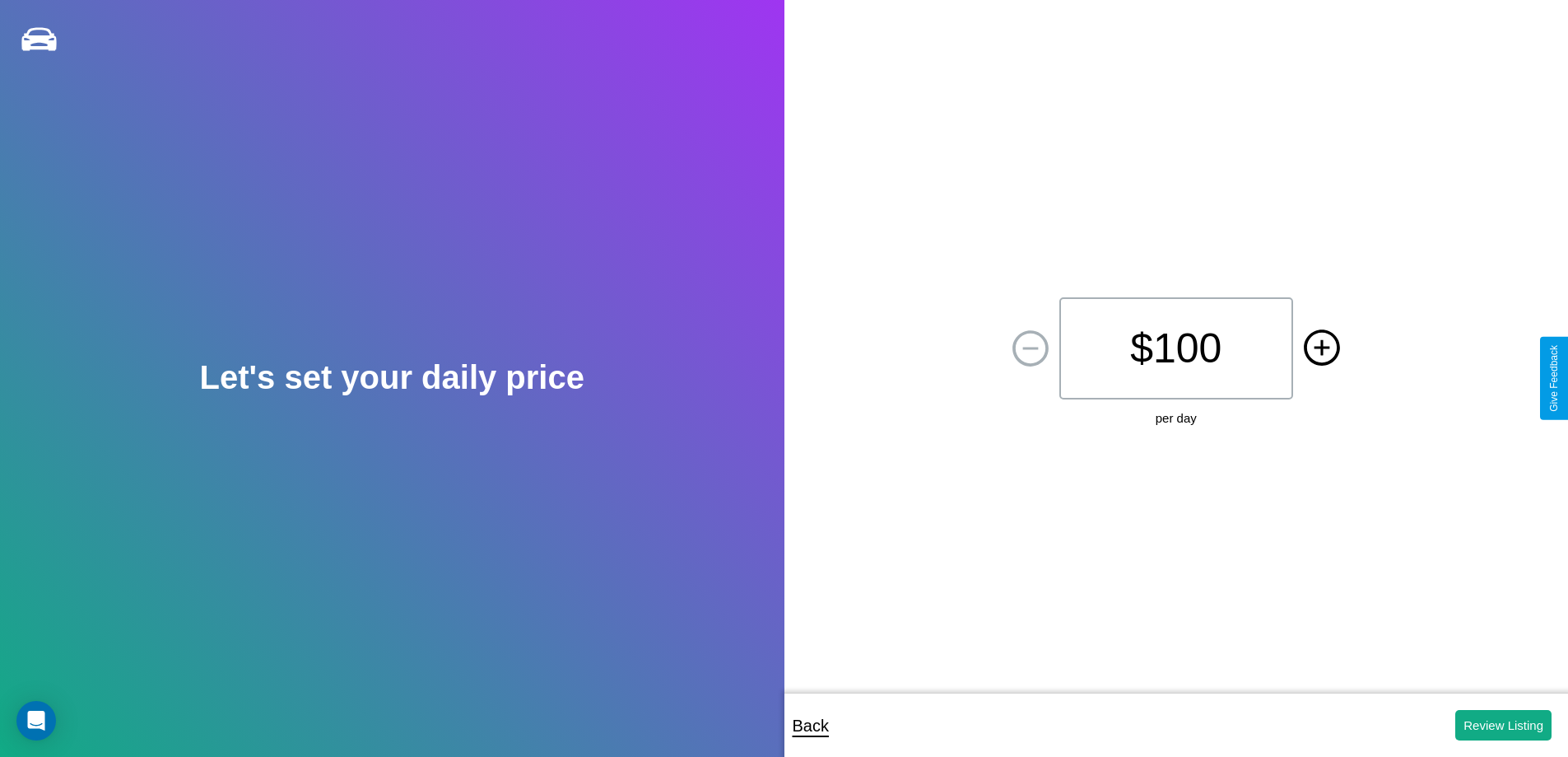
click at [1321, 348] on icon at bounding box center [1321, 347] width 15 height 15
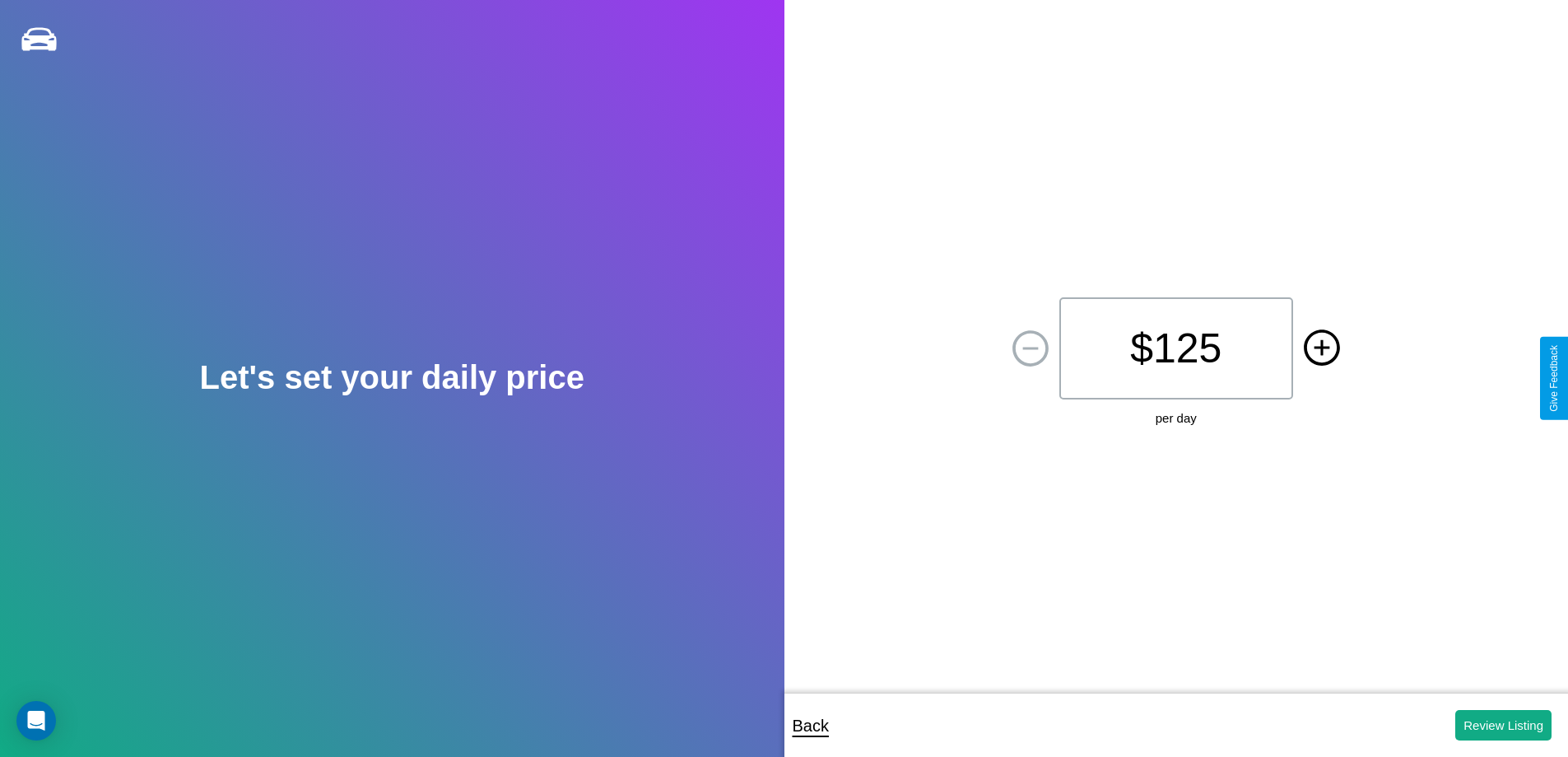
click at [1321, 348] on icon at bounding box center [1321, 347] width 15 height 15
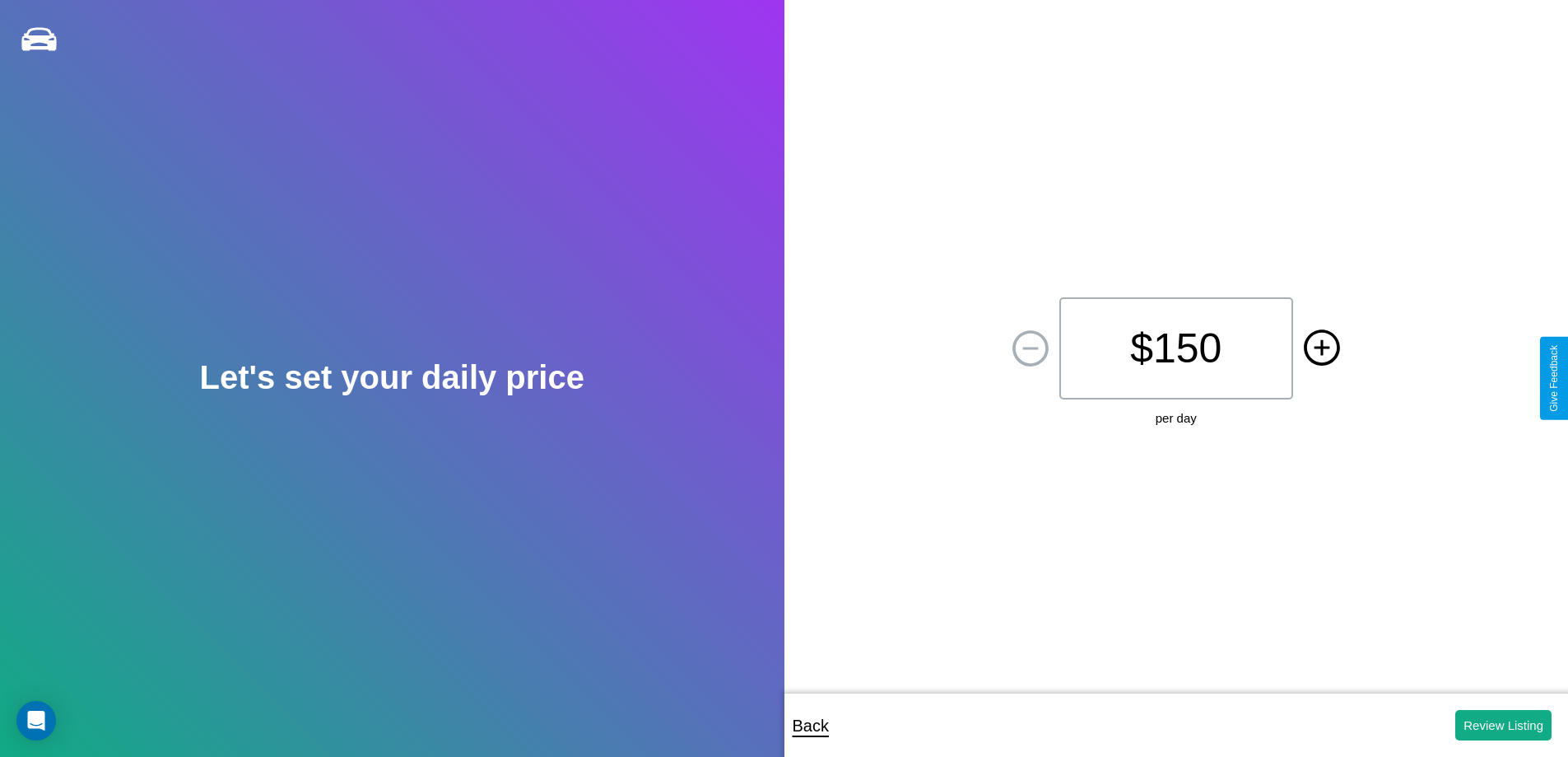
click at [1321, 348] on icon at bounding box center [1321, 347] width 15 height 15
click at [1503, 725] on button "Review Listing" at bounding box center [1503, 725] width 97 height 31
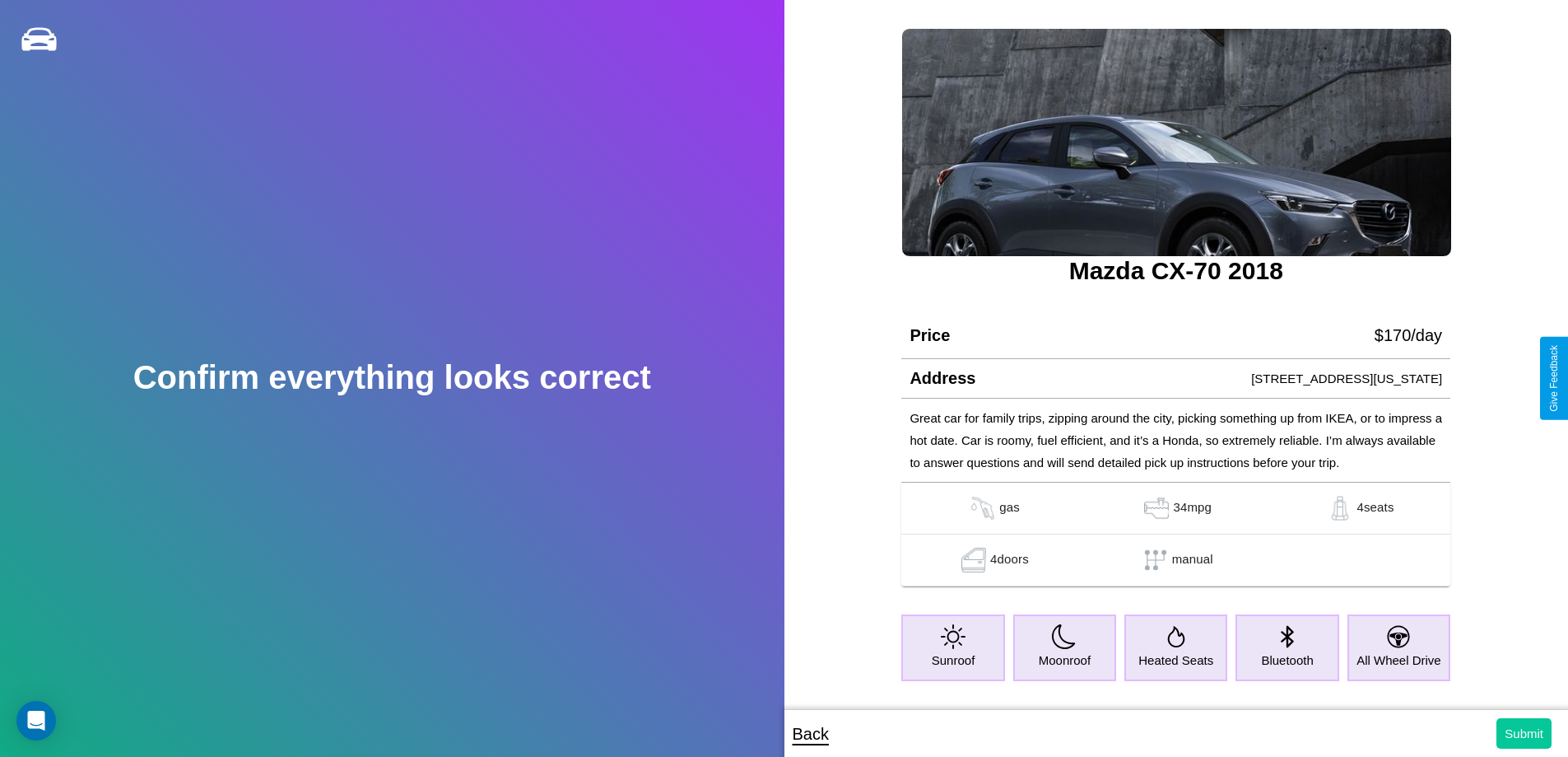
click at [1524, 733] on button "Submit" at bounding box center [1524, 733] width 55 height 31
